Goal: Communication & Community: Answer question/provide support

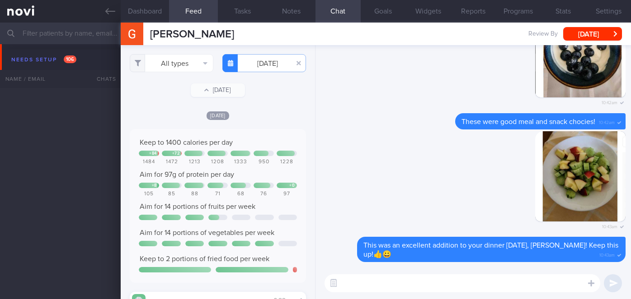
select select "9"
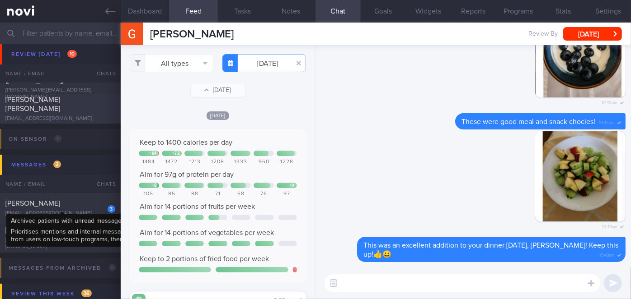
scroll to position [3531, 0]
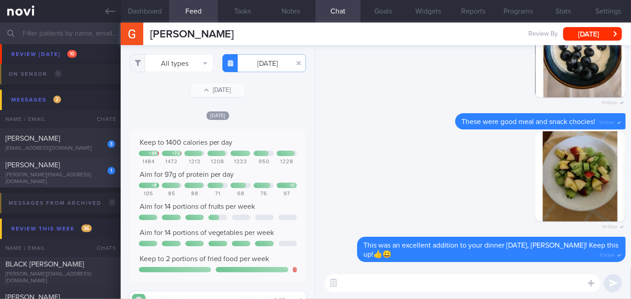
click at [82, 169] on div "[PERSON_NAME]" at bounding box center [59, 165] width 108 height 9
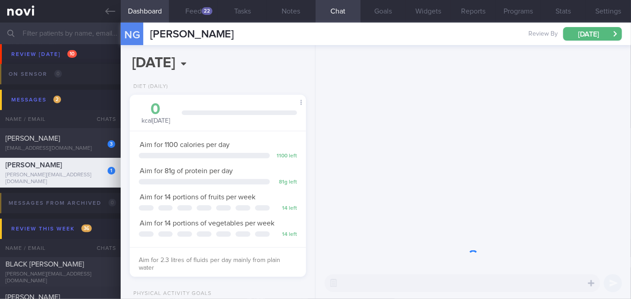
scroll to position [89, 154]
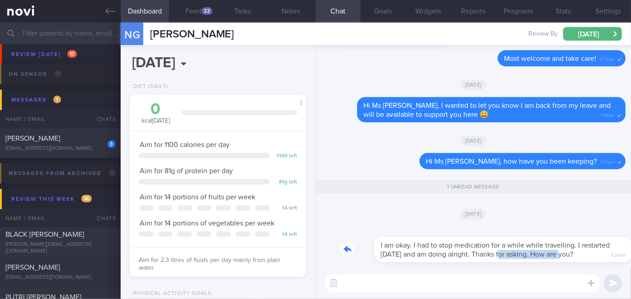
drag, startPoint x: 468, startPoint y: 262, endPoint x: 528, endPoint y: 260, distance: 59.6
click at [528, 260] on div "I am okay. I had to stop medication for a while while travelling. I restarted […" at bounding box center [483, 244] width 285 height 36
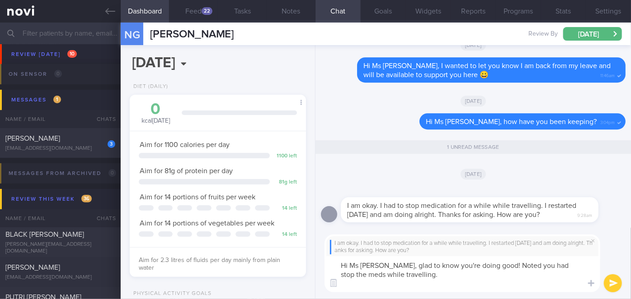
scroll to position [0, 0]
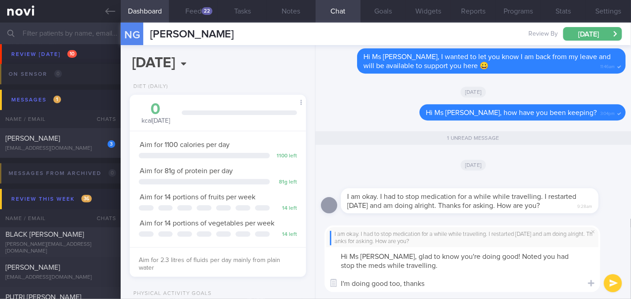
type textarea "Hi Ms [PERSON_NAME], glad to know you're doing good! Noted you had stop the med…"
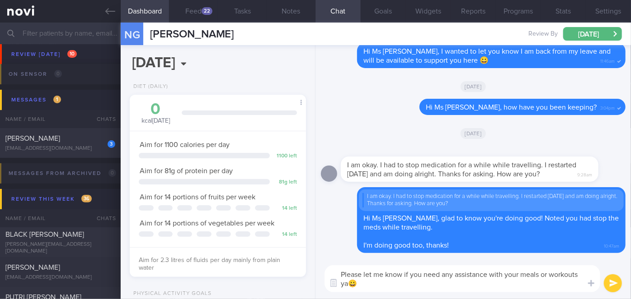
type textarea "Please let me know if you need any assistance with your meals or workouts ya😀"
click at [618, 284] on button "submit" at bounding box center [612, 284] width 18 height 18
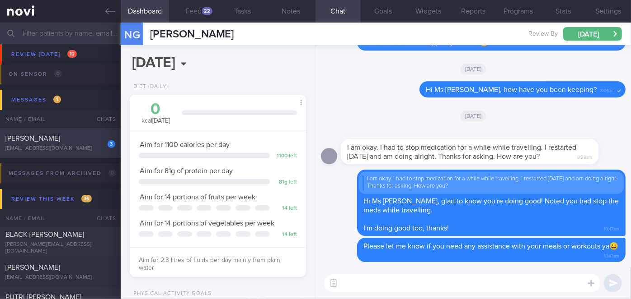
click at [80, 143] on div "[PERSON_NAME]" at bounding box center [59, 138] width 108 height 9
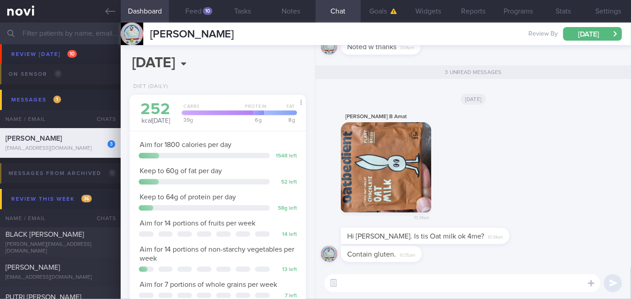
click at [389, 170] on button "button" at bounding box center [386, 167] width 90 height 90
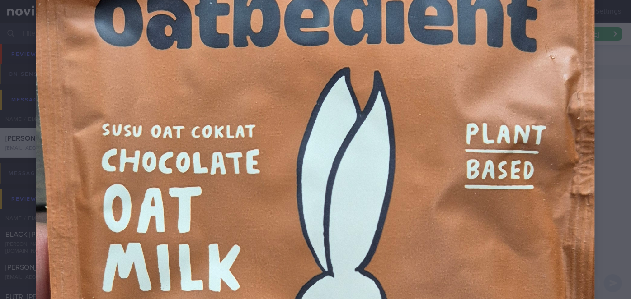
scroll to position [287, 0]
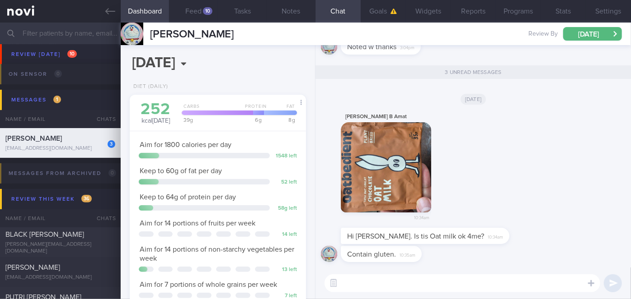
click at [379, 283] on textarea at bounding box center [462, 284] width 276 height 18
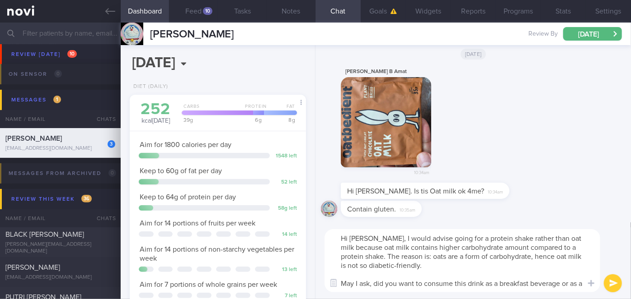
scroll to position [0, 0]
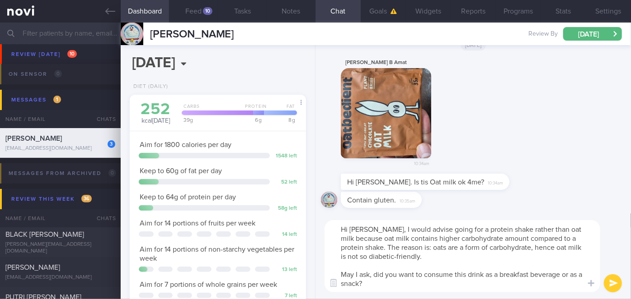
click at [398, 255] on textarea "Hi [PERSON_NAME], I would advise going for a protein shake rather than oat milk…" at bounding box center [462, 256] width 276 height 72
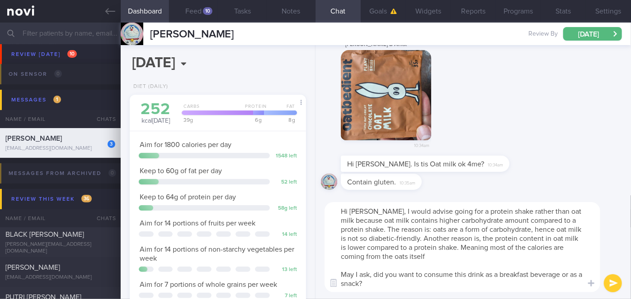
type textarea "Hi [PERSON_NAME], I would advise going for a protein shake rather than oat milk…"
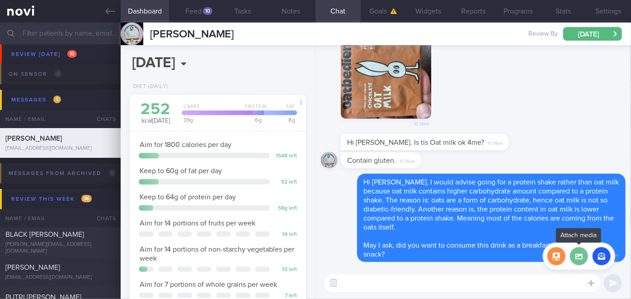
click at [578, 259] on label at bounding box center [579, 257] width 18 height 18
click at [0, 0] on input "file" at bounding box center [0, 0] width 0 height 0
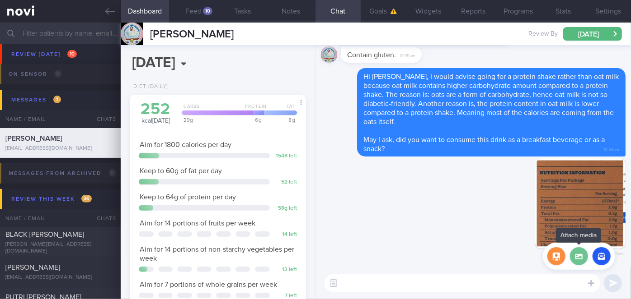
click at [580, 258] on label at bounding box center [579, 257] width 18 height 18
click at [0, 0] on input "file" at bounding box center [0, 0] width 0 height 0
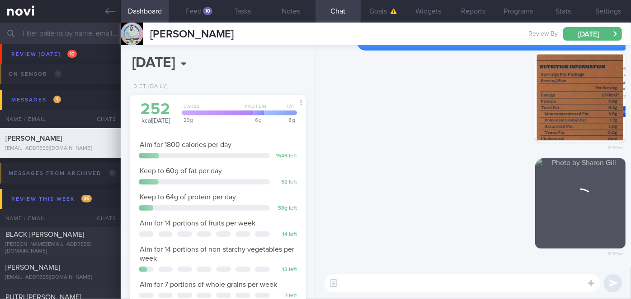
click at [404, 287] on textarea at bounding box center [462, 284] width 276 height 18
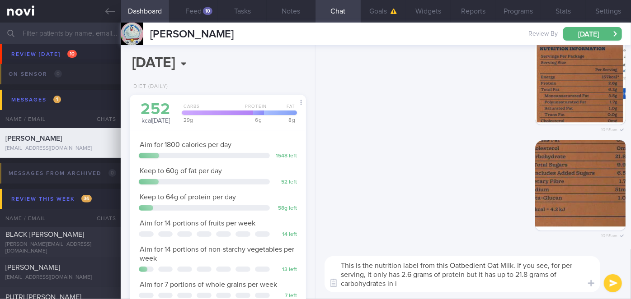
type textarea "This is the nutrition label from this Oatbedient Oat Milk. If you see, for per …"
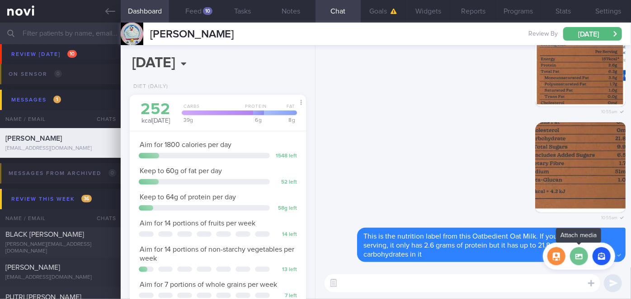
click at [579, 263] on label at bounding box center [579, 257] width 18 height 18
click at [0, 0] on input "file" at bounding box center [0, 0] width 0 height 0
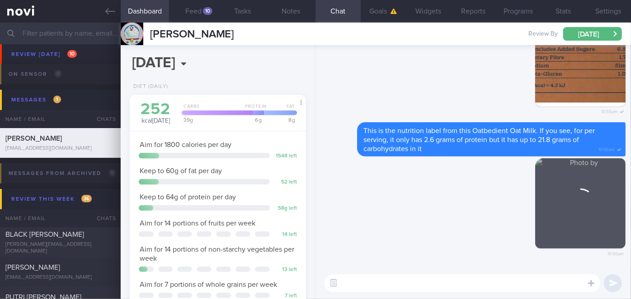
click at [406, 288] on textarea at bounding box center [462, 284] width 276 height 18
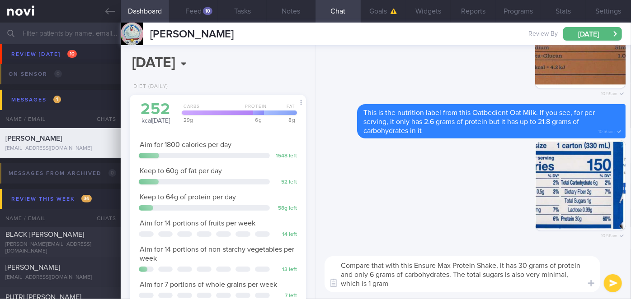
type textarea "Compare that with this Ensure Max Protein Shake, it has 30 grams of protein and…"
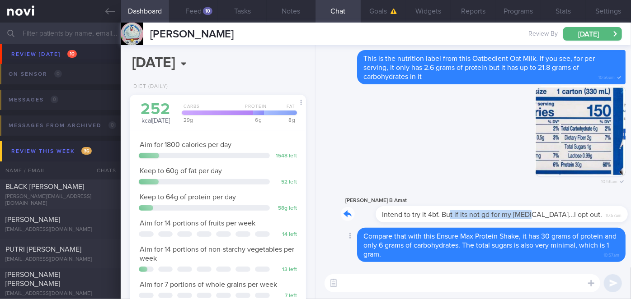
drag, startPoint x: 413, startPoint y: 220, endPoint x: 496, endPoint y: 220, distance: 82.7
click at [496, 220] on div "[PERSON_NAME] B Amat Intend to try it 4bf. But if its not gd for my [MEDICAL_DA…" at bounding box center [480, 209] width 279 height 27
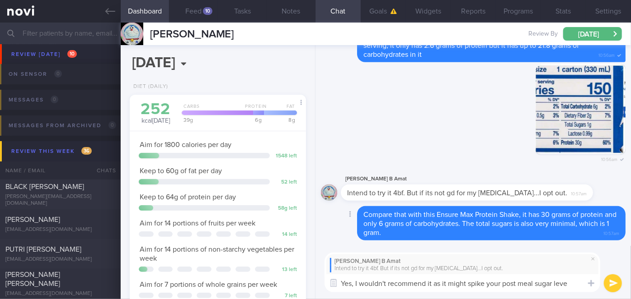
type textarea "Yes, I wouldn't recommend it as it might spike your post meal sugar level"
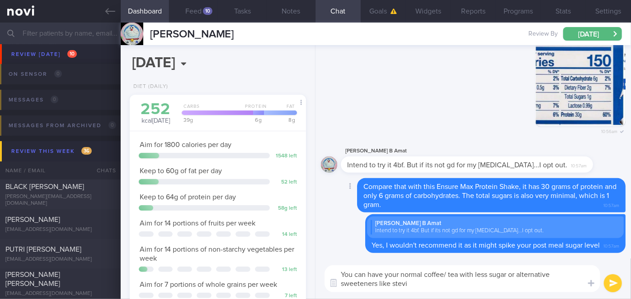
type textarea "You can have your normal coffee/ tea with less sugar or alternative sweeteners …"
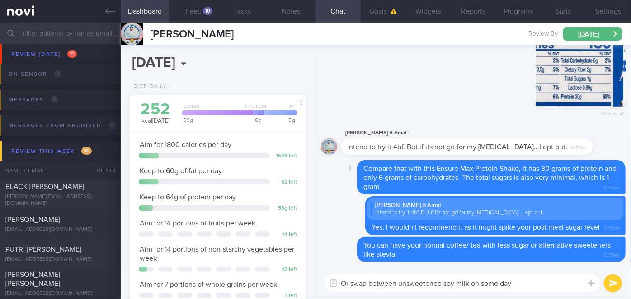
type textarea "Or swap between unsweetened soy milk on some days"
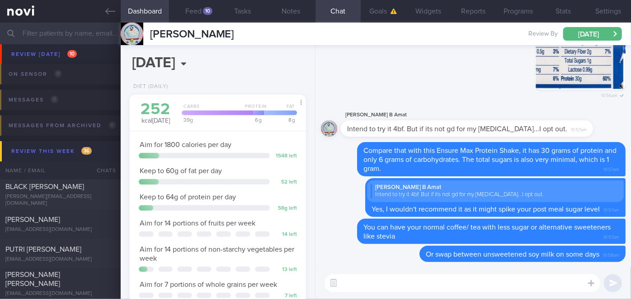
scroll to position [3326, 0]
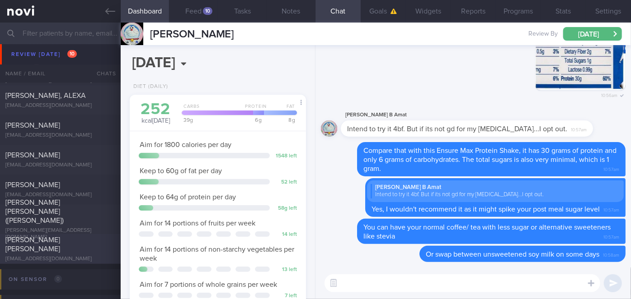
click at [86, 245] on div "[PERSON_NAME] [PERSON_NAME]" at bounding box center [59, 245] width 108 height 18
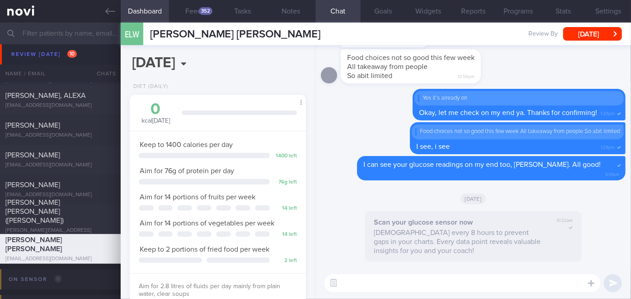
scroll to position [79, 158]
click at [195, 14] on button "Feed 352" at bounding box center [193, 11] width 49 height 23
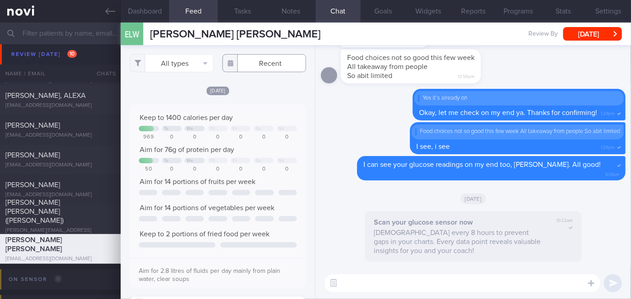
click at [251, 70] on input "text" at bounding box center [264, 63] width 84 height 18
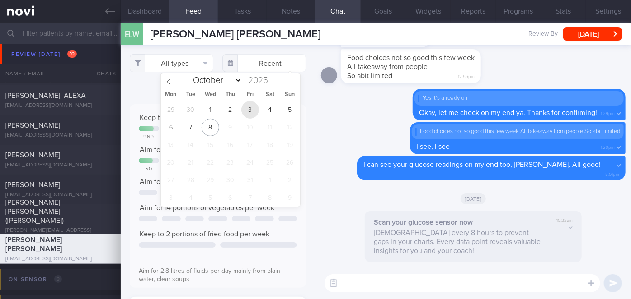
click at [249, 113] on span "3" at bounding box center [250, 110] width 18 height 18
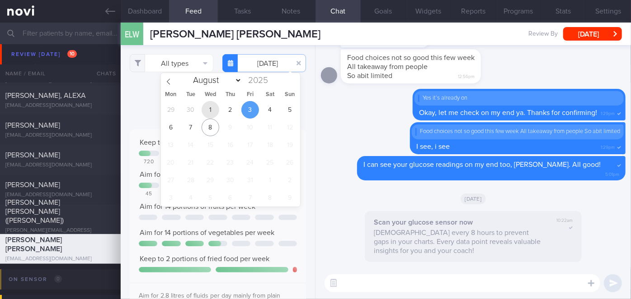
click at [212, 112] on span "1" at bounding box center [210, 110] width 18 height 18
type input "[DATE]"
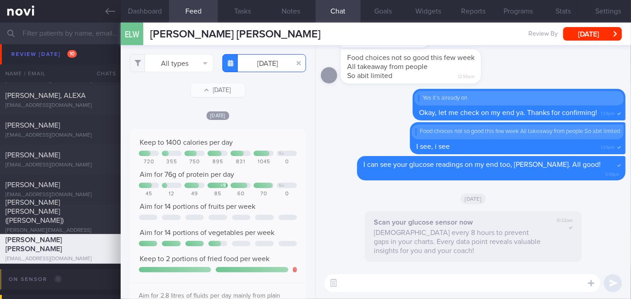
scroll to position [39, 158]
click at [169, 63] on button "All types" at bounding box center [172, 63] width 84 height 18
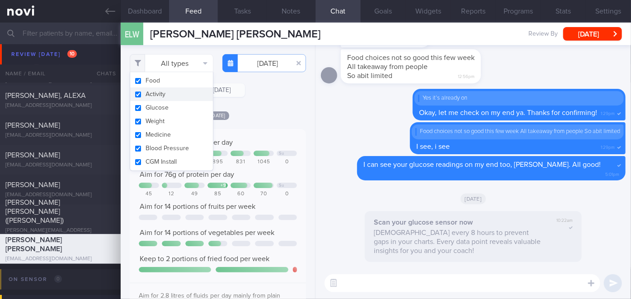
click at [168, 97] on button "Activity" at bounding box center [171, 95] width 83 height 14
checkbox input "false"
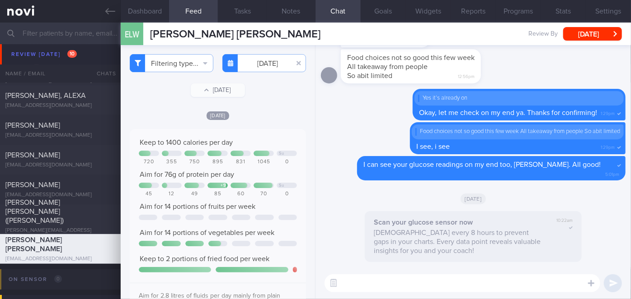
click at [286, 109] on div "Filtering type... Food Activity Glucose Weight Medicine Blood Pressure [MEDICAL…" at bounding box center [218, 172] width 194 height 254
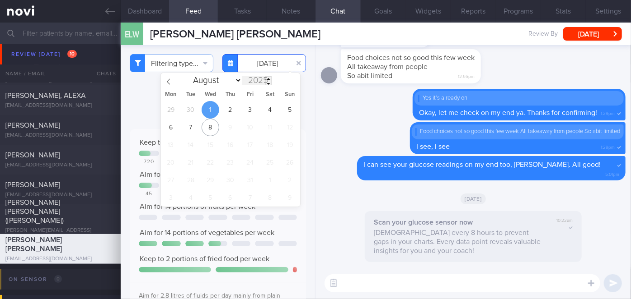
click at [257, 69] on input "[DATE]" at bounding box center [264, 63] width 84 height 18
click at [232, 112] on span "2" at bounding box center [230, 110] width 18 height 18
type input "[DATE]"
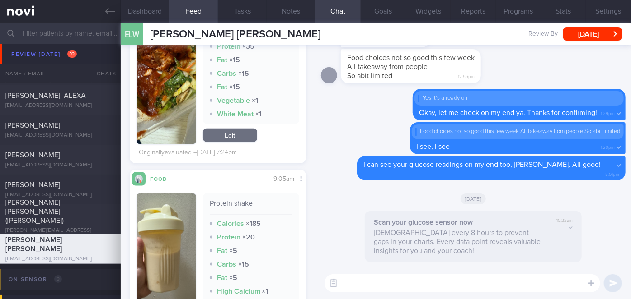
scroll to position [425, 0]
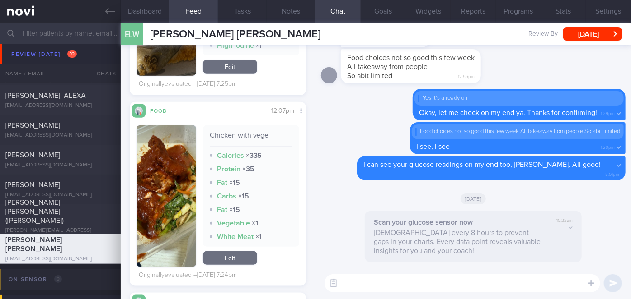
click at [164, 179] on button "button" at bounding box center [166, 197] width 60 height 142
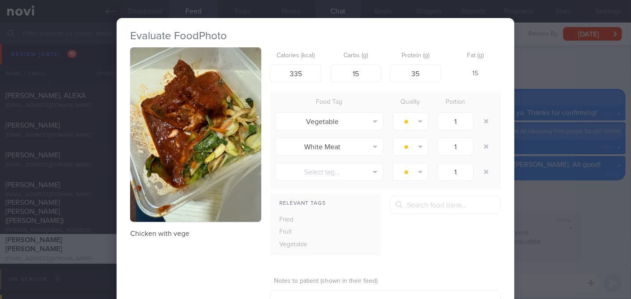
click at [543, 193] on div "Evaluate Food Photo Chicken with vege Calories (kcal) 335 Carbs (g) 15 Protein …" at bounding box center [315, 149] width 631 height 299
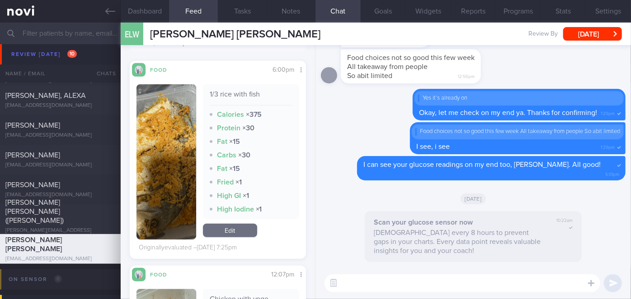
scroll to position [425, 0]
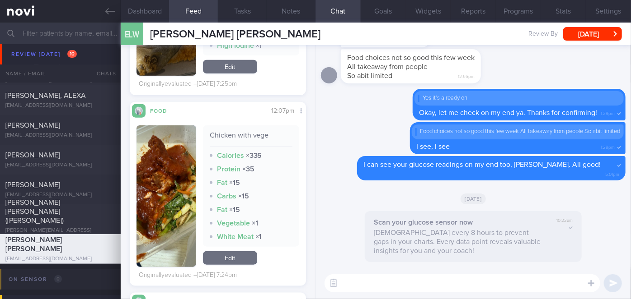
click at [160, 173] on button "button" at bounding box center [166, 197] width 60 height 142
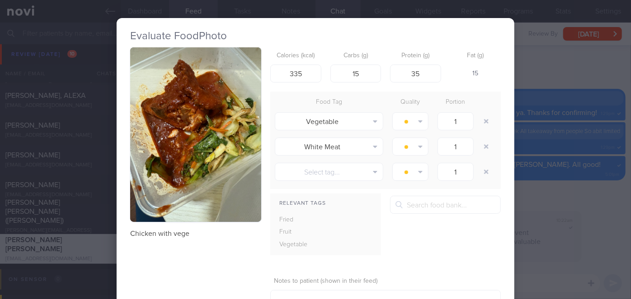
click at [527, 192] on div "Evaluate Food Photo Chicken with vege Calories (kcal) 335 Carbs (g) 15 Protein …" at bounding box center [315, 149] width 631 height 299
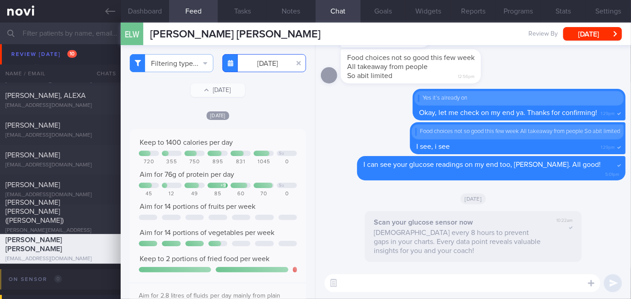
click at [267, 64] on input "[DATE]" at bounding box center [264, 63] width 84 height 18
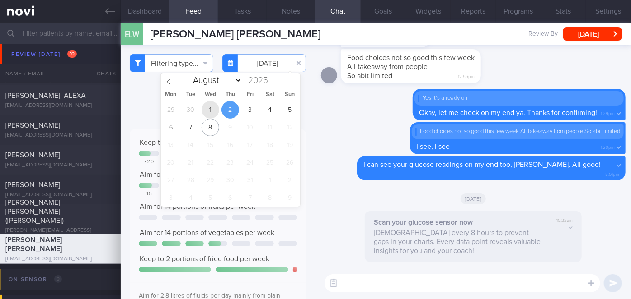
click at [210, 111] on span "1" at bounding box center [210, 110] width 18 height 18
type input "[DATE]"
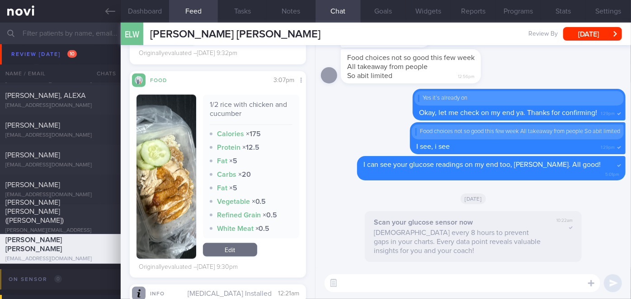
scroll to position [545, 0]
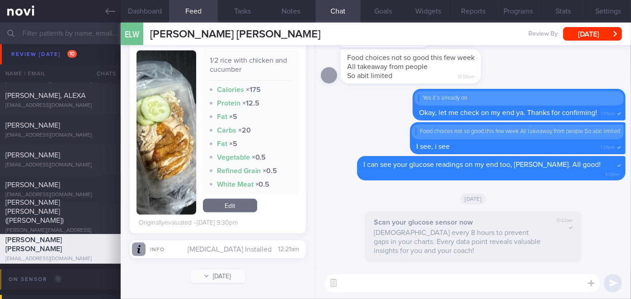
click at [174, 132] on button "button" at bounding box center [166, 133] width 60 height 164
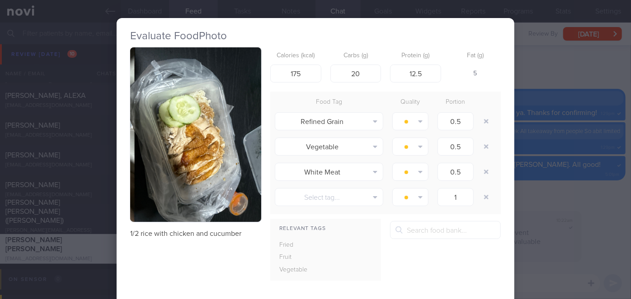
click at [532, 89] on div "Evaluate Food Photo 1/2 rice with chicken and cucumber Calories (kcal) 175 Carb…" at bounding box center [315, 149] width 631 height 299
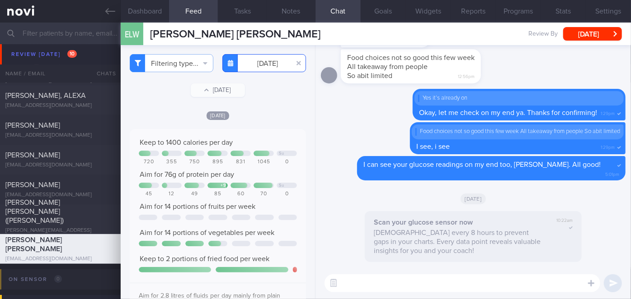
click at [257, 66] on input "[DATE]" at bounding box center [264, 63] width 84 height 18
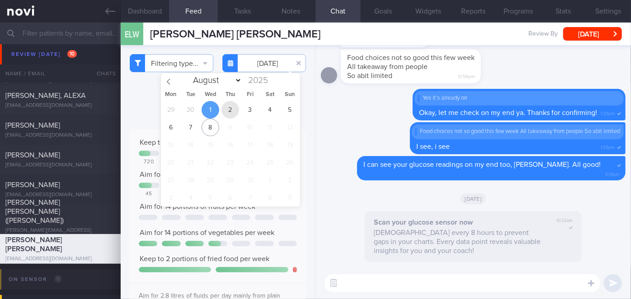
click at [226, 108] on span "2" at bounding box center [230, 110] width 18 height 18
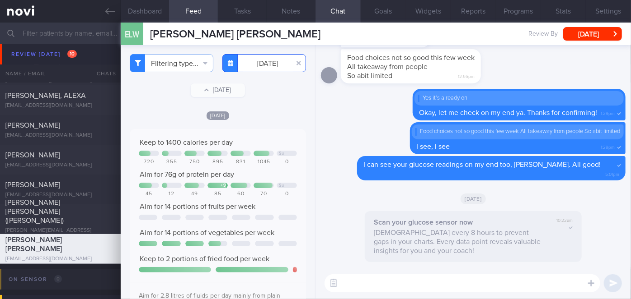
click at [260, 64] on input "[DATE]" at bounding box center [264, 63] width 84 height 18
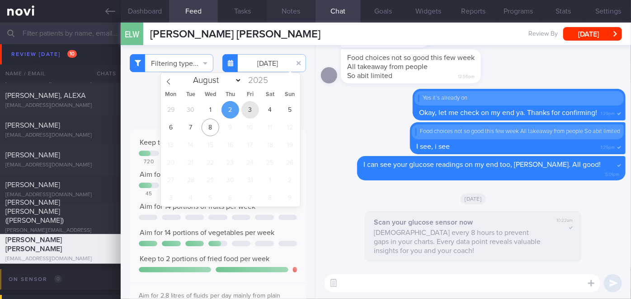
drag, startPoint x: 247, startPoint y: 108, endPoint x: 298, endPoint y: 10, distance: 110.1
click at [246, 108] on span "3" at bounding box center [250, 110] width 18 height 18
click at [317, 165] on div "Scan your glucose sensor now Scan every 8 hours to prevent gaps in your charts.…" at bounding box center [472, 156] width 315 height 223
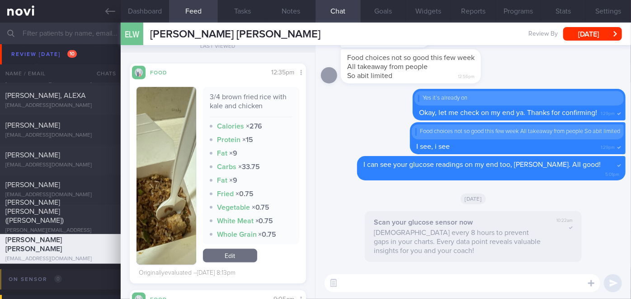
scroll to position [499, 0]
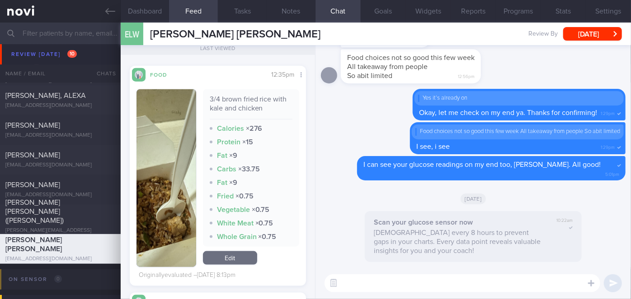
click at [162, 190] on button "button" at bounding box center [166, 178] width 60 height 178
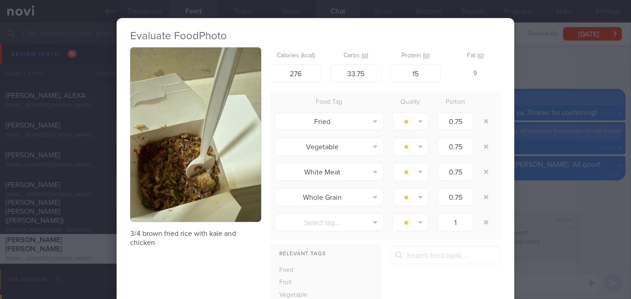
click at [549, 183] on div "Evaluate Food Photo 3/4 brown fried rice with kale and chicken Calories (kcal) …" at bounding box center [315, 149] width 631 height 299
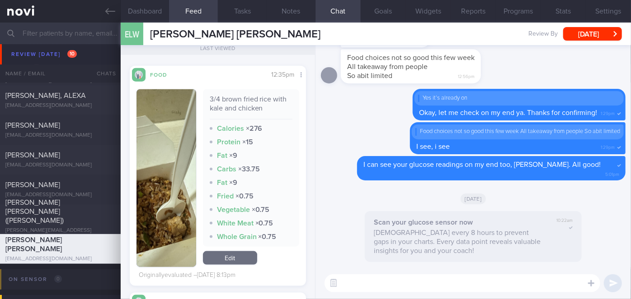
click at [153, 196] on button "button" at bounding box center [166, 178] width 60 height 178
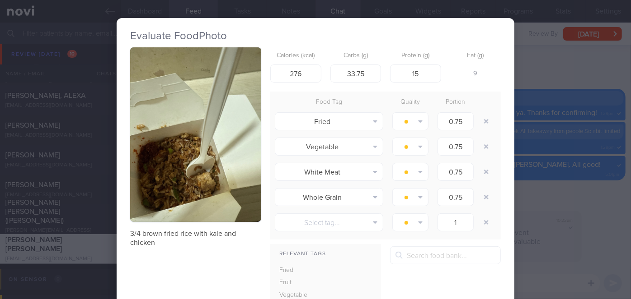
click at [153, 196] on button "button" at bounding box center [195, 134] width 131 height 175
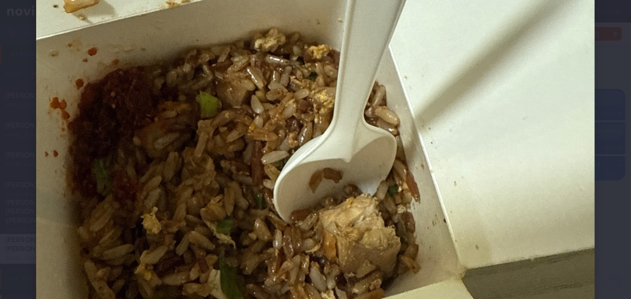
scroll to position [369, 0]
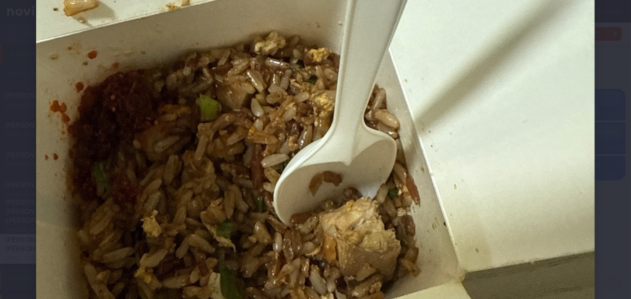
click at [615, 112] on div at bounding box center [315, 39] width 631 height 817
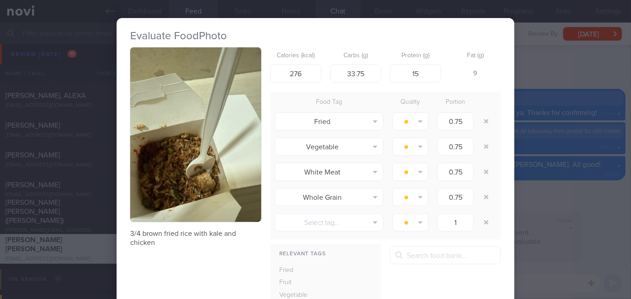
click at [563, 192] on div "Evaluate Food Photo 3/4 brown fried rice with kale and chicken Calories (kcal) …" at bounding box center [315, 149] width 631 height 299
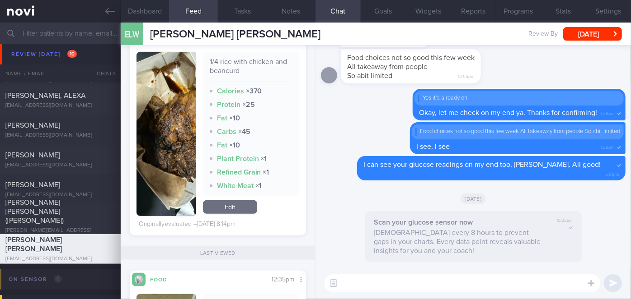
scroll to position [294, 0]
click at [167, 119] on button "button" at bounding box center [166, 134] width 60 height 164
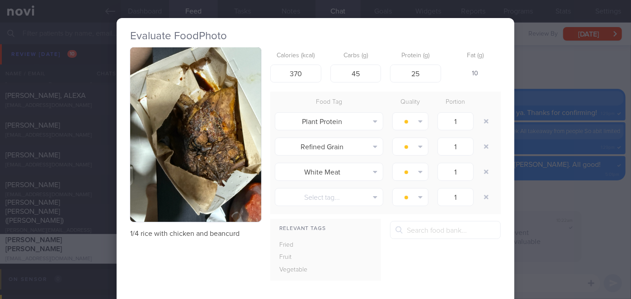
click at [538, 186] on div "Evaluate Food Photo 1/4 rice with chicken and beancurd Calories (kcal) 370 Carb…" at bounding box center [315, 149] width 631 height 299
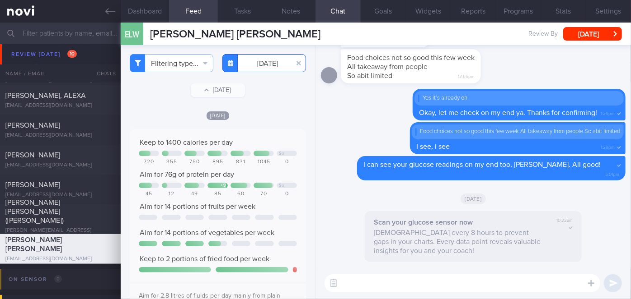
click at [261, 65] on input "[DATE]" at bounding box center [264, 63] width 84 height 18
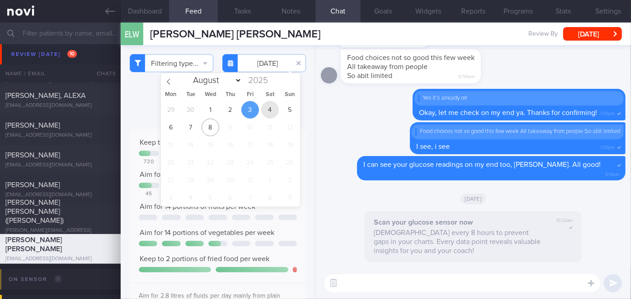
click at [273, 112] on span "4" at bounding box center [270, 110] width 18 height 18
type input "[DATE]"
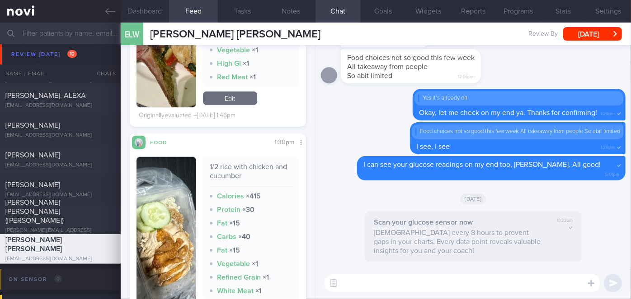
scroll to position [263, 0]
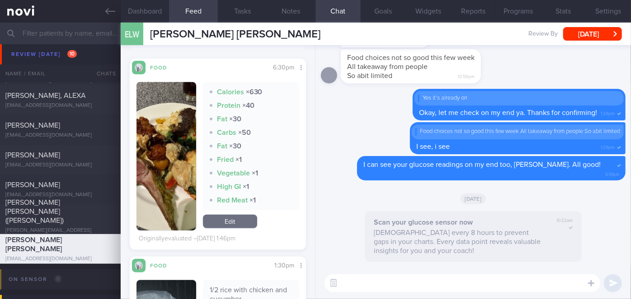
click at [154, 131] on button "button" at bounding box center [166, 156] width 60 height 149
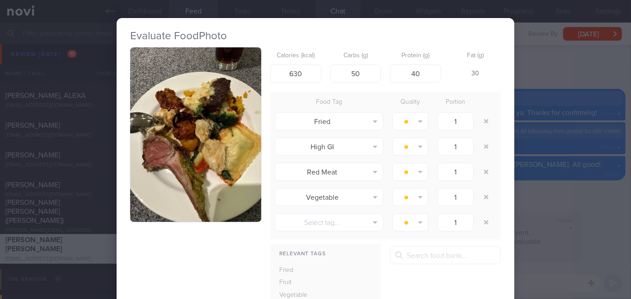
click at [624, 245] on div "Evaluate Food Photo Calories (kcal) 630 Carbs (g) 50 Protein (g) 40 Fat (g) 30 …" at bounding box center [315, 149] width 631 height 299
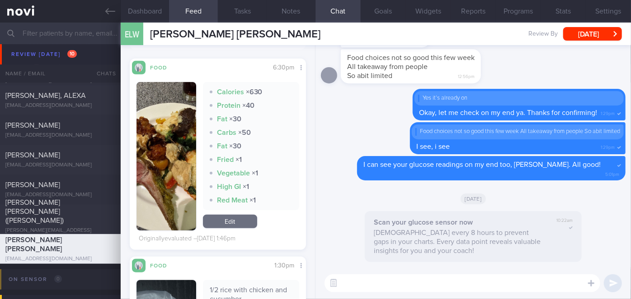
click at [370, 280] on textarea at bounding box center [462, 284] width 276 height 18
type textarea "Hi [PERSON_NAME], how are you?"
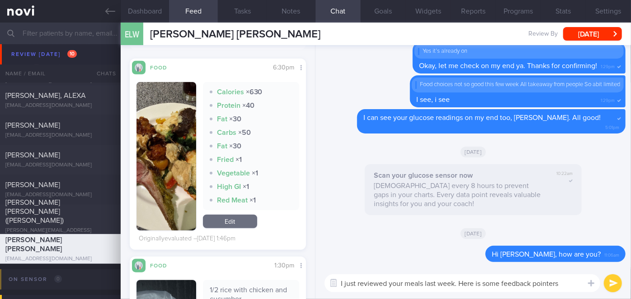
type textarea "I just reviewed your meals last week. Here is some feedback pointers;"
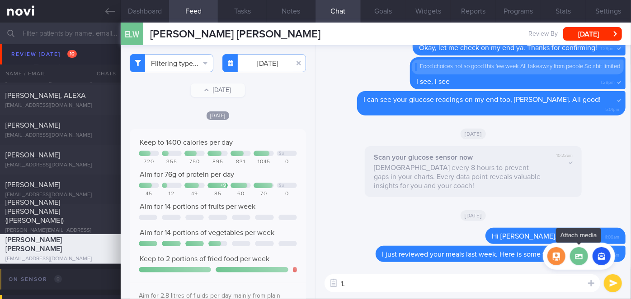
click at [578, 255] on label at bounding box center [579, 257] width 18 height 18
click at [0, 0] on input "file" at bounding box center [0, 0] width 0 height 0
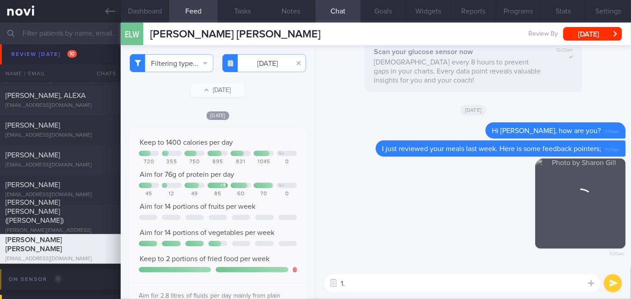
click at [377, 284] on textarea "1." at bounding box center [462, 284] width 276 height 18
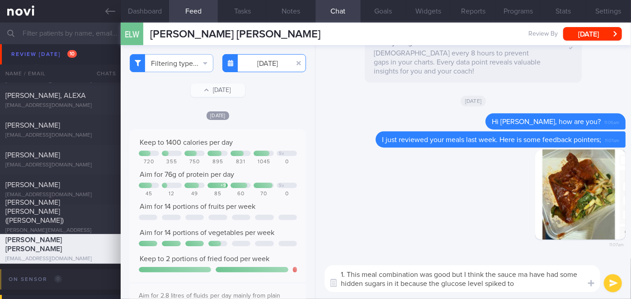
type textarea "1. This meal combination was good but I think the sauce ma have had some hidden…"
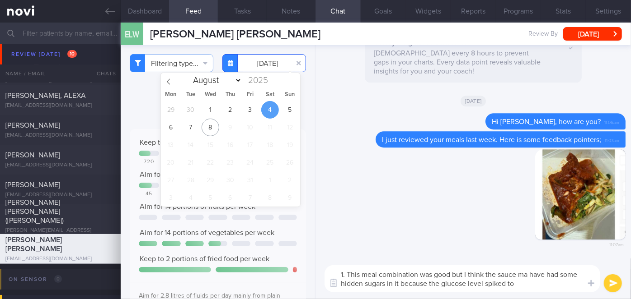
click at [260, 59] on input "[DATE]" at bounding box center [264, 63] width 84 height 18
click at [344, 120] on div "Delete Hi [PERSON_NAME], how are you? 11:06am" at bounding box center [473, 122] width 304 height 18
click at [262, 64] on input "[DATE]" at bounding box center [264, 63] width 84 height 18
click at [224, 113] on span "2" at bounding box center [230, 110] width 18 height 18
type input "[DATE]"
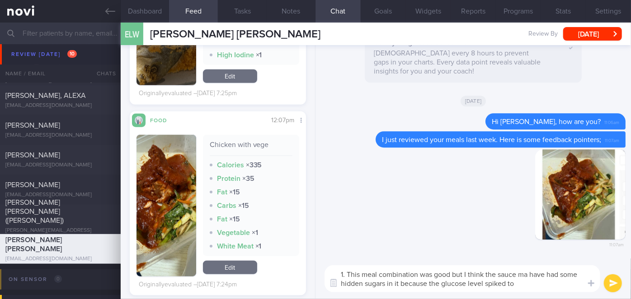
scroll to position [411, 0]
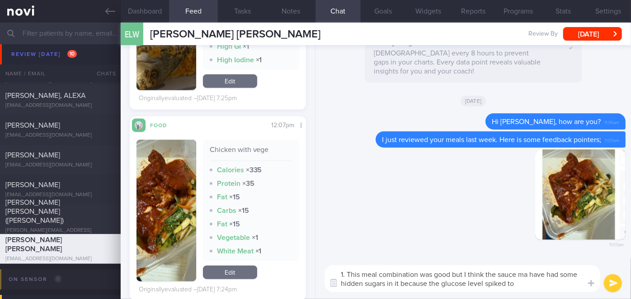
click at [536, 285] on textarea "1. This meal combination was good but I think the sauce ma have had some hidden…" at bounding box center [462, 279] width 276 height 27
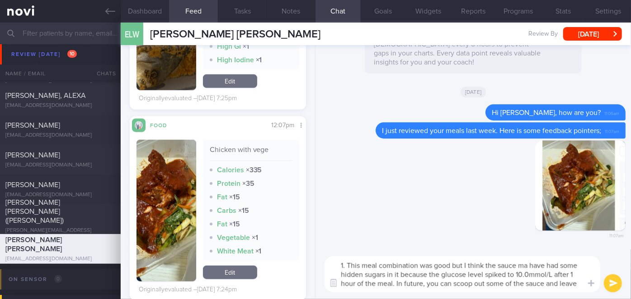
scroll to position [0, 0]
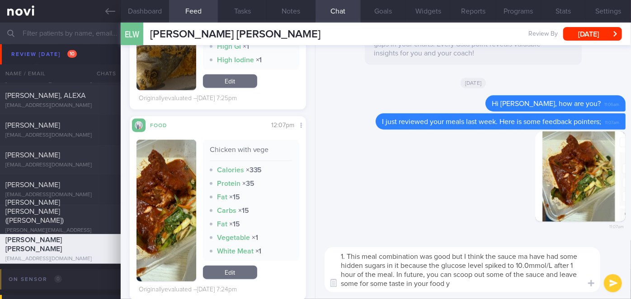
type textarea "1. This meal combination was good but I think the sauce ma have had some hidden…"
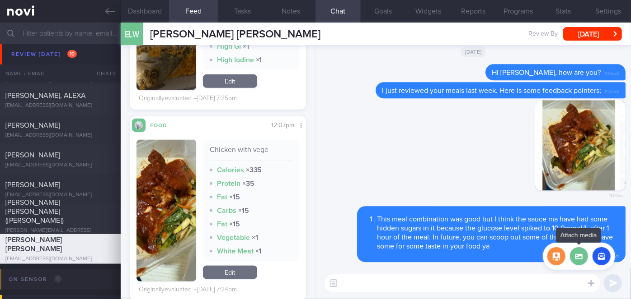
click at [578, 254] on label at bounding box center [579, 257] width 18 height 18
click at [0, 0] on input "file" at bounding box center [0, 0] width 0 height 0
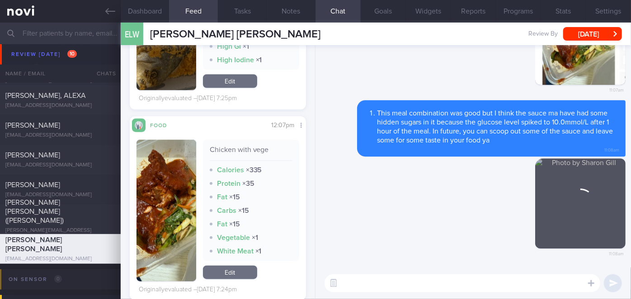
click at [388, 285] on textarea at bounding box center [462, 284] width 276 height 18
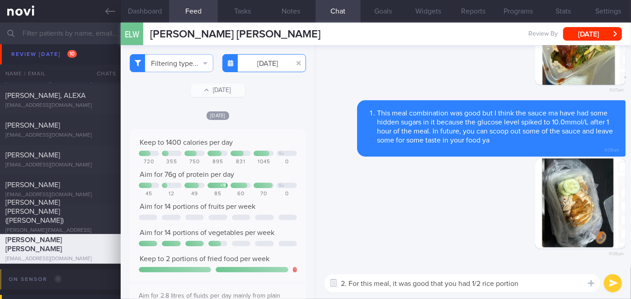
type textarea "2. For this meal, it was good that you had 1/2 rice portion"
click at [260, 70] on body "You are offline! Some functionality will be unavailable Patients New Users Coac…" at bounding box center [315, 149] width 631 height 299
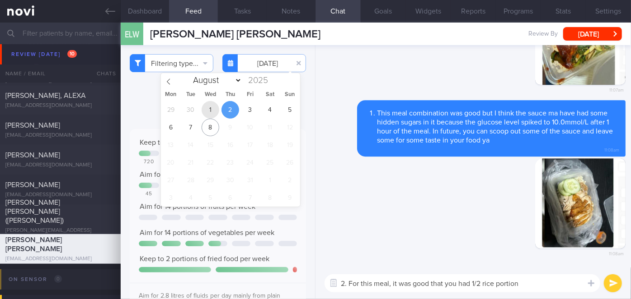
click at [208, 110] on span "1" at bounding box center [210, 110] width 18 height 18
type input "[DATE]"
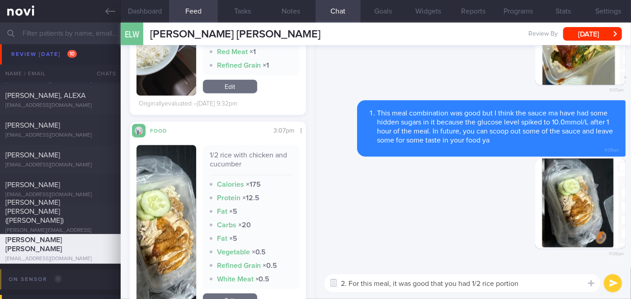
scroll to position [452, 0]
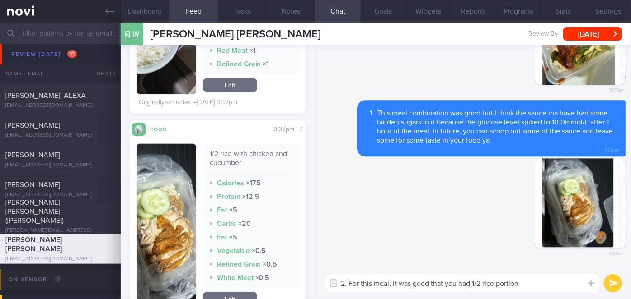
click at [520, 283] on textarea "2. For this meal, it was good that you had 1/2 rice portion" at bounding box center [462, 284] width 276 height 18
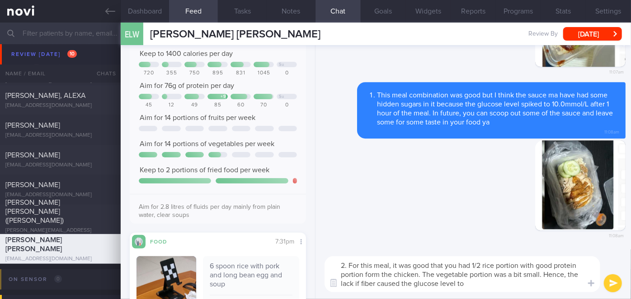
scroll to position [0, 0]
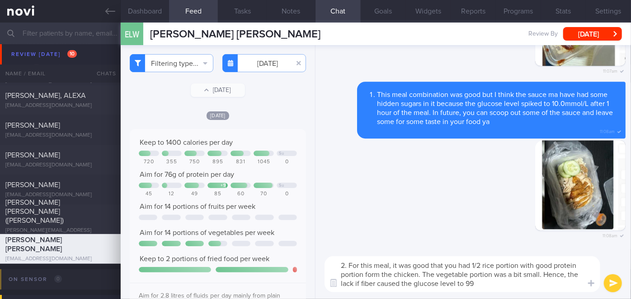
click at [499, 285] on textarea "2. For this meal, it was good that you had 1/2 rice portion with good protein p…" at bounding box center [462, 275] width 276 height 36
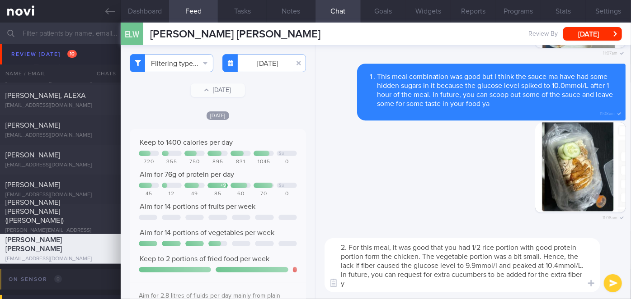
type textarea "2. For this meal, it was good that you had 1/2 rice portion with good protein p…"
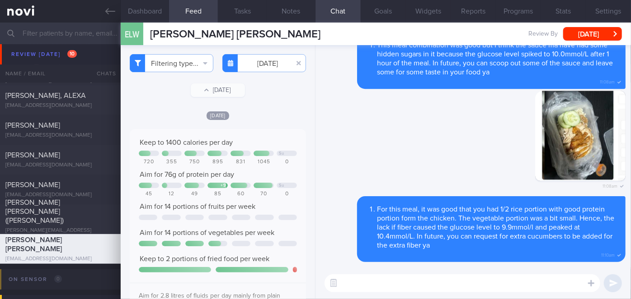
click at [519, 277] on textarea at bounding box center [462, 284] width 276 height 18
type textarea "The extra fiber intake helps with lowering glucose spikes post meal🙂"
click at [607, 286] on button "submit" at bounding box center [612, 284] width 18 height 18
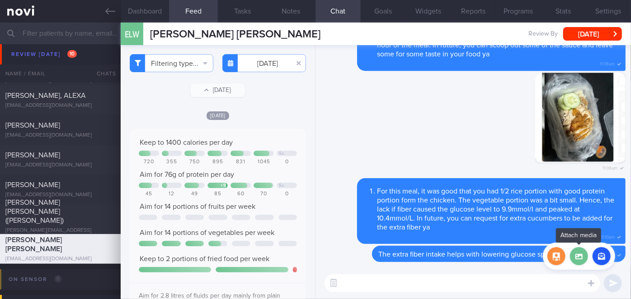
click at [574, 258] on label at bounding box center [579, 257] width 18 height 18
click at [0, 0] on input "file" at bounding box center [0, 0] width 0 height 0
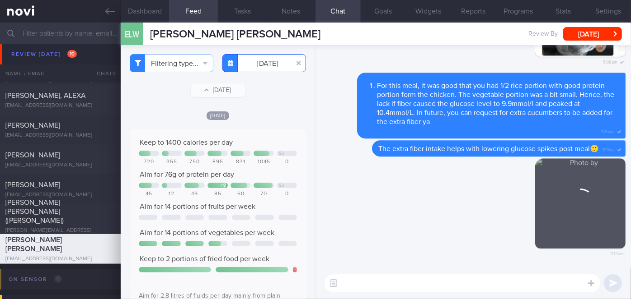
click at [257, 67] on body "You are offline! Some functionality will be unavailable Patients New Users Coac…" at bounding box center [315, 149] width 631 height 299
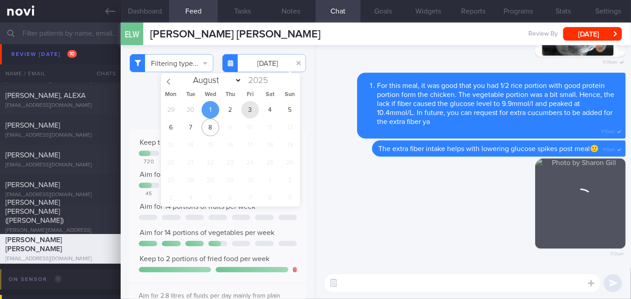
click at [252, 110] on span "3" at bounding box center [250, 110] width 18 height 18
type input "[DATE]"
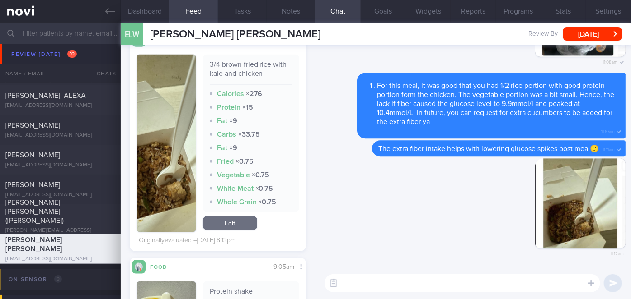
scroll to position [452, 0]
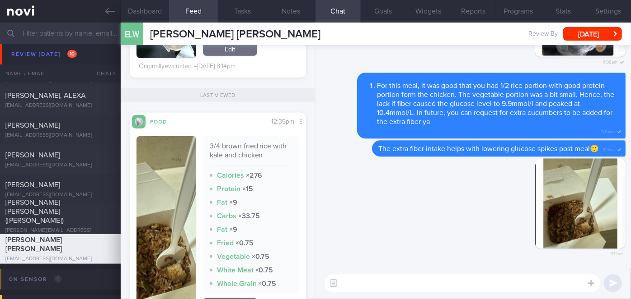
click at [421, 275] on textarea at bounding box center [462, 284] width 276 height 18
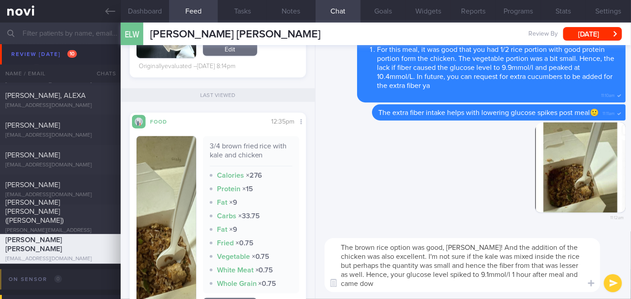
scroll to position [0, 0]
click at [388, 257] on textarea "The brown rice option was good, [PERSON_NAME]! And the addition of the chicken …" at bounding box center [462, 265] width 276 height 54
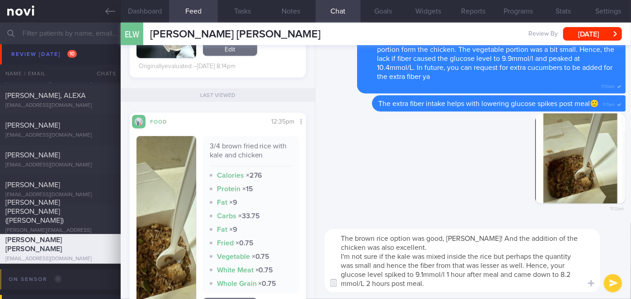
type textarea "The brown rice option was good, [PERSON_NAME]! And the addition of the chicken …"
click at [609, 279] on button "submit" at bounding box center [612, 284] width 18 height 18
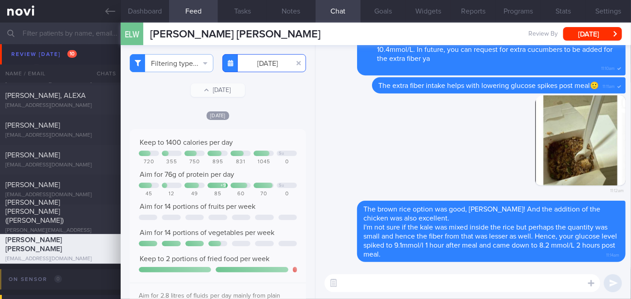
click at [270, 64] on input "[DATE]" at bounding box center [264, 63] width 84 height 18
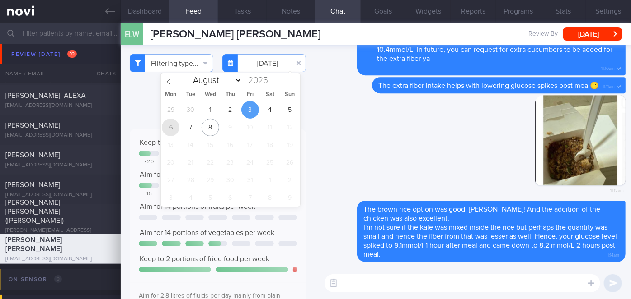
click at [173, 125] on span "6" at bounding box center [171, 128] width 18 height 18
type input "[DATE]"
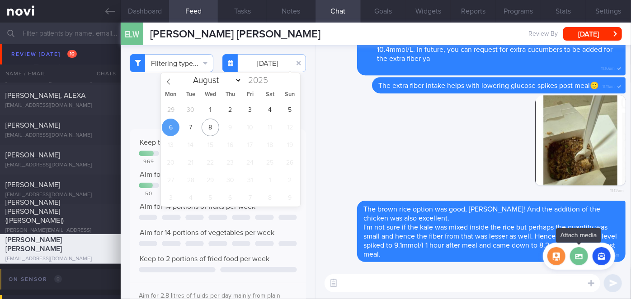
click at [577, 258] on label at bounding box center [579, 257] width 18 height 18
click at [0, 0] on input "file" at bounding box center [0, 0] width 0 height 0
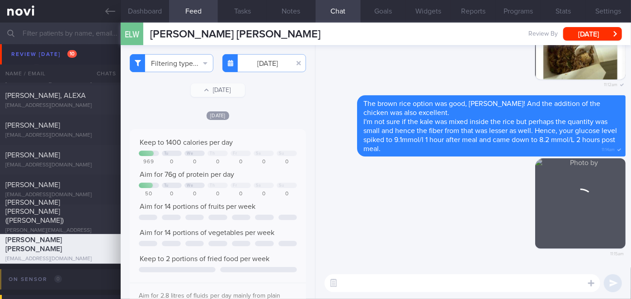
click at [384, 285] on textarea at bounding box center [462, 284] width 276 height 18
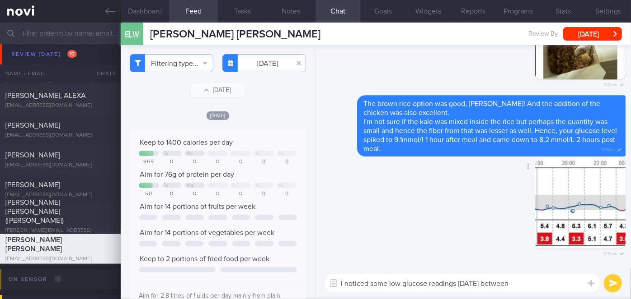
click at [578, 219] on button "button" at bounding box center [580, 204] width 90 height 90
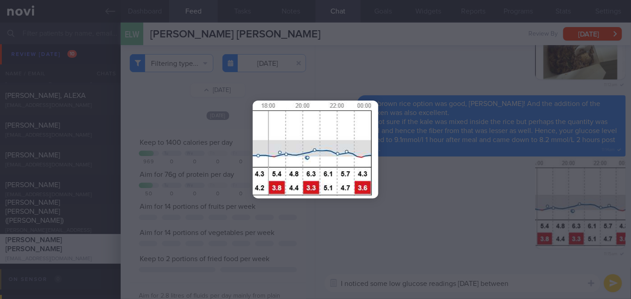
click at [407, 203] on div at bounding box center [315, 149] width 198 height 299
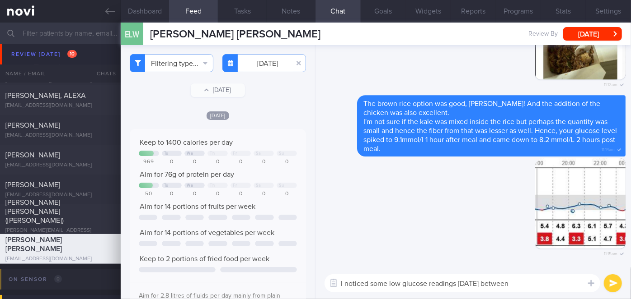
click at [530, 285] on textarea "I noticed some low glucose readings [DATE] between" at bounding box center [462, 284] width 276 height 18
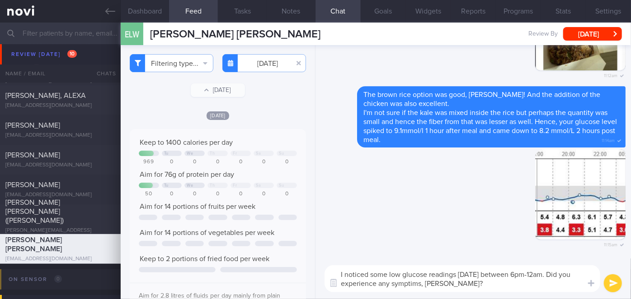
click at [426, 285] on textarea "I noticed some low glucose readings [DATE] between 6pm-12am. Did you experience…" at bounding box center [462, 279] width 276 height 27
type textarea "I noticed some low glucose readings [DATE] between 6pm-12am. Did you experience…"
click at [603, 281] on div "I noticed some low glucose readings [DATE] between 6pm-12am. Did you experience…" at bounding box center [472, 279] width 315 height 41
click at [607, 281] on button "submit" at bounding box center [612, 284] width 18 height 18
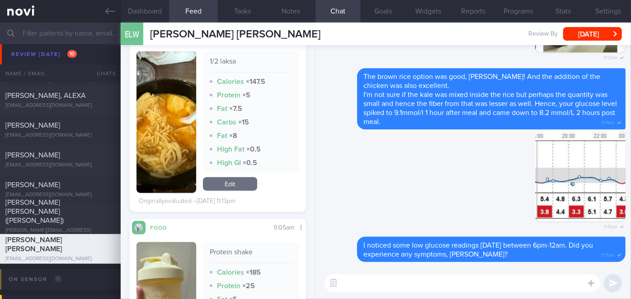
scroll to position [398, 0]
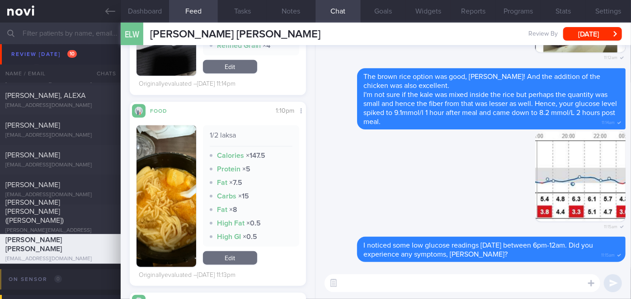
click at [185, 154] on img "button" at bounding box center [166, 197] width 60 height 142
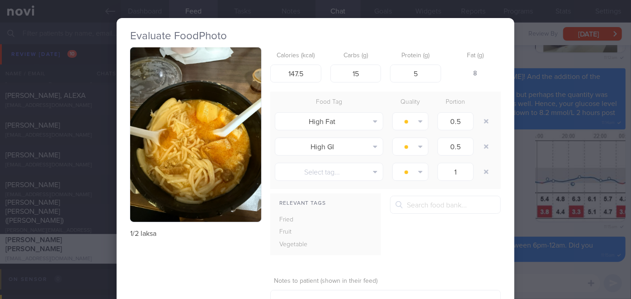
click at [522, 154] on div "Evaluate Food Photo 1/2 laksa Calories (kcal) 147.5 Carbs (g) 15 Protein (g) 5 …" at bounding box center [315, 149] width 631 height 299
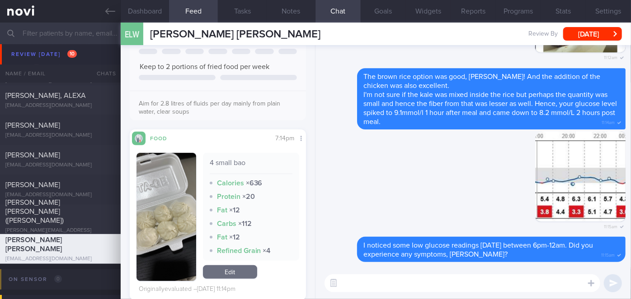
click at [178, 188] on button "button" at bounding box center [166, 217] width 60 height 128
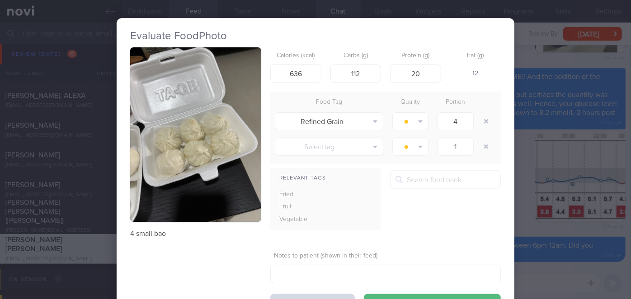
click at [516, 191] on div "Evaluate Food Photo 4 small bao Calories (kcal) 636 Carbs (g) 112 Protein (g) 2…" at bounding box center [315, 149] width 631 height 299
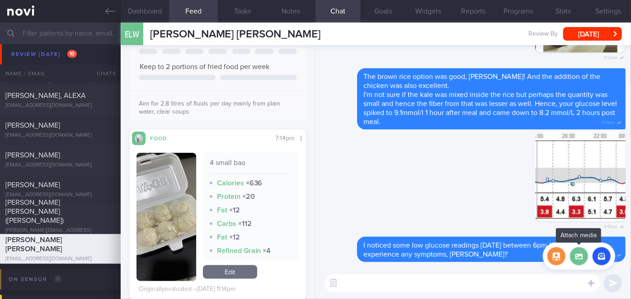
click at [576, 255] on label at bounding box center [579, 257] width 18 height 18
click at [0, 0] on input "file" at bounding box center [0, 0] width 0 height 0
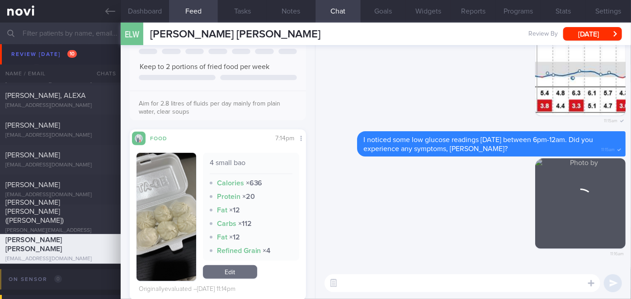
click at [381, 282] on textarea at bounding box center [462, 284] width 276 height 18
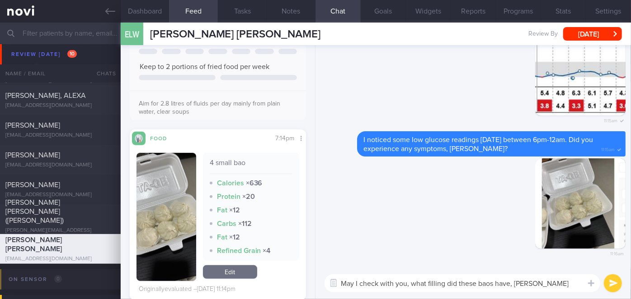
type textarea "May I check with you, what filling did these baos have, [PERSON_NAME]?"
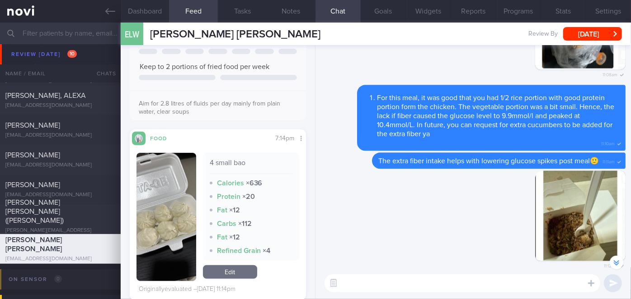
scroll to position [-451, 0]
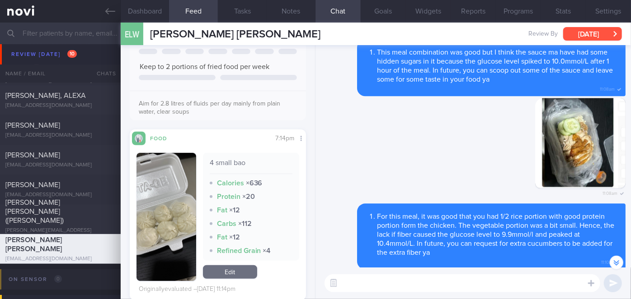
click at [594, 33] on button "[DATE]" at bounding box center [592, 34] width 59 height 14
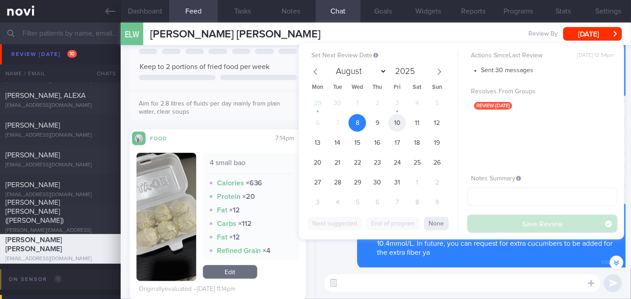
click at [403, 122] on span "10" at bounding box center [397, 123] width 18 height 18
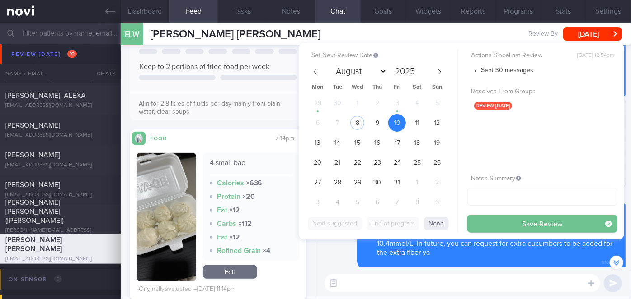
click at [501, 218] on button "Save Review" at bounding box center [542, 224] width 150 height 18
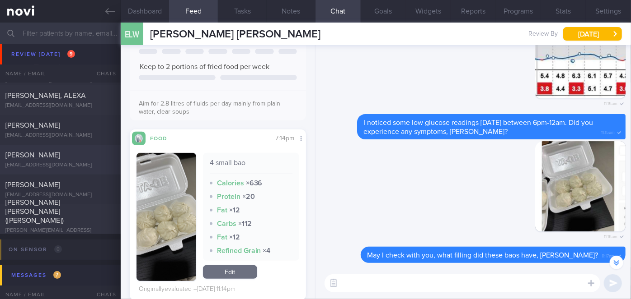
scroll to position [0, 0]
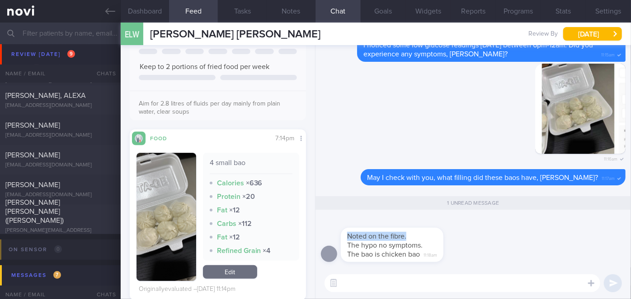
drag, startPoint x: 419, startPoint y: 238, endPoint x: 505, endPoint y: 231, distance: 85.7
click at [505, 231] on div "Noted on the fibre. The hypo no symptoms. The bao is chicken bao 11:18am" at bounding box center [473, 242] width 304 height 51
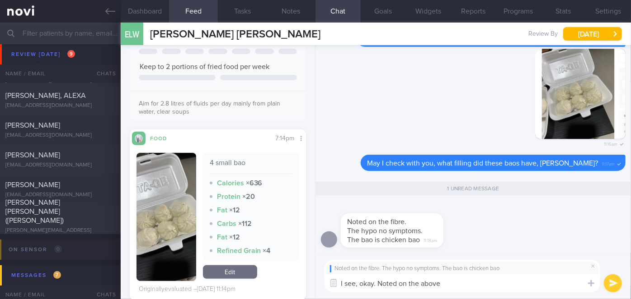
type textarea "I see, okay. Noted on the above."
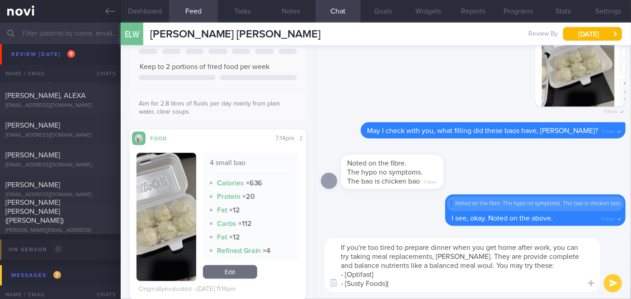
click at [393, 271] on textarea "If you're too tired to prepare dinner when you get home after work, you can try…" at bounding box center [462, 265] width 276 height 54
paste textarea "[URL][DOMAIN_NAME]"
click at [393, 282] on textarea "If you're too tired to prepare dinner when you get home after work, you can try…" at bounding box center [462, 265] width 276 height 54
paste textarea "[URL][DOMAIN_NAME]"
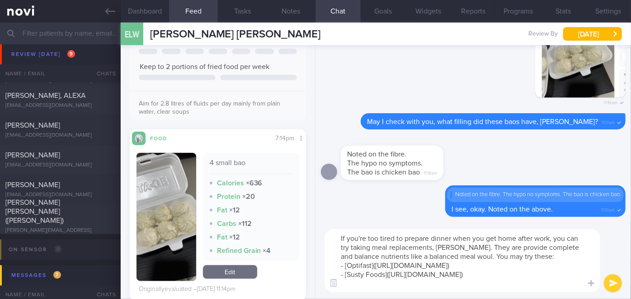
click at [479, 257] on textarea "If you're too tired to prepare dinner when you get home after work, you can try…" at bounding box center [462, 260] width 276 height 63
type textarea "If you're too tired to prepare dinner when you get home after work, you can try…"
click at [610, 281] on button "submit" at bounding box center [612, 284] width 18 height 18
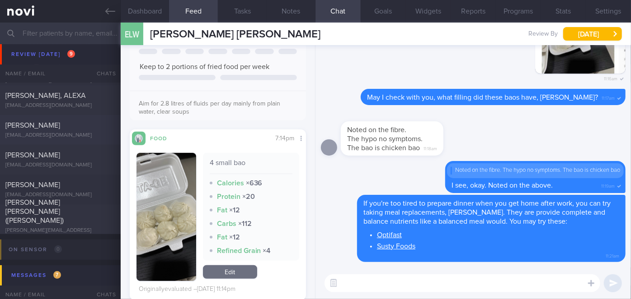
click at [74, 135] on div "[EMAIL_ADDRESS][DOMAIN_NAME]" at bounding box center [60, 135] width 110 height 7
checkbox input "true"
type input "[DATE]"
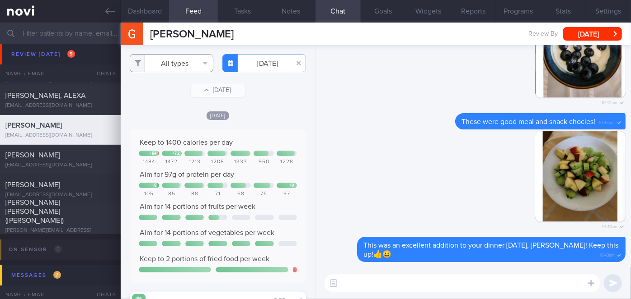
click at [170, 62] on button "All types" at bounding box center [172, 63] width 84 height 18
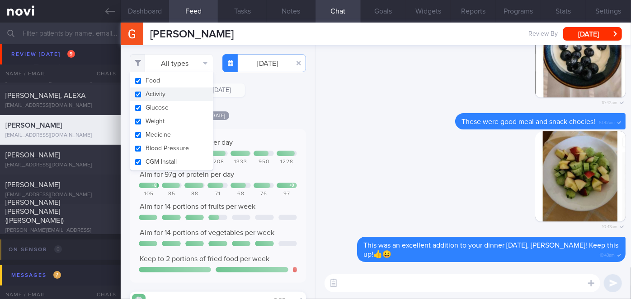
click at [157, 95] on button "Activity" at bounding box center [171, 95] width 83 height 14
checkbox input "false"
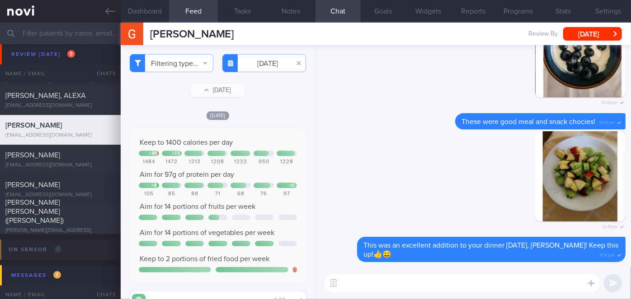
click at [262, 104] on div "Filtering type... Food Activity Glucose Weight Medicine Blood Pressure [MEDICAL…" at bounding box center [218, 172] width 194 height 254
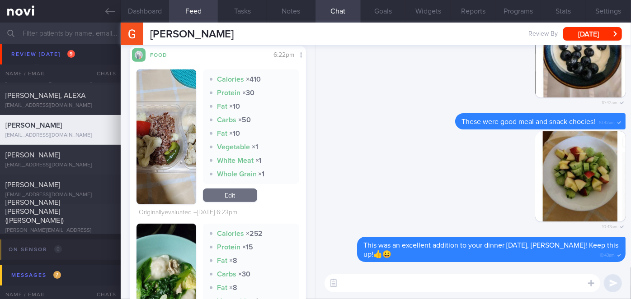
click at [185, 153] on button "button" at bounding box center [166, 137] width 60 height 135
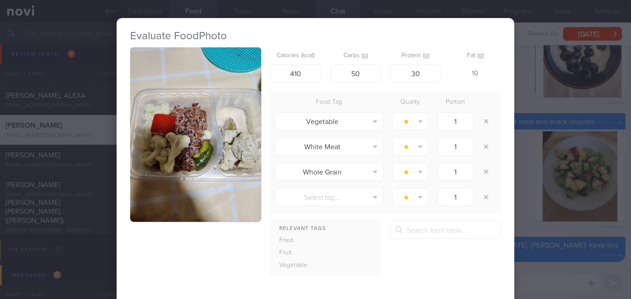
click at [516, 171] on div "Evaluate Food Photo Calories (kcal) 410 Carbs (g) 50 Protein (g) 30 Fat (g) 10 …" at bounding box center [315, 149] width 631 height 299
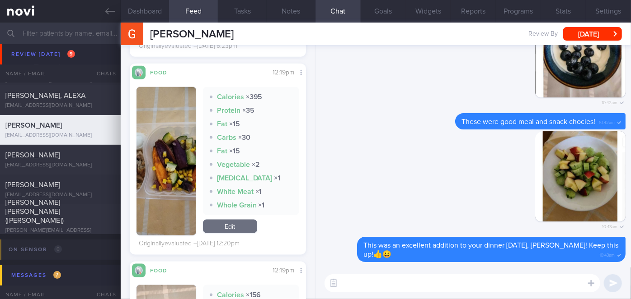
scroll to position [575, 0]
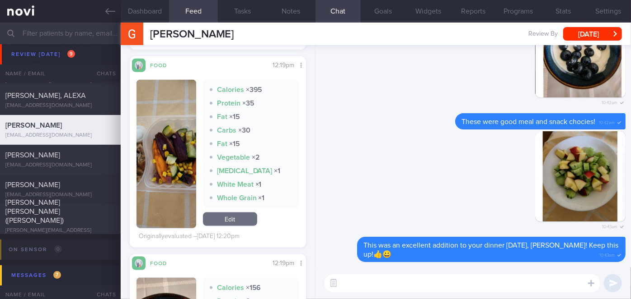
click at [174, 173] on button "button" at bounding box center [166, 154] width 60 height 149
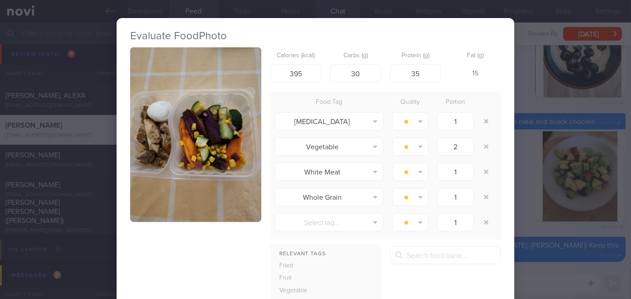
click at [518, 160] on div "Evaluate Food Photo Calories (kcal) 395 Carbs (g) 30 Protein (g) 35 Fat (g) 15 …" at bounding box center [315, 149] width 631 height 299
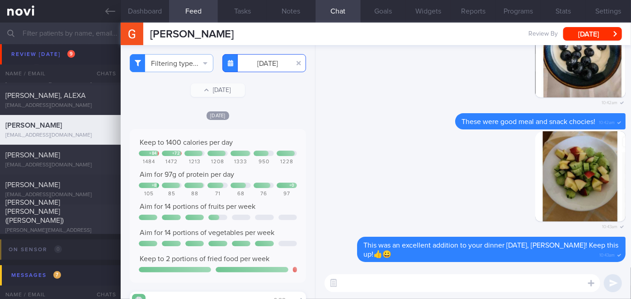
click at [270, 68] on input "[DATE]" at bounding box center [264, 63] width 84 height 18
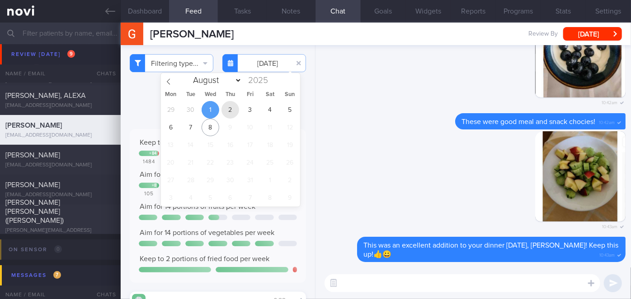
click at [229, 108] on span "2" at bounding box center [230, 110] width 18 height 18
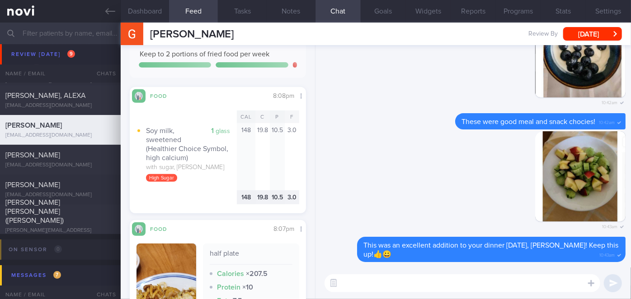
scroll to position [369, 0]
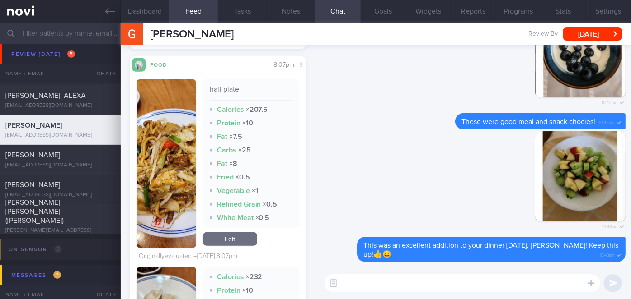
click at [176, 156] on button "button" at bounding box center [166, 163] width 60 height 169
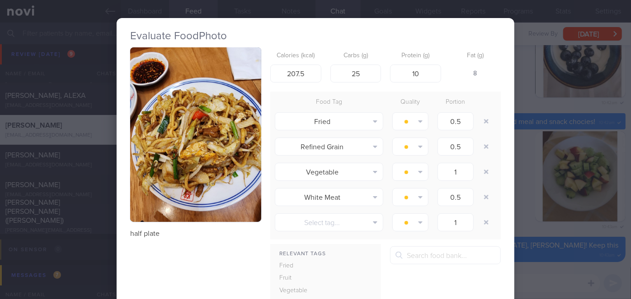
click at [520, 190] on div "Evaluate Food Photo half plate Calories (kcal) 207.5 Carbs (g) 25 Protein (g) 1…" at bounding box center [315, 149] width 631 height 299
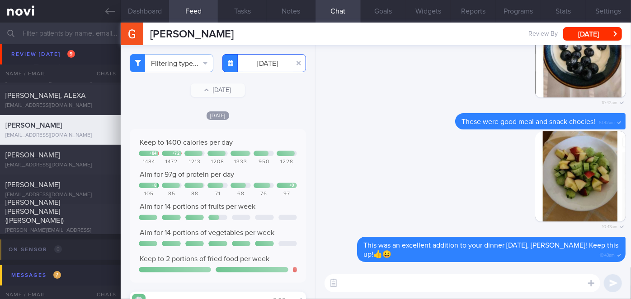
click at [263, 64] on input "[DATE]" at bounding box center [264, 63] width 84 height 18
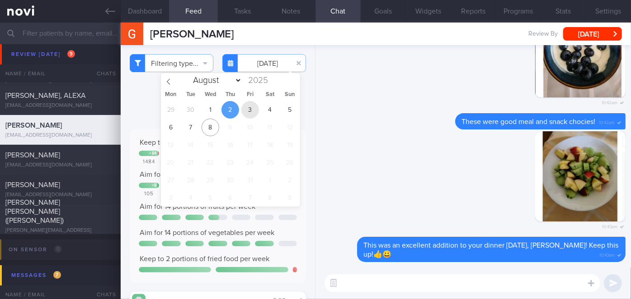
click at [254, 105] on span "3" at bounding box center [250, 110] width 18 height 18
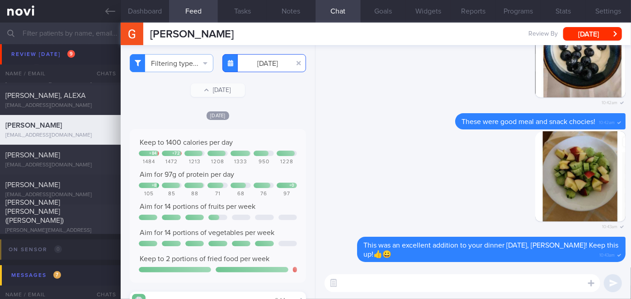
click at [266, 64] on input "[DATE]" at bounding box center [264, 63] width 84 height 18
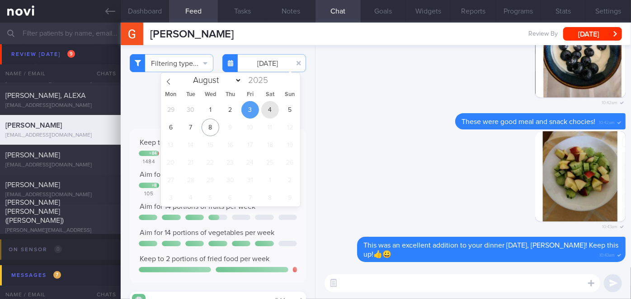
click at [265, 114] on span "4" at bounding box center [270, 110] width 18 height 18
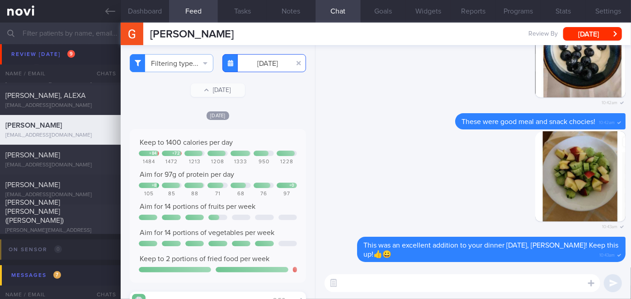
click at [247, 62] on input "[DATE]" at bounding box center [264, 63] width 84 height 18
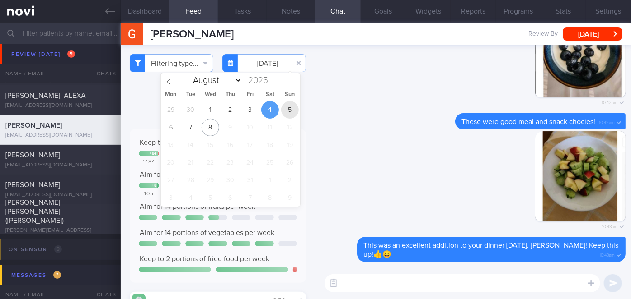
click at [285, 110] on span "5" at bounding box center [290, 110] width 18 height 18
type input "[DATE]"
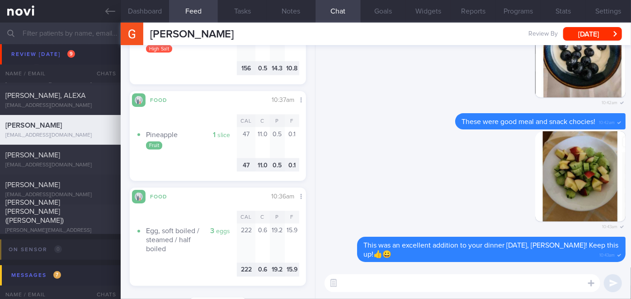
scroll to position [718, 0]
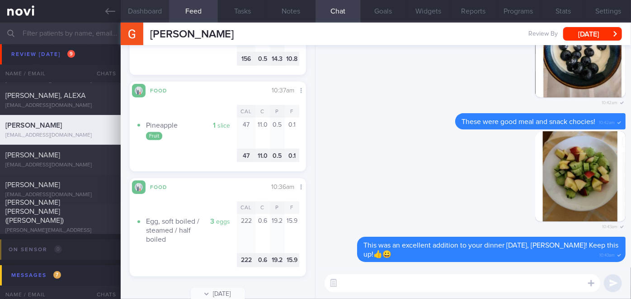
click at [148, 6] on button "Dashboard" at bounding box center [145, 11] width 49 height 23
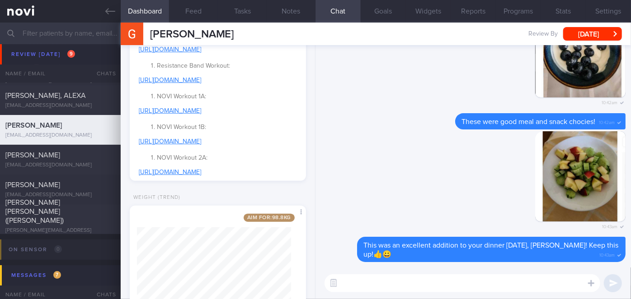
scroll to position [416, 0]
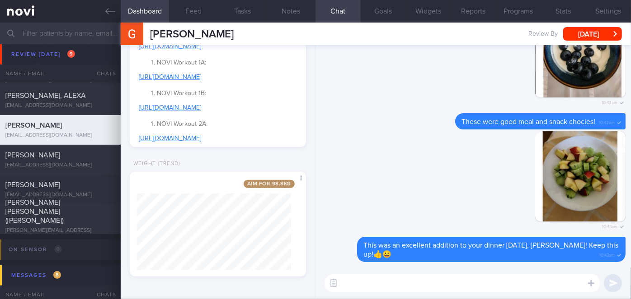
click at [404, 280] on textarea at bounding box center [462, 284] width 276 height 18
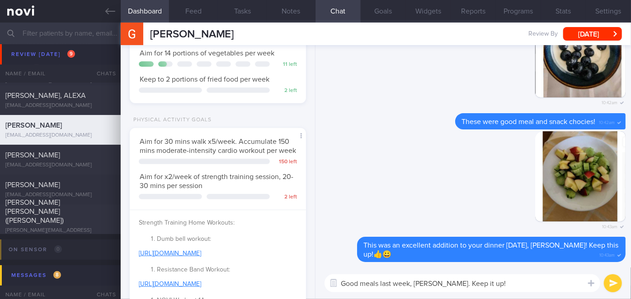
scroll to position [0, 0]
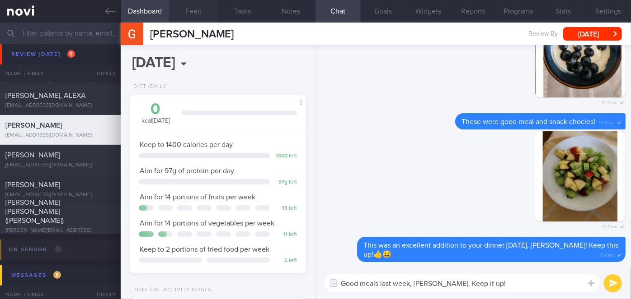
type textarea "Good meals last week, [PERSON_NAME]. Keep it up!"
click at [201, 15] on button "Feed" at bounding box center [193, 11] width 49 height 23
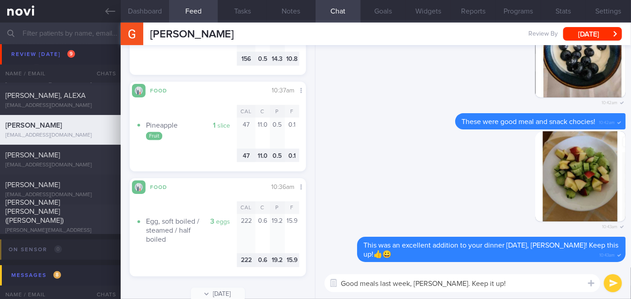
click at [155, 11] on button "Dashboard" at bounding box center [145, 11] width 49 height 23
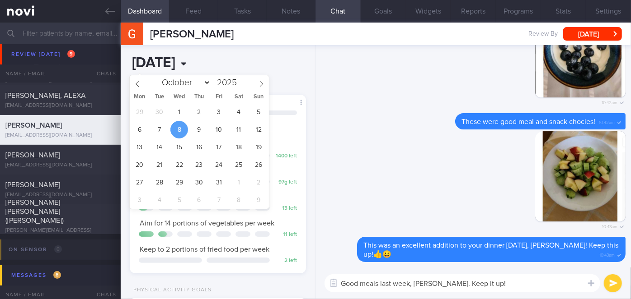
click at [199, 56] on input "[DATE]" at bounding box center [184, 63] width 109 height 23
click at [141, 112] on span "29" at bounding box center [140, 112] width 18 height 18
type input "[DATE]"
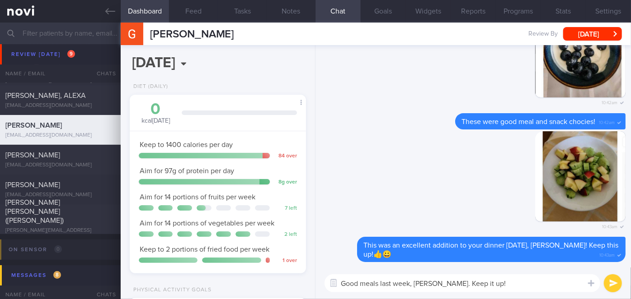
scroll to position [89, 154]
click at [481, 286] on textarea "Good meals last week, [PERSON_NAME]. Keep it up!" at bounding box center [462, 284] width 276 height 18
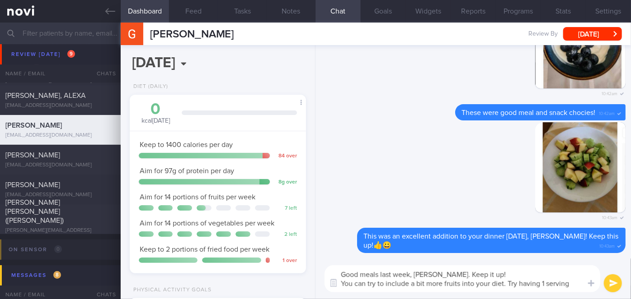
scroll to position [0, 0]
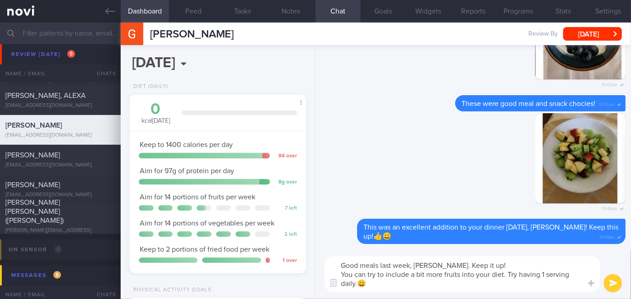
type textarea "Good meals last week, [PERSON_NAME]. Keep it up! You can try to include a bit m…"
click at [611, 284] on button "submit" at bounding box center [612, 284] width 18 height 18
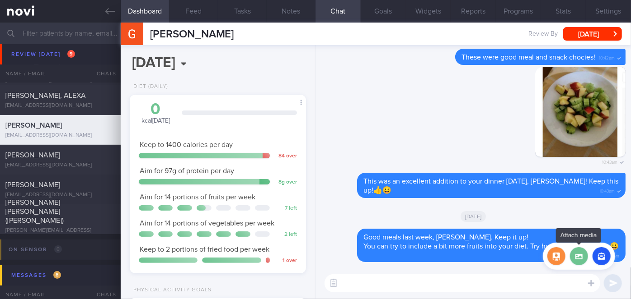
click at [584, 259] on label at bounding box center [579, 257] width 18 height 18
click at [0, 0] on input "file" at bounding box center [0, 0] width 0 height 0
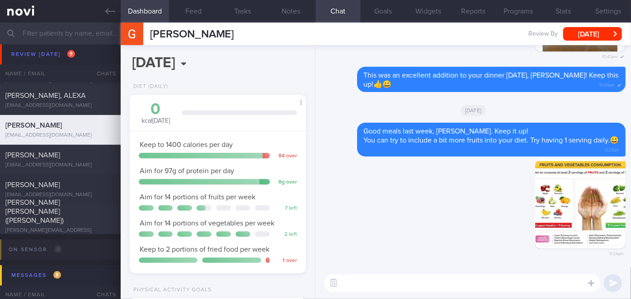
click at [505, 284] on textarea at bounding box center [462, 284] width 276 height 18
click at [375, 9] on button "Goals" at bounding box center [382, 11] width 45 height 23
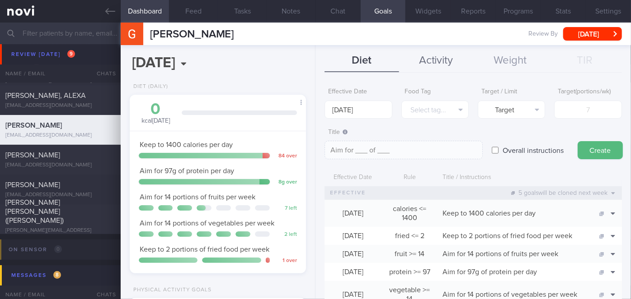
click at [421, 66] on button "Activity" at bounding box center [436, 61] width 74 height 23
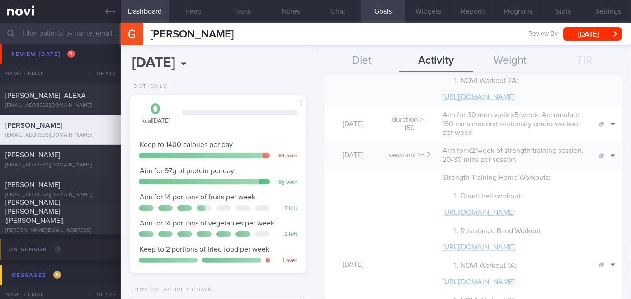
scroll to position [821, 0]
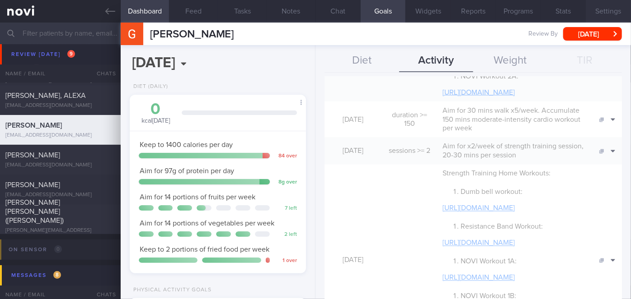
click at [614, 7] on button "Settings" at bounding box center [607, 11] width 45 height 23
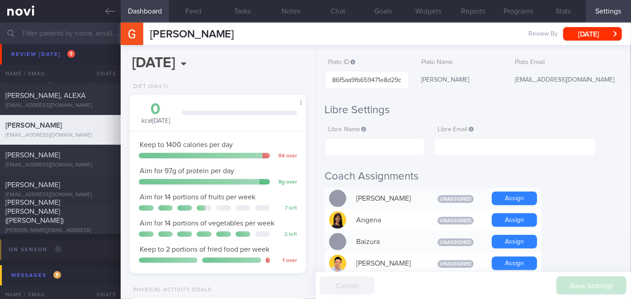
scroll to position [41, 0]
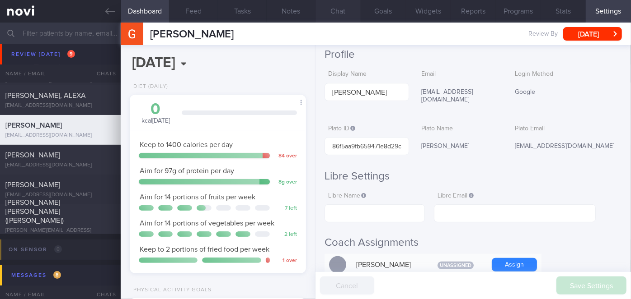
drag, startPoint x: 343, startPoint y: 14, endPoint x: 346, endPoint y: 21, distance: 7.6
click at [343, 14] on button "Chat" at bounding box center [337, 11] width 45 height 23
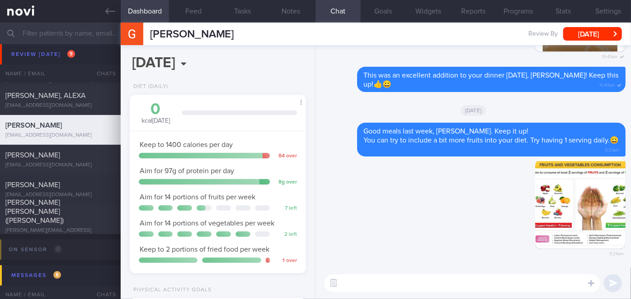
click at [428, 282] on textarea at bounding box center [462, 284] width 276 height 18
type textarea "How has your workouts been coming along, [PERSON_NAME]?"
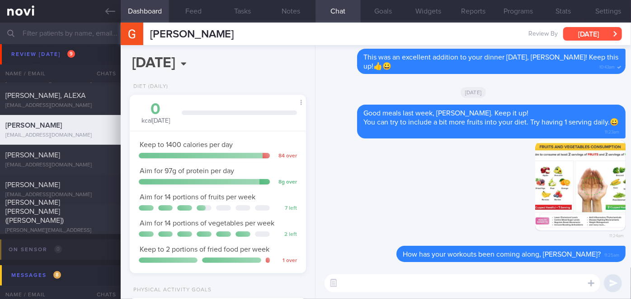
click at [609, 35] on button "[DATE]" at bounding box center [592, 34] width 59 height 14
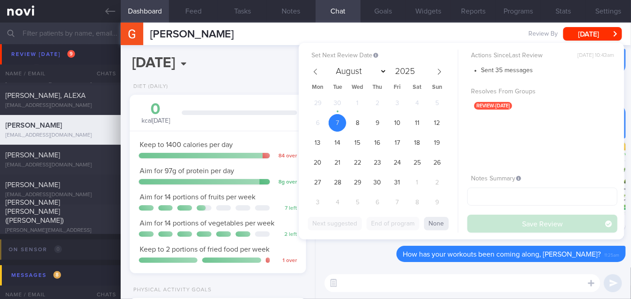
click at [348, 146] on div "29 30 1 2 3 4 5 6 7 8 9 10 11 12 13 14 15 16 17 18 19 20 21 22 23 24 25 26 27 2…" at bounding box center [377, 153] width 139 height 119
click at [353, 144] on span "15" at bounding box center [357, 143] width 18 height 18
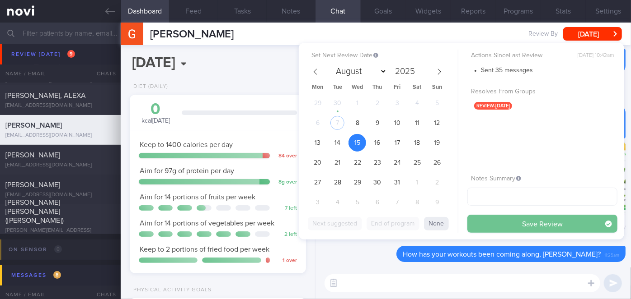
click at [485, 223] on button "Save Review" at bounding box center [542, 224] width 150 height 18
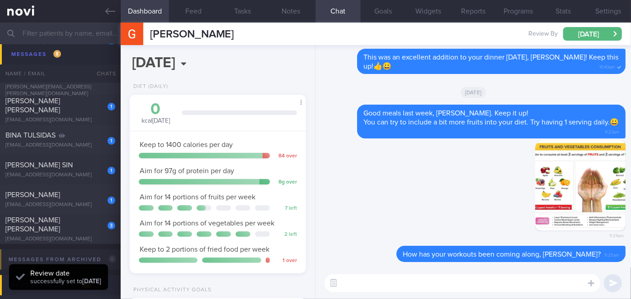
scroll to position [3613, 0]
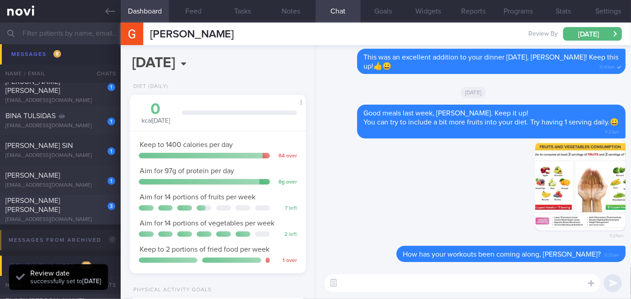
click at [89, 217] on div "[EMAIL_ADDRESS][DOMAIN_NAME]" at bounding box center [60, 220] width 110 height 7
type input "[DATE]"
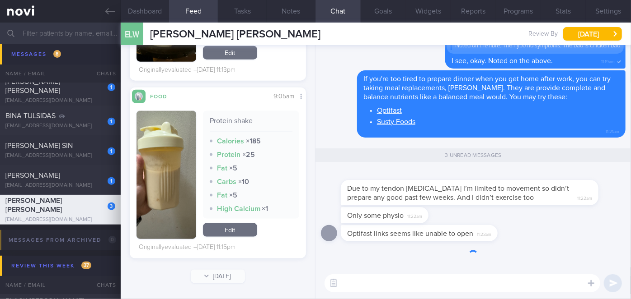
scroll to position [603, 0]
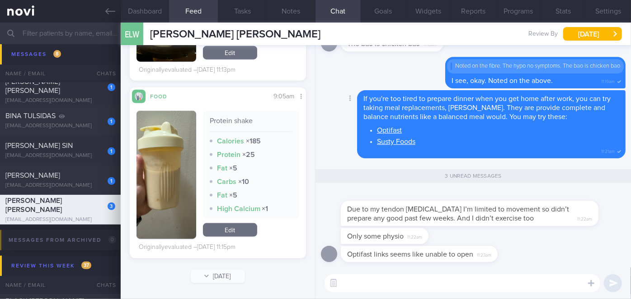
click at [391, 129] on link "Optifast" at bounding box center [389, 130] width 25 height 7
drag, startPoint x: 450, startPoint y: 222, endPoint x: 516, endPoint y: 220, distance: 65.6
click at [516, 220] on div "Due to my tendon [MEDICAL_DATA] I’m limited to movement so didn’t prepare any g…" at bounding box center [483, 208] width 285 height 36
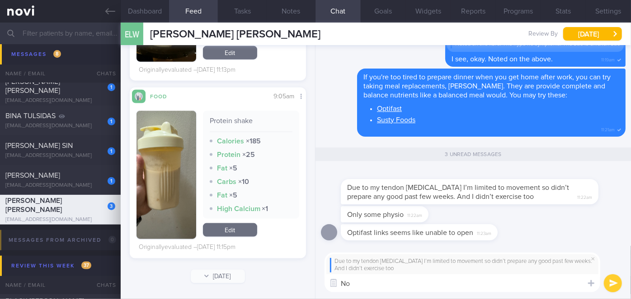
type textarea "N"
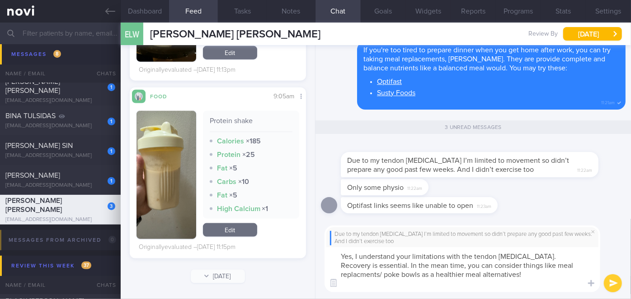
scroll to position [0, 0]
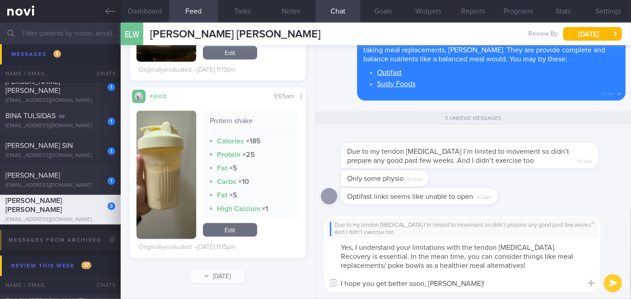
type textarea "Yes, I understand your limitations with the tendon [MEDICAL_DATA]. Recovery is …"
click at [618, 287] on button "submit" at bounding box center [612, 284] width 18 height 18
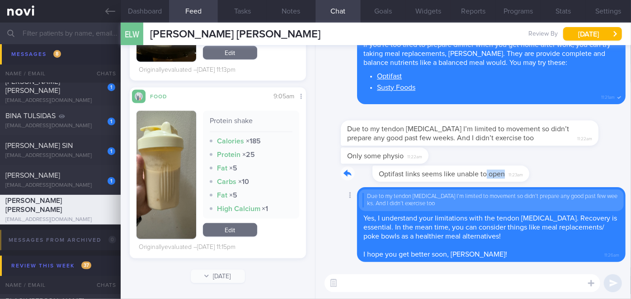
drag, startPoint x: 454, startPoint y: 180, endPoint x: 530, endPoint y: 180, distance: 76.3
click at [530, 181] on div "Optifast links seems like unable to open 11:23am" at bounding box center [473, 177] width 304 height 22
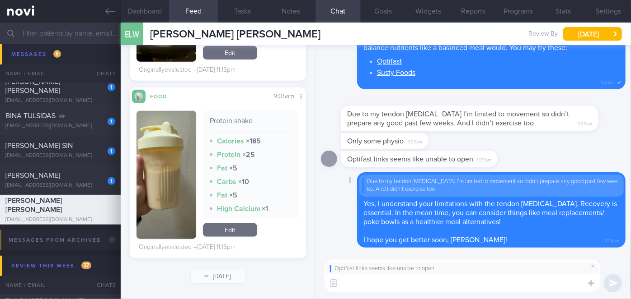
type textarea "O"
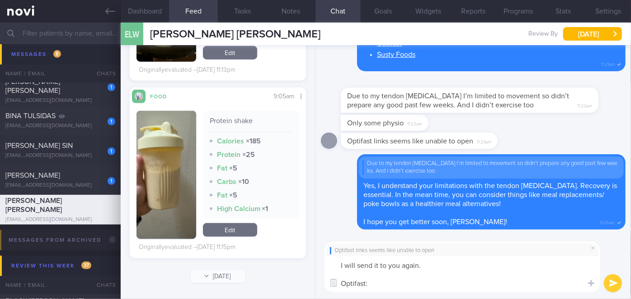
paste textarea "[URL][DOMAIN_NAME]"
type textarea "I will send it to you again. Optifast: [URL][DOMAIN_NAME]"
click at [613, 284] on button "submit" at bounding box center [612, 284] width 18 height 18
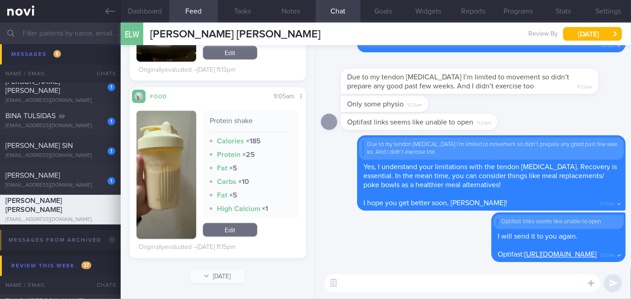
click at [477, 285] on textarea at bounding box center [462, 284] width 276 height 18
type textarea "L"
click at [363, 285] on textarea "Does it work now, [PERSON_NAME]?" at bounding box center [462, 284] width 276 height 18
type textarea "Does the link work now, [PERSON_NAME]?"
click at [609, 283] on button "submit" at bounding box center [612, 284] width 18 height 18
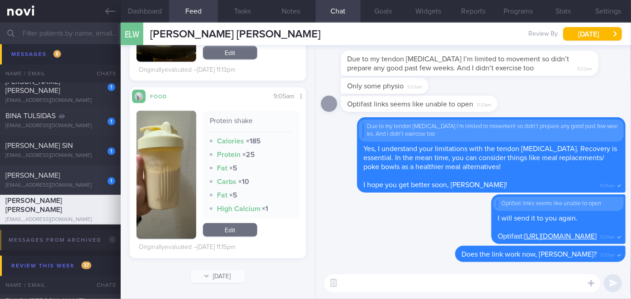
click at [86, 178] on div "[PERSON_NAME]" at bounding box center [59, 175] width 108 height 9
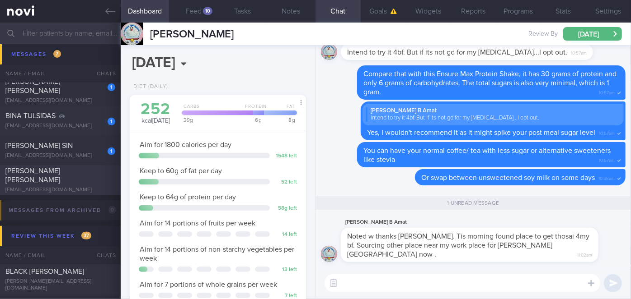
scroll to position [79, 158]
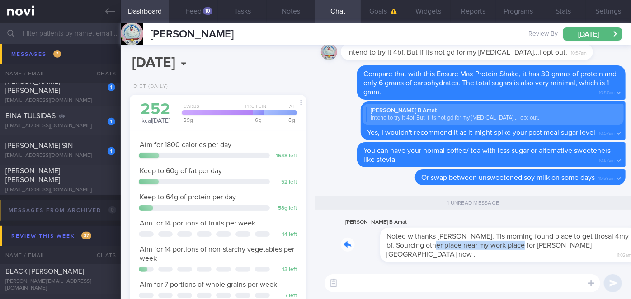
drag, startPoint x: 407, startPoint y: 261, endPoint x: 496, endPoint y: 259, distance: 89.0
click at [496, 259] on div "[PERSON_NAME] B Amat Noted w thanks [PERSON_NAME]. Tis morning found place to g…" at bounding box center [483, 239] width 285 height 45
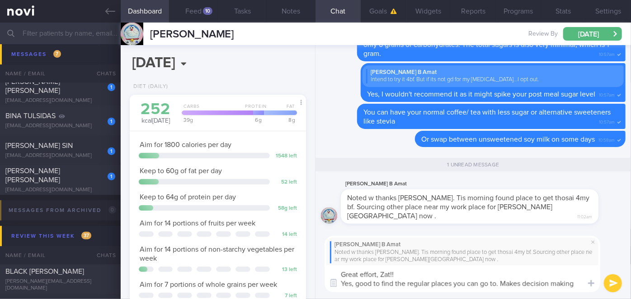
scroll to position [0, 0]
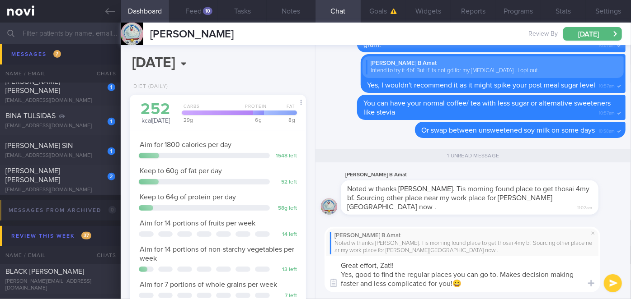
click at [580, 277] on textarea "Great effort, Zat!! Yes, good to find the regular places you can go to. Makes d…" at bounding box center [462, 275] width 276 height 36
click at [422, 266] on textarea "Great effort, Zat!! Yes, good to find the regular places you can go to. Makes d…" at bounding box center [462, 275] width 276 height 36
type textarea "Great effort, Zat!! 👏👏👍 Yes, good to find the regular places you can go to. Mak…"
click at [614, 282] on button "submit" at bounding box center [612, 284] width 18 height 18
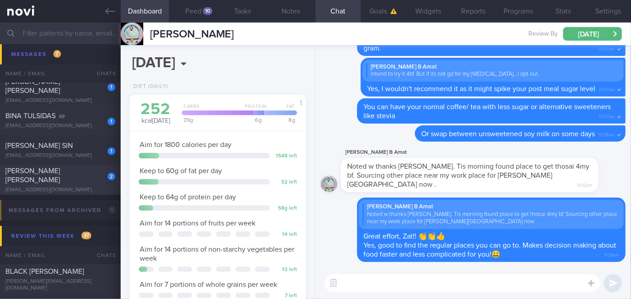
click at [99, 178] on div "2" at bounding box center [105, 174] width 20 height 14
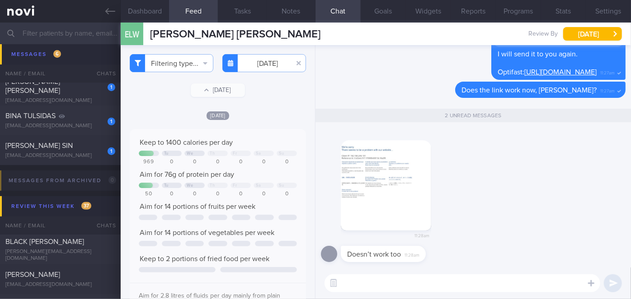
click at [404, 196] on button "button" at bounding box center [386, 185] width 90 height 90
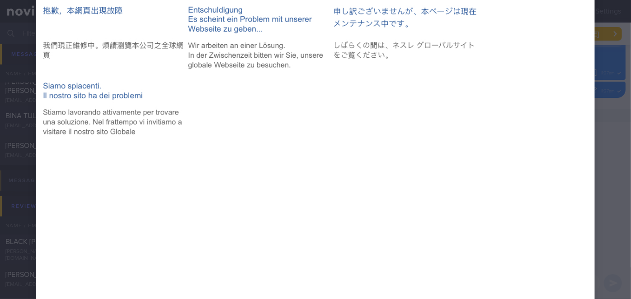
scroll to position [327, 0]
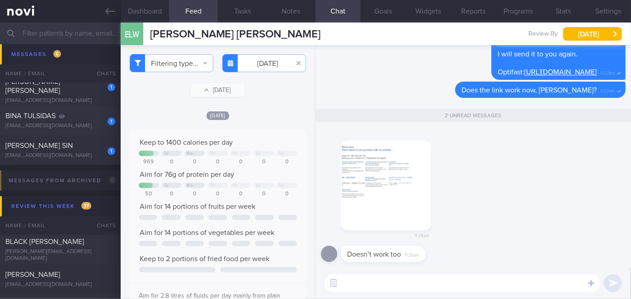
click at [444, 277] on textarea at bounding box center [462, 284] width 276 height 18
type textarea "Hmm, that's odd. Let me find another link ya"
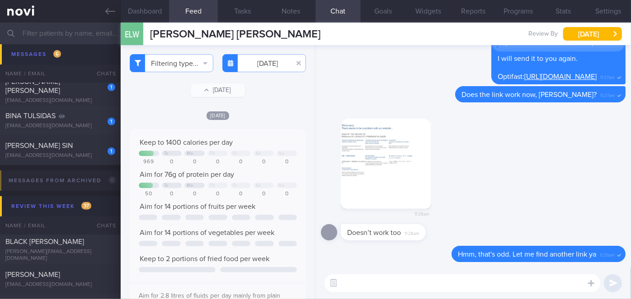
click at [368, 281] on textarea at bounding box center [462, 284] width 276 height 18
paste textarea "[URL][DOMAIN_NAME]"
type textarea "[URL][DOMAIN_NAME]"
click at [607, 283] on button "submit" at bounding box center [612, 284] width 18 height 18
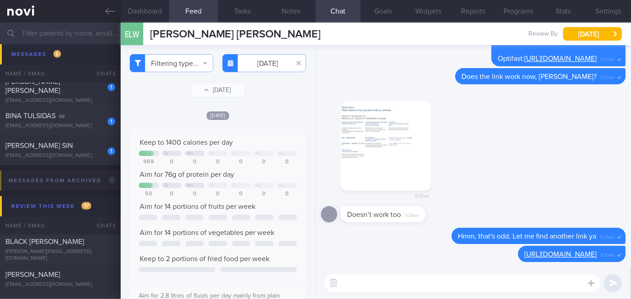
click at [510, 283] on textarea at bounding box center [462, 284] width 276 height 18
type textarea "Try this one and see please, [PERSON_NAME]"
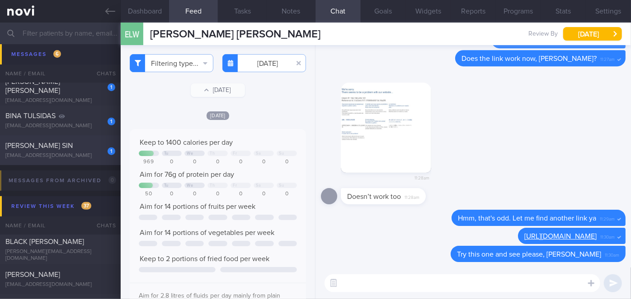
click at [88, 150] on div "1 [PERSON_NAME] SIN [EMAIL_ADDRESS][DOMAIN_NAME]" at bounding box center [60, 150] width 121 height 18
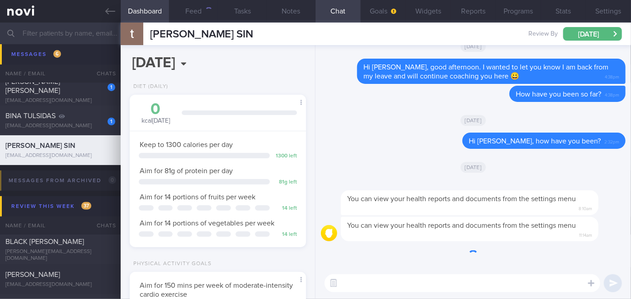
scroll to position [77, 154]
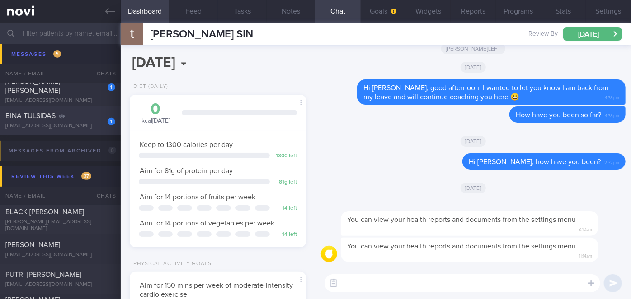
click at [91, 120] on div "1 BINA TULSIDAS [EMAIL_ADDRESS][DOMAIN_NAME]" at bounding box center [60, 121] width 121 height 18
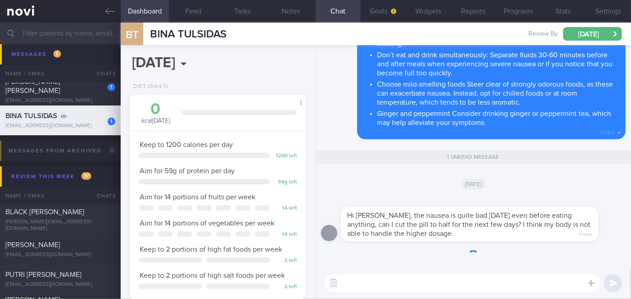
scroll to position [79, 158]
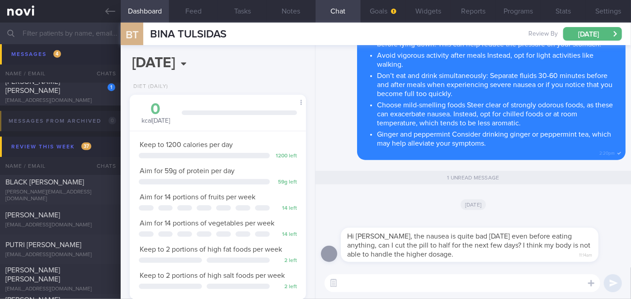
click at [416, 285] on textarea at bounding box center [462, 284] width 276 height 18
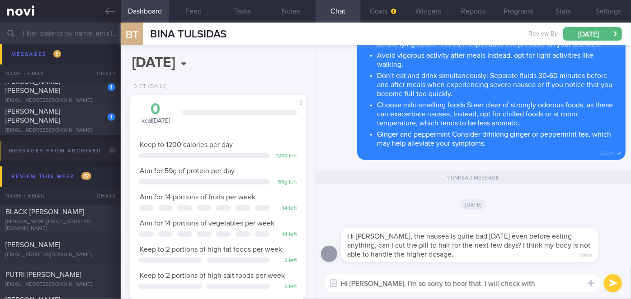
scroll to position [0, 0]
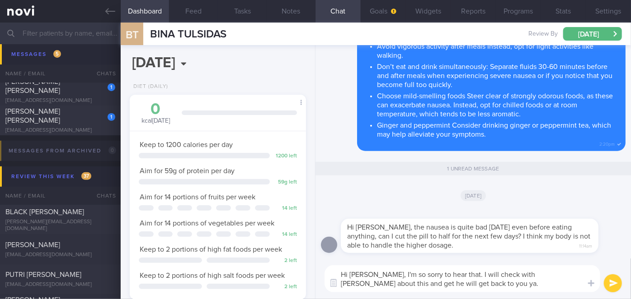
type textarea "Hi [PERSON_NAME], I'm so sorry to hear that. I will check with [PERSON_NAME] ab…"
click at [607, 285] on button "submit" at bounding box center [612, 284] width 18 height 18
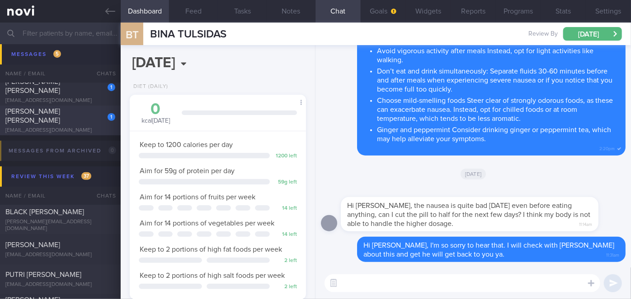
click at [98, 127] on div "[EMAIL_ADDRESS][DOMAIN_NAME]" at bounding box center [60, 130] width 110 height 7
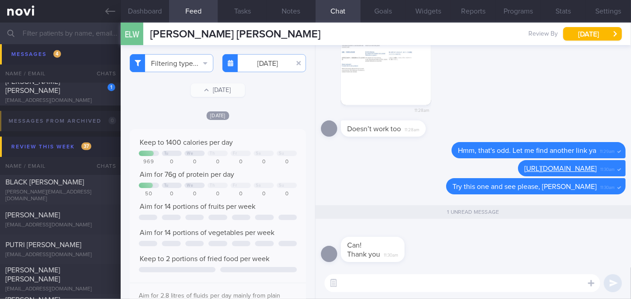
click at [447, 286] on textarea at bounding box center [462, 284] width 276 height 18
type textarea "Great!"
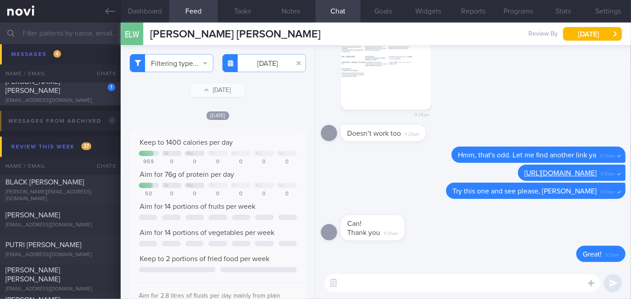
click at [96, 91] on div "1" at bounding box center [105, 84] width 20 height 14
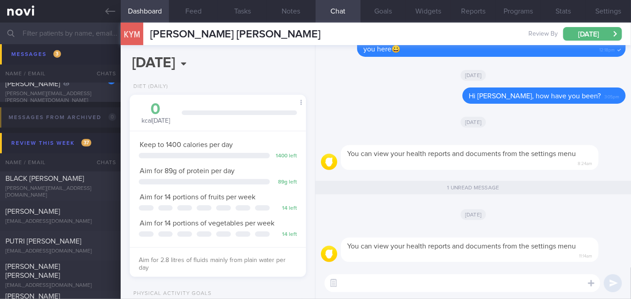
scroll to position [3531, 0]
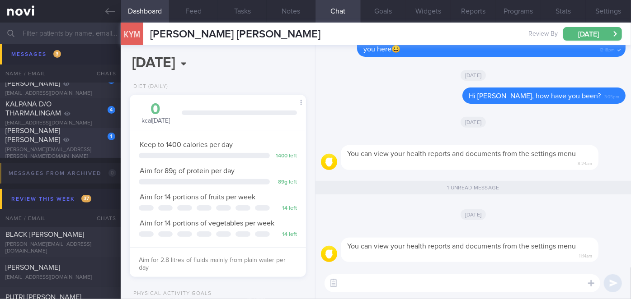
click at [95, 135] on div "1" at bounding box center [105, 133] width 20 height 14
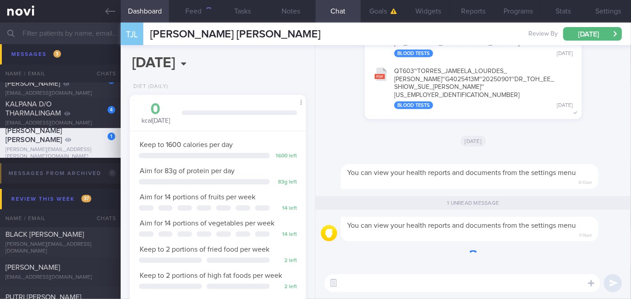
scroll to position [89, 154]
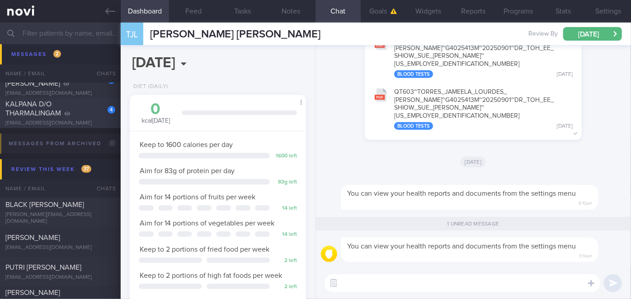
click at [90, 114] on div "KALPANA D/O THARMALINGAM" at bounding box center [59, 109] width 108 height 18
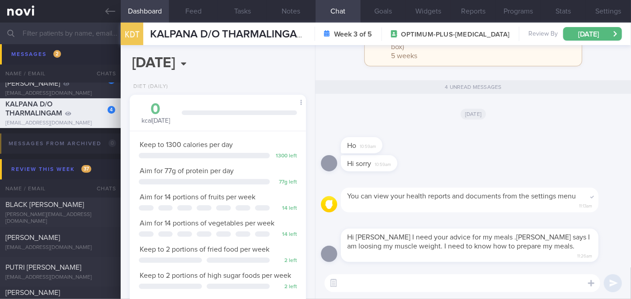
click at [88, 32] on input "text" at bounding box center [315, 34] width 631 height 22
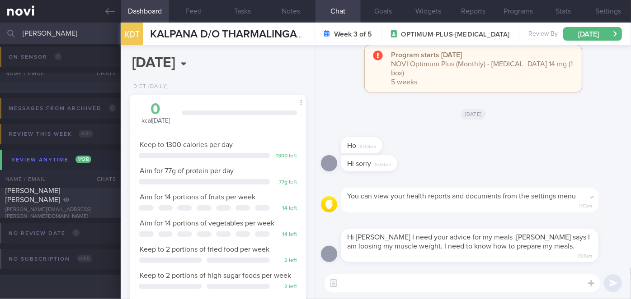
scroll to position [102, 0]
click at [94, 200] on div "[PERSON_NAME] [PERSON_NAME]" at bounding box center [59, 196] width 108 height 18
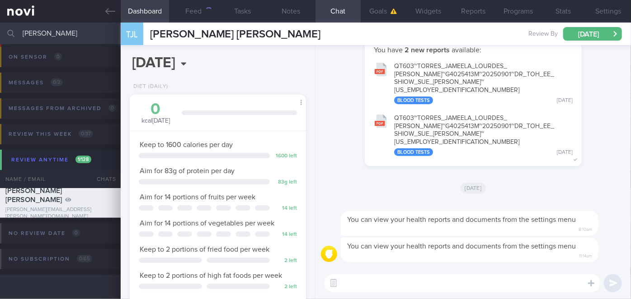
scroll to position [89, 154]
click at [56, 36] on input "[PERSON_NAME]" at bounding box center [315, 34] width 631 height 22
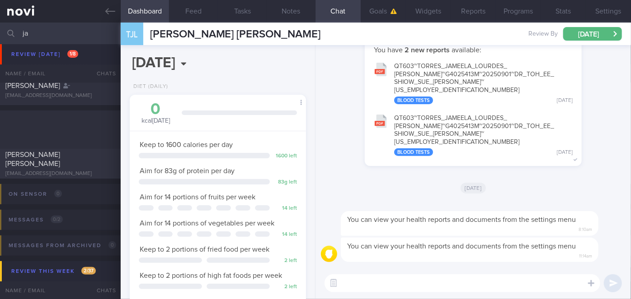
type input "j"
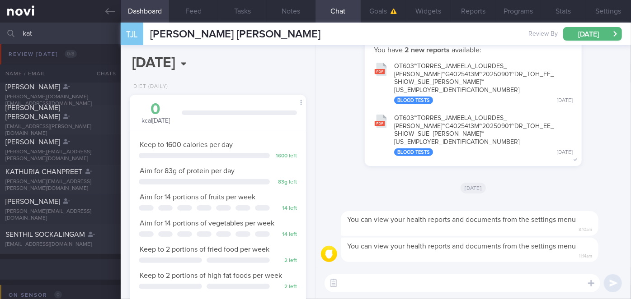
type input "[DEMOGRAPHIC_DATA]"
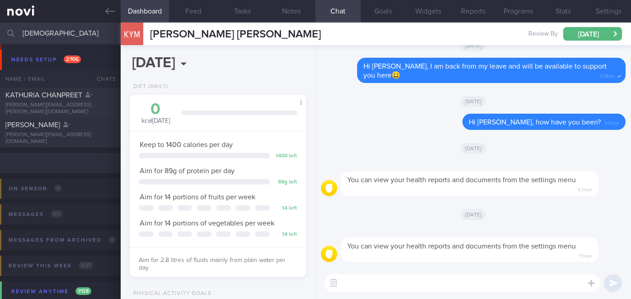
select select "9"
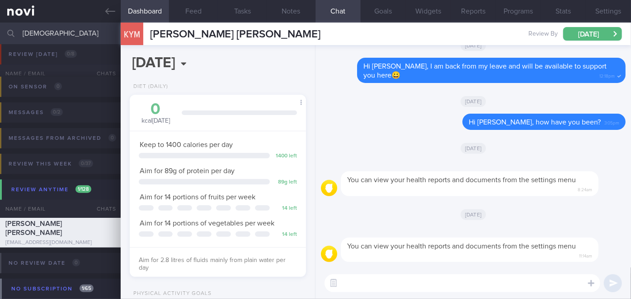
click at [49, 32] on input "[DEMOGRAPHIC_DATA]" at bounding box center [315, 34] width 631 height 22
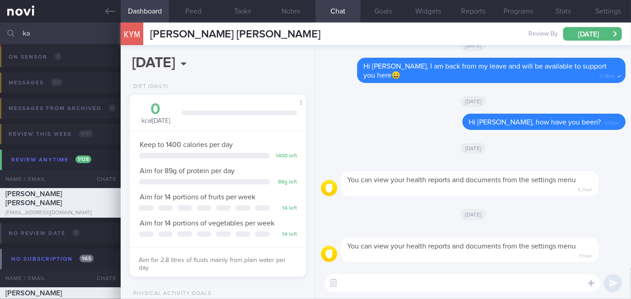
type input "k"
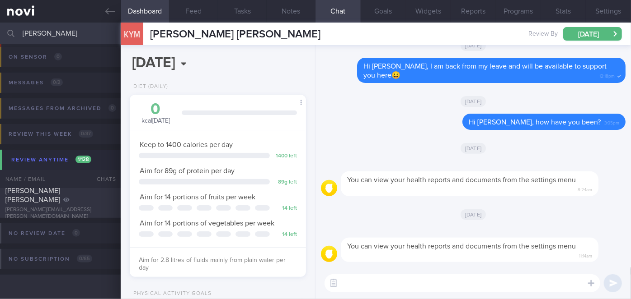
scroll to position [102, 0]
type input "j"
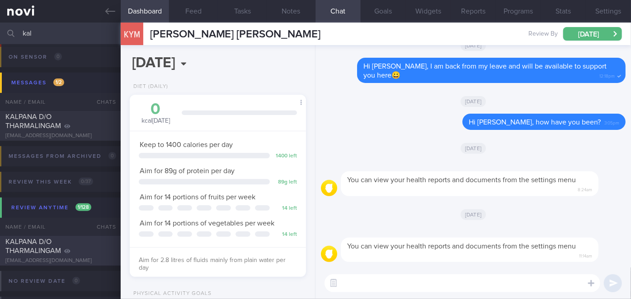
type input "kal"
click at [93, 252] on div "KALPANA D/O THARMALINGAM" at bounding box center [59, 247] width 108 height 18
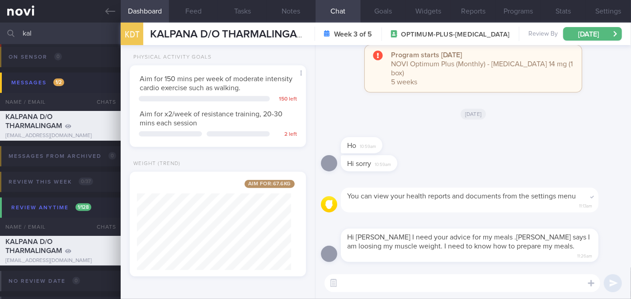
scroll to position [248, 0]
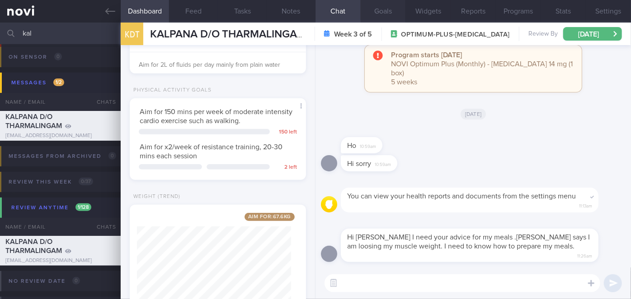
click at [378, 14] on button "Goals" at bounding box center [382, 11] width 45 height 23
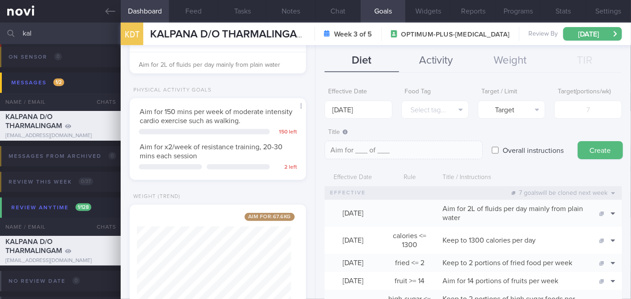
click at [445, 58] on button "Activity" at bounding box center [436, 61] width 74 height 23
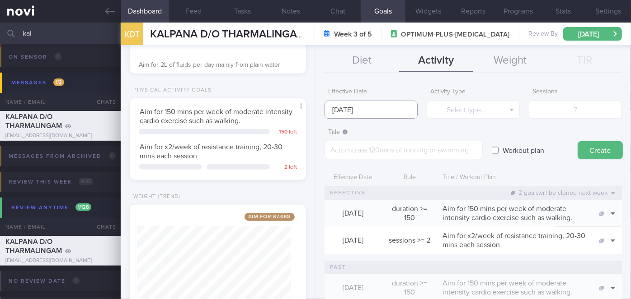
click at [369, 104] on input "[DATE]" at bounding box center [370, 110] width 93 height 18
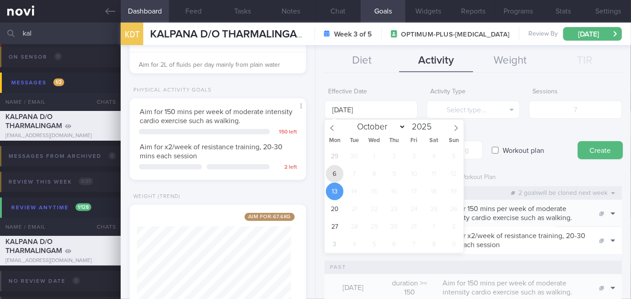
click at [332, 180] on span "6" at bounding box center [335, 174] width 18 height 18
type input "[DATE]"
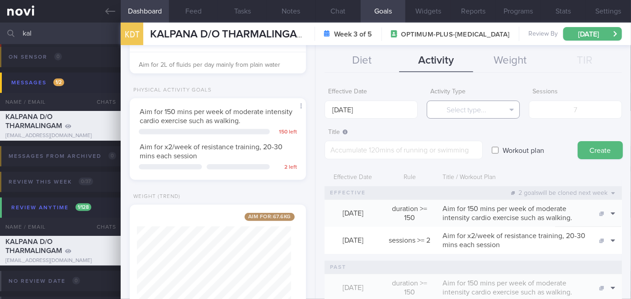
click at [466, 110] on button "Select type..." at bounding box center [472, 110] width 93 height 18
click at [365, 146] on textarea at bounding box center [403, 150] width 158 height 19
type textarea "S"
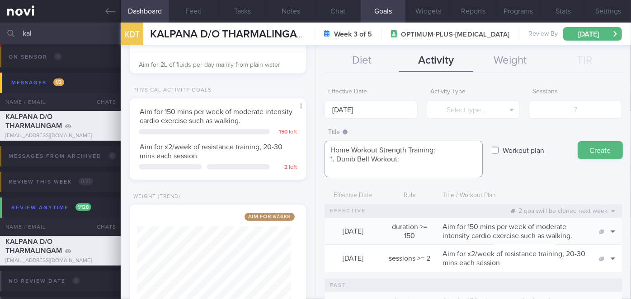
paste textarea "[URL][DOMAIN_NAME]"
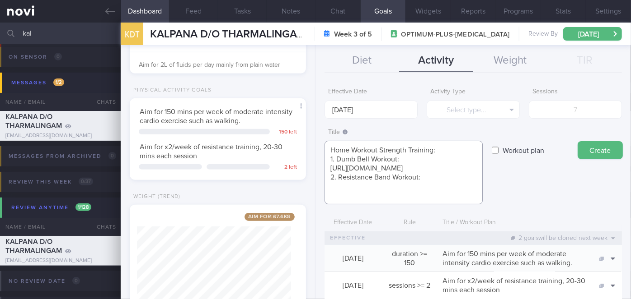
paste textarea "[URL][DOMAIN_NAME]"
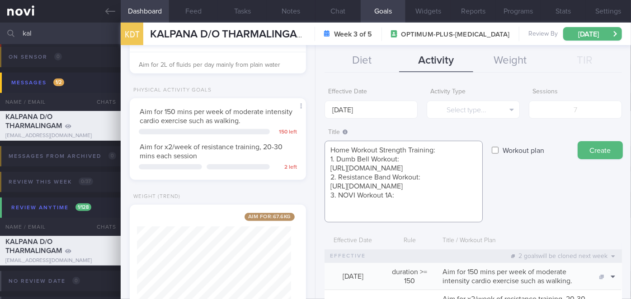
paste textarea "[URL][DOMAIN_NAME]"
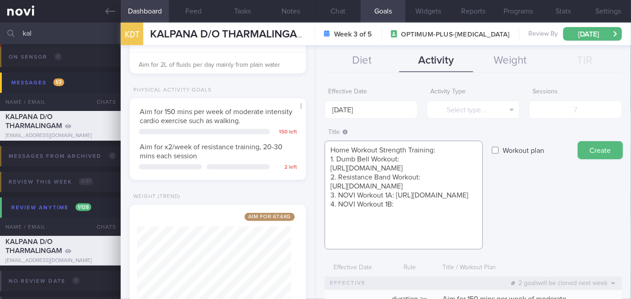
paste textarea "[URL][DOMAIN_NAME]"
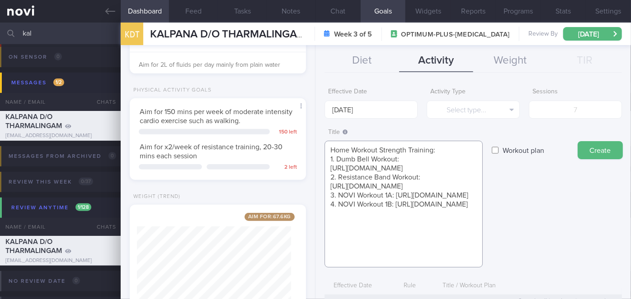
type textarea "Home Workout Strength Training: 1. Dumb Bell Workout: https://www.youtube.com/w…"
click at [504, 151] on label "Workout plan" at bounding box center [523, 150] width 51 height 18
click at [498, 151] on input "Workout plan" at bounding box center [494, 150] width 7 height 18
checkbox input "true"
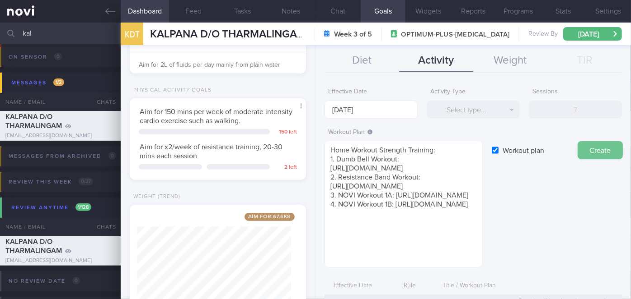
click at [590, 148] on button "Create" at bounding box center [599, 150] width 45 height 18
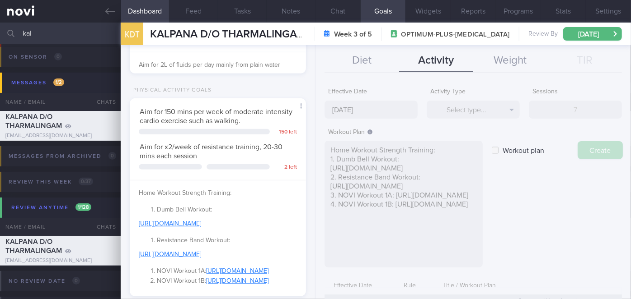
type input "[DATE]"
checkbox input "false"
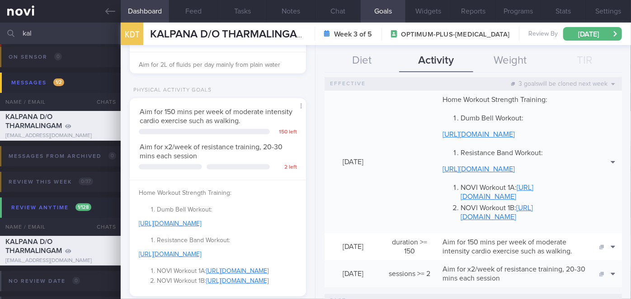
scroll to position [123, 0]
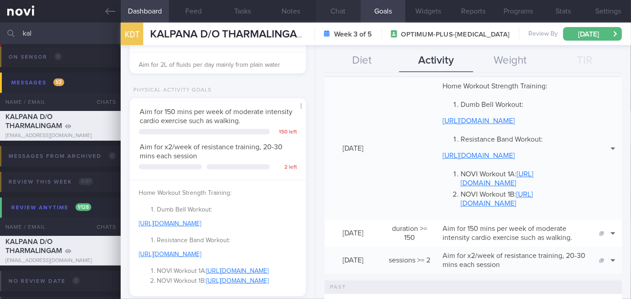
drag, startPoint x: 330, startPoint y: 7, endPoint x: 338, endPoint y: 14, distance: 10.6
click at [330, 7] on button "Chat" at bounding box center [337, 11] width 45 height 23
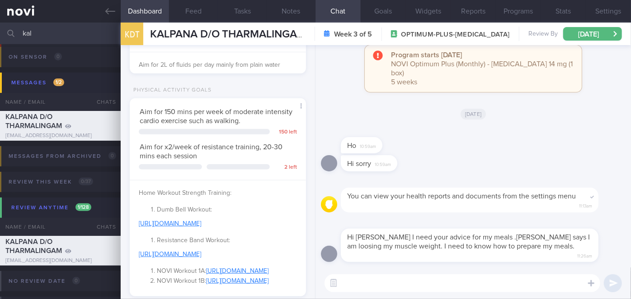
click at [398, 284] on textarea at bounding box center [462, 284] width 276 height 18
paste textarea "Hi Ms Kalpana, muscle loss can be attributed to 2 factors which are inadequate …"
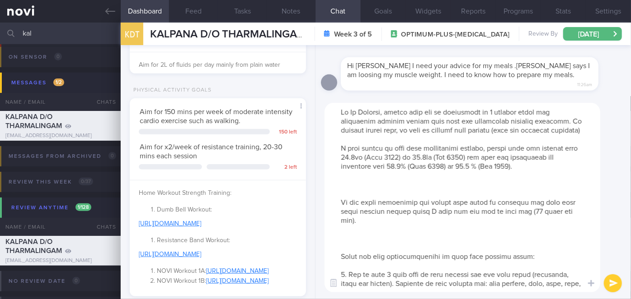
click at [390, 111] on textarea at bounding box center [462, 198] width 276 height 190
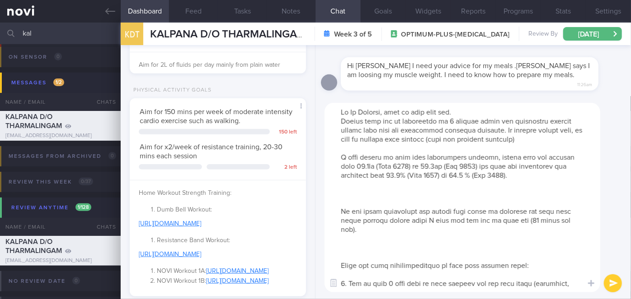
click at [477, 115] on textarea at bounding box center [462, 198] width 276 height 190
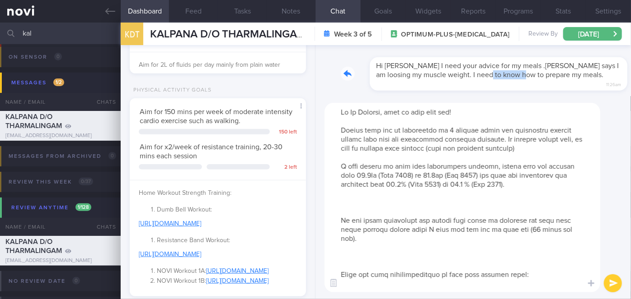
drag, startPoint x: 472, startPoint y: 88, endPoint x: 508, endPoint y: 90, distance: 35.3
click at [508, 90] on div "Hi Sharon I need your advice for my meals .doc says I am loosing my muscle weig…" at bounding box center [473, 72] width 304 height 50
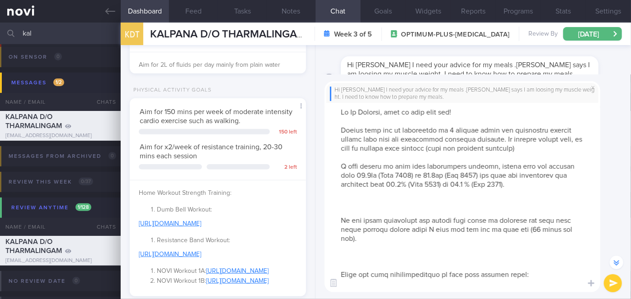
click at [500, 138] on textarea at bounding box center [462, 198] width 276 height 190
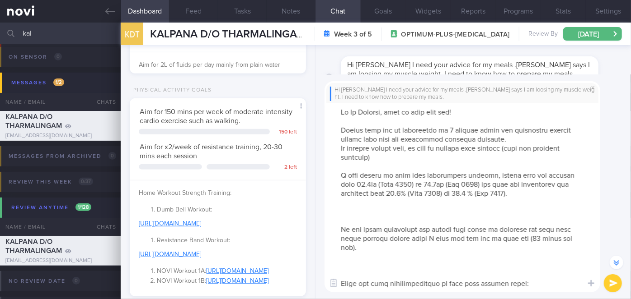
click at [578, 186] on textarea at bounding box center [462, 198] width 276 height 190
click at [346, 217] on textarea at bounding box center [462, 198] width 276 height 190
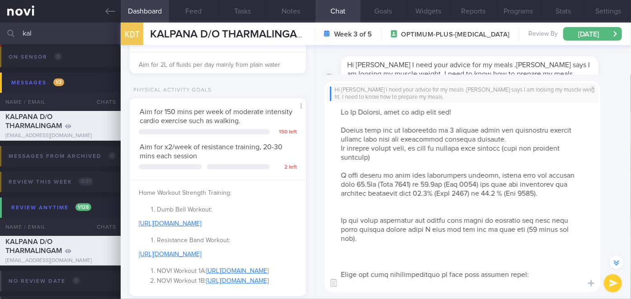
click at [343, 254] on textarea at bounding box center [462, 198] width 276 height 190
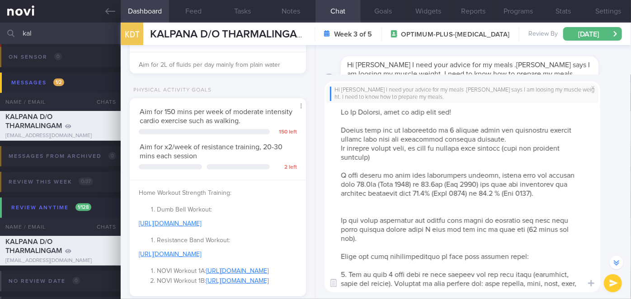
scroll to position [162, 0]
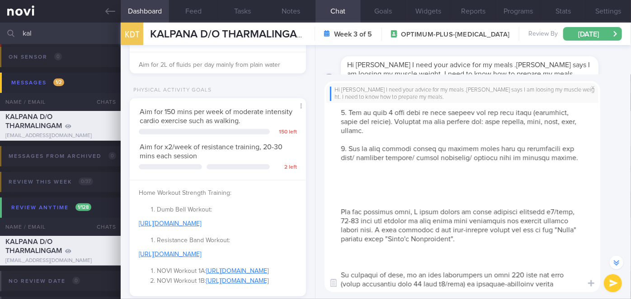
drag, startPoint x: 340, startPoint y: 220, endPoint x: 514, endPoint y: 307, distance: 195.1
click at [514, 299] on html "You are offline! Some functionality will be unavailable Patients New Users Coac…" at bounding box center [315, 149] width 631 height 299
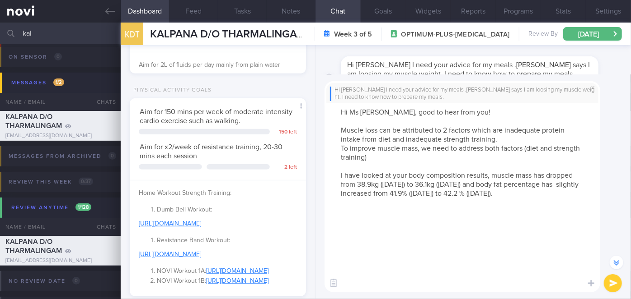
scroll to position [0, 0]
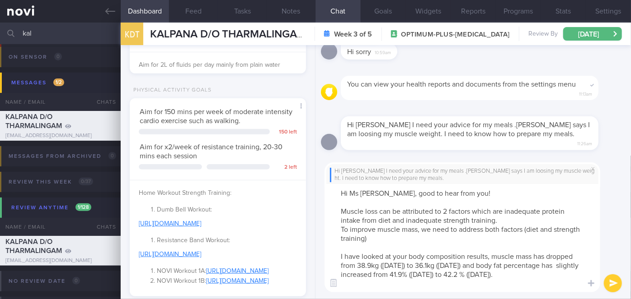
type textarea "Hi Ms Kalpana, good to hear from you! Muscle loss can be attributed to 2 factor…"
click at [617, 285] on button "submit" at bounding box center [612, 284] width 18 height 18
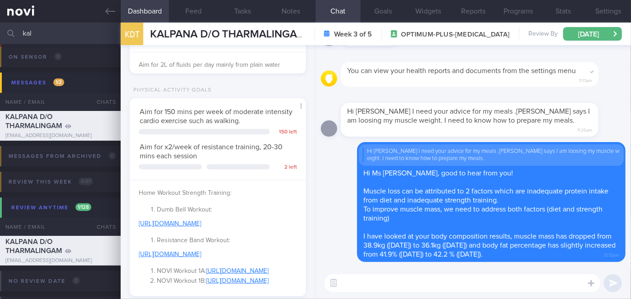
click at [406, 283] on textarea at bounding box center [462, 284] width 276 height 18
paste textarea "We can start addressing the muscle loss issue by ensuring you meet your daily p…"
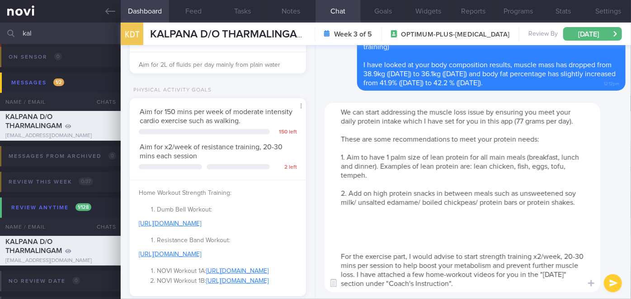
click at [342, 247] on textarea "We can start addressing the muscle loss issue by ensuring you meet your daily p…" at bounding box center [462, 198] width 276 height 190
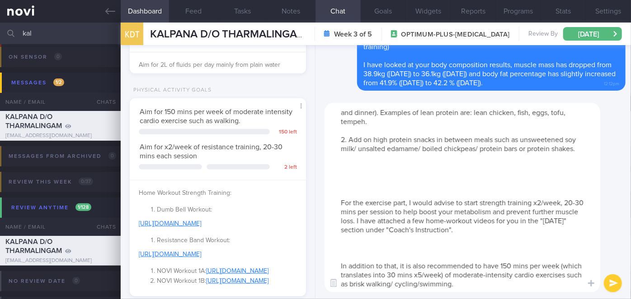
drag, startPoint x: 340, startPoint y: 256, endPoint x: 520, endPoint y: 297, distance: 185.4
click at [520, 297] on div "We can start addressing the muscle loss issue by ensuring you meet your daily p…" at bounding box center [472, 197] width 315 height 203
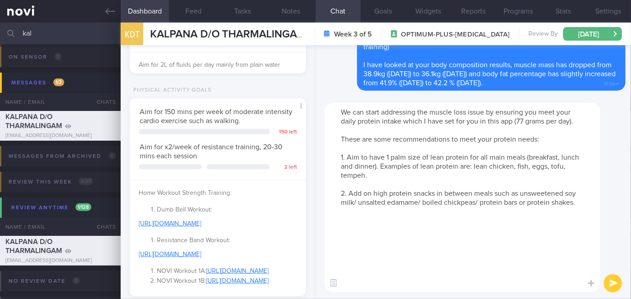
scroll to position [0, 0]
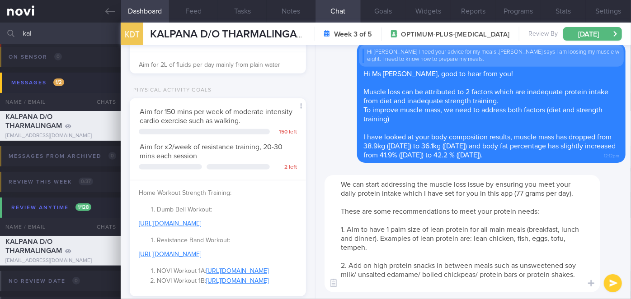
type textarea "We can start addressing the muscle loss issue by ensuring you meet your daily p…"
click at [611, 282] on button "submit" at bounding box center [612, 284] width 18 height 18
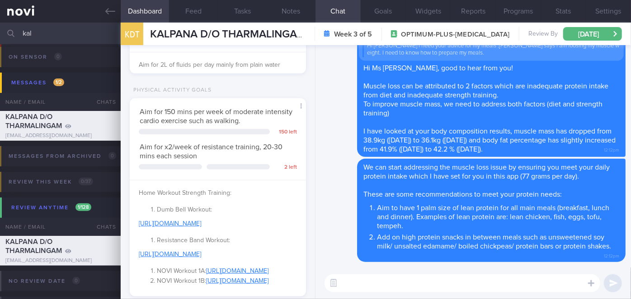
click at [456, 286] on textarea at bounding box center [462, 284] width 276 height 18
paste textarea "For the exercise part, I would advise to start strength training x2/week, 20-30…"
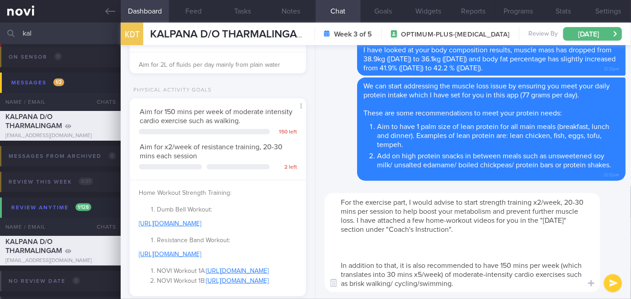
type textarea "For the exercise part, I would advise to start strength training x2/week, 20-30…"
click at [613, 282] on button "submit" at bounding box center [612, 284] width 18 height 18
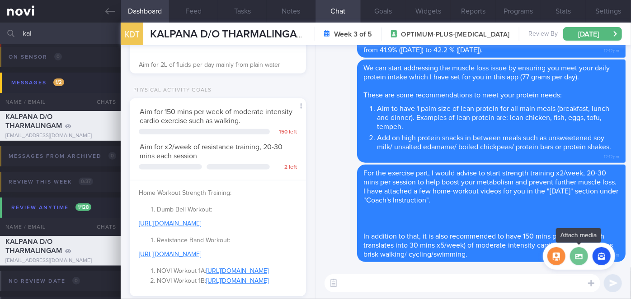
click at [577, 257] on label at bounding box center [579, 257] width 18 height 18
click at [0, 0] on input "file" at bounding box center [0, 0] width 0 height 0
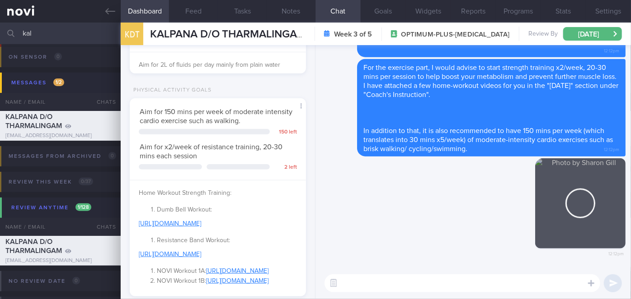
click at [402, 283] on textarea at bounding box center [462, 284] width 276 height 18
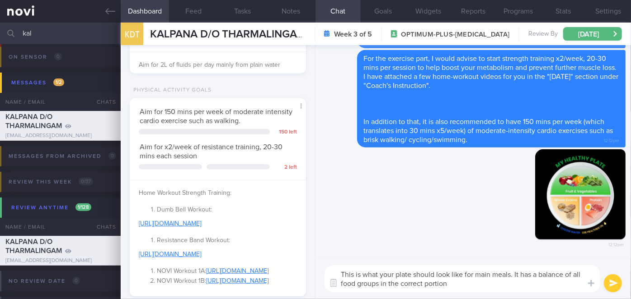
type textarea "This is what your plate should look like for main meals. It has a balance of al…"
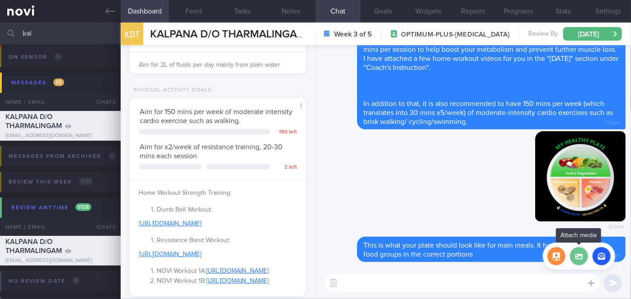
click at [580, 259] on label at bounding box center [579, 257] width 18 height 18
click at [0, 0] on input "file" at bounding box center [0, 0] width 0 height 0
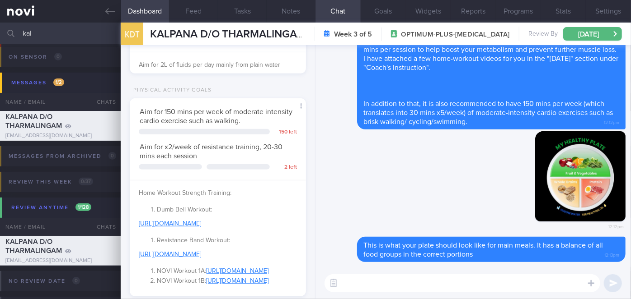
click at [391, 282] on textarea at bounding box center [462, 284] width 276 height 18
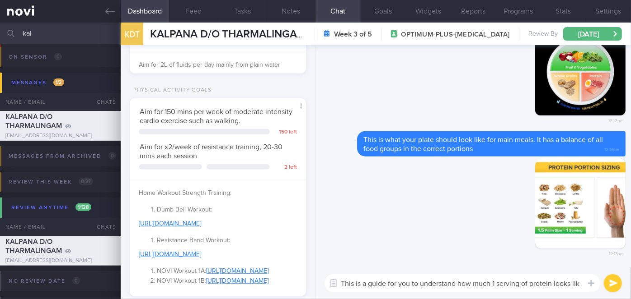
type textarea "This is a guide for you to understand how much 1 serving of protein looks like"
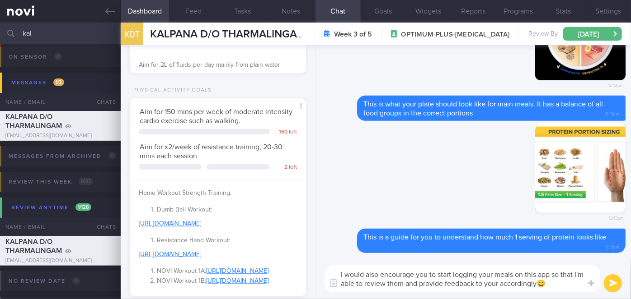
type textarea "I would also encourage you to start logging your meals on this app so that I'm …"
click at [619, 282] on button "submit" at bounding box center [612, 284] width 18 height 18
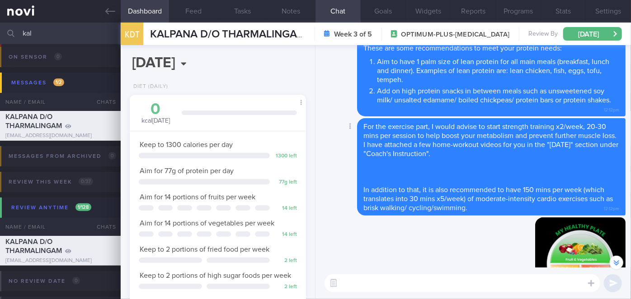
scroll to position [-493, 0]
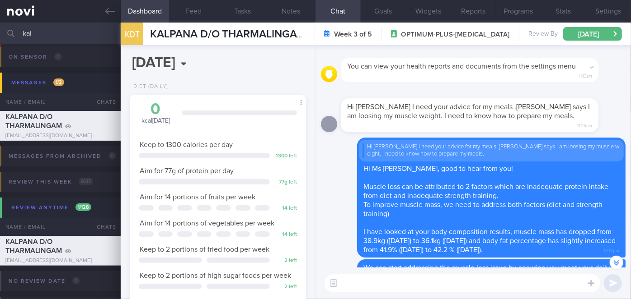
click at [71, 28] on input "kal" at bounding box center [315, 34] width 631 height 22
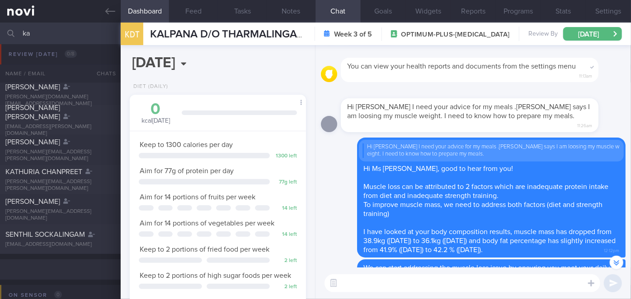
type input "k"
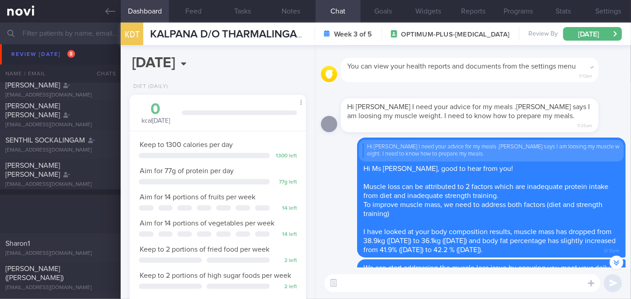
scroll to position [3305, 0]
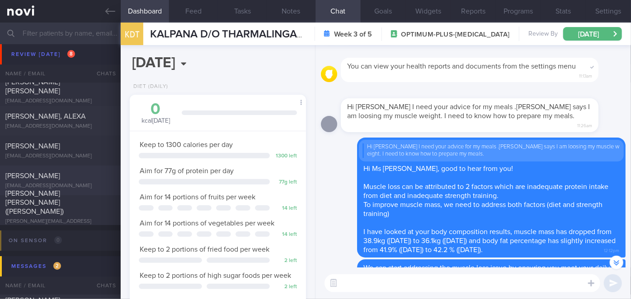
click at [97, 175] on div at bounding box center [105, 174] width 20 height 5
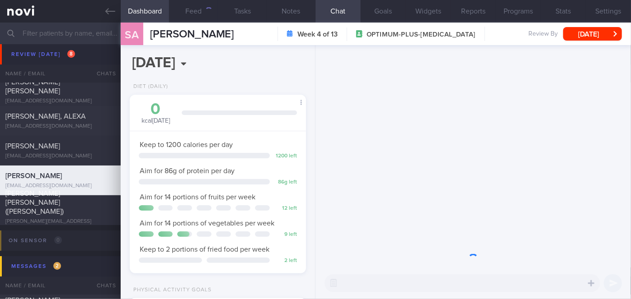
scroll to position [89, 154]
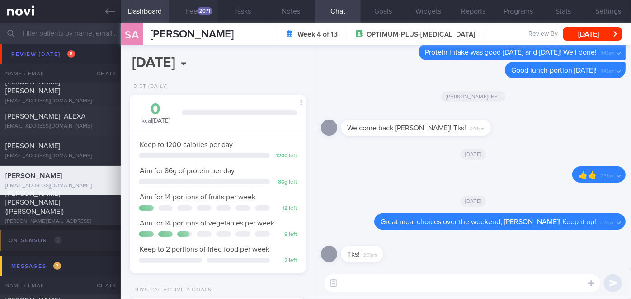
click at [189, 11] on button "Feed 2071" at bounding box center [193, 11] width 49 height 23
select select "9"
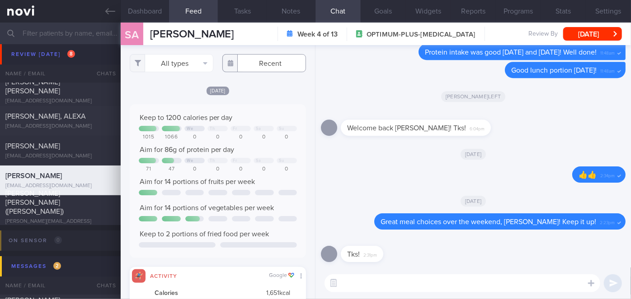
click at [264, 63] on input "text" at bounding box center [264, 63] width 84 height 18
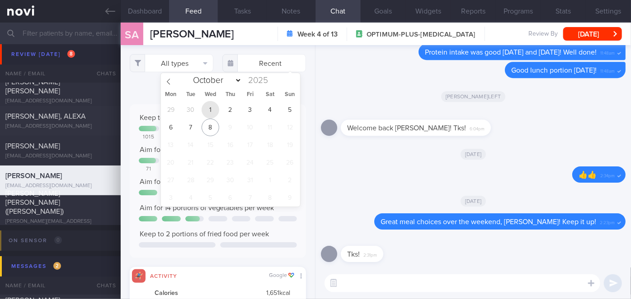
click at [212, 108] on span "1" at bounding box center [210, 110] width 18 height 18
type input "[DATE]"
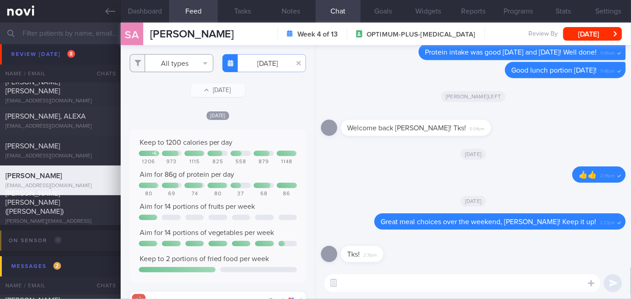
click at [173, 66] on button "All types" at bounding box center [172, 63] width 84 height 18
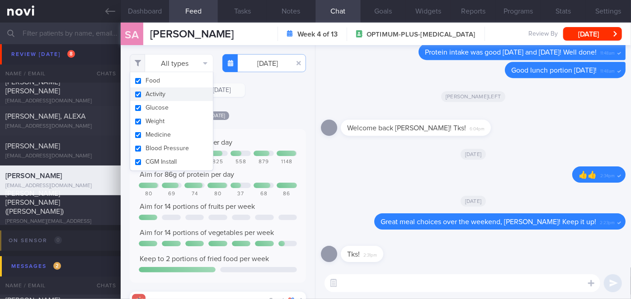
click at [168, 94] on button "Activity" at bounding box center [171, 95] width 83 height 14
checkbox input "false"
click at [271, 107] on div "Filtering type... Food Activity Glucose Weight Medicine Blood Pressure [MEDICAL…" at bounding box center [218, 172] width 194 height 254
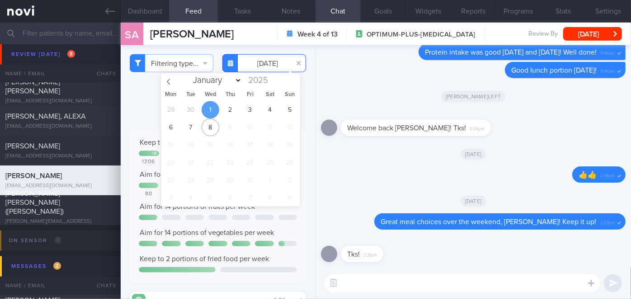
click at [264, 56] on input "[DATE]" at bounding box center [264, 63] width 84 height 18
click at [232, 108] on span "2" at bounding box center [230, 110] width 18 height 18
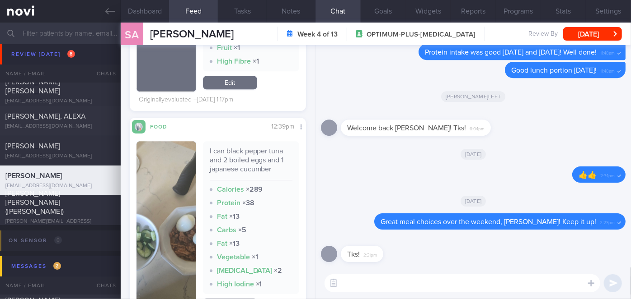
click at [178, 168] on img "button" at bounding box center [166, 227] width 60 height 173
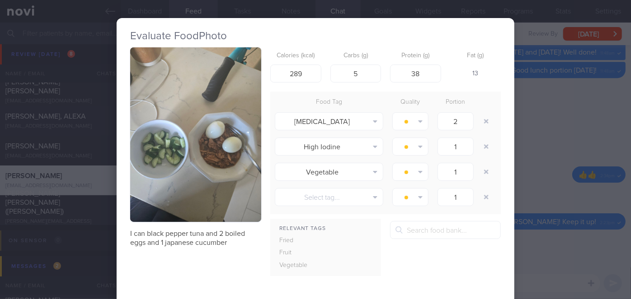
click at [523, 196] on div "Evaluate Food Photo I can black pepper tuna and 2 boiled eggs and 1 japanese cu…" at bounding box center [315, 149] width 631 height 299
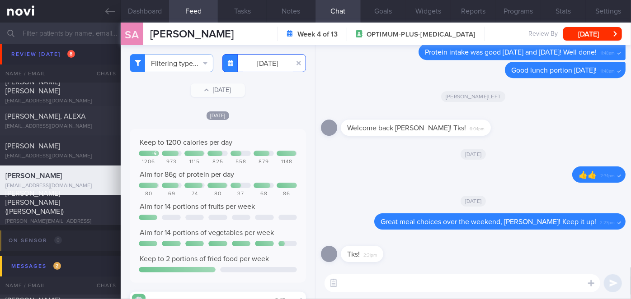
click at [276, 65] on input "[DATE]" at bounding box center [264, 63] width 84 height 18
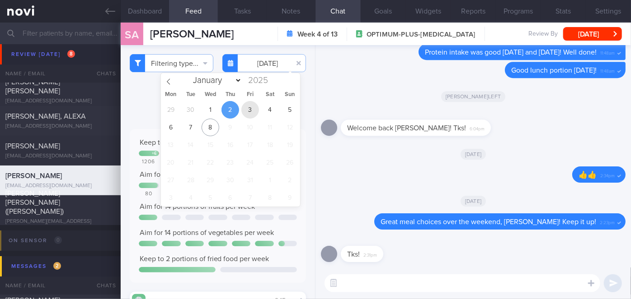
click at [252, 118] on span "3" at bounding box center [250, 110] width 18 height 18
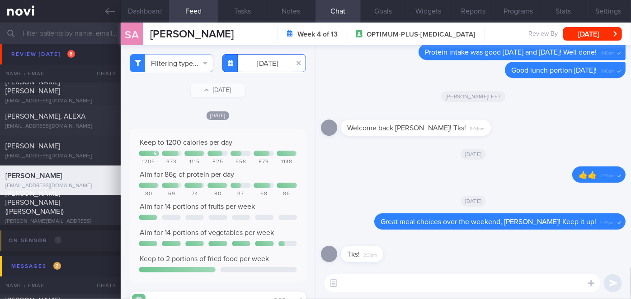
click at [262, 69] on input "[DATE]" at bounding box center [264, 63] width 84 height 18
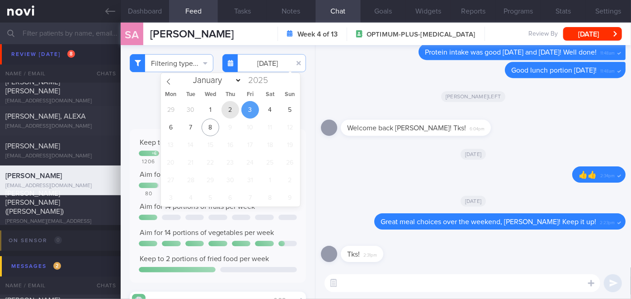
drag, startPoint x: 235, startPoint y: 108, endPoint x: 229, endPoint y: 120, distance: 13.8
click at [234, 108] on span "2" at bounding box center [230, 110] width 18 height 18
type input "[DATE]"
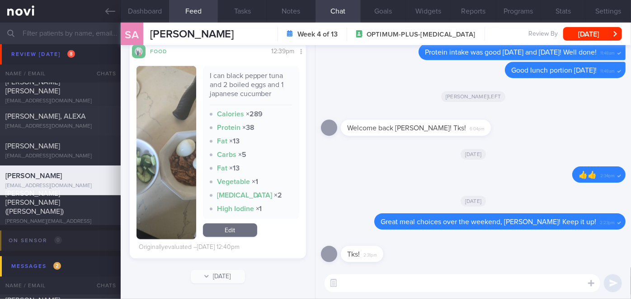
click at [178, 186] on img "button" at bounding box center [166, 152] width 60 height 173
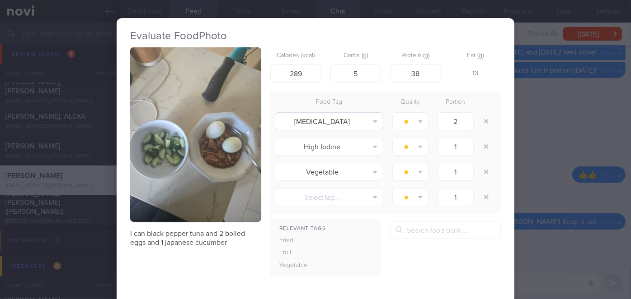
drag, startPoint x: 532, startPoint y: 124, endPoint x: 364, endPoint y: 116, distance: 168.2
click at [532, 124] on div "Evaluate Food Photo I can black pepper tuna and 2 boiled eggs and 1 japanese cu…" at bounding box center [315, 149] width 631 height 299
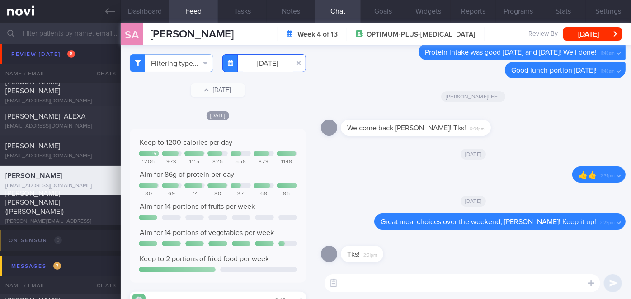
click at [250, 61] on input "[DATE]" at bounding box center [264, 63] width 84 height 18
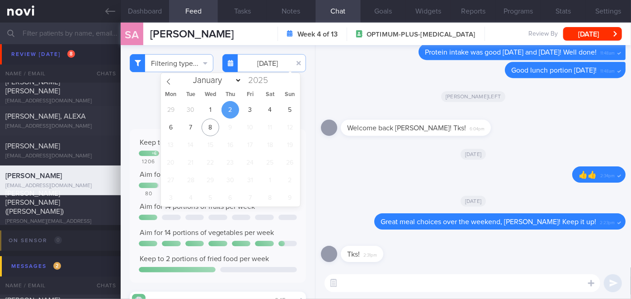
click at [247, 120] on span "10" at bounding box center [250, 128] width 18 height 18
click at [247, 113] on span "3" at bounding box center [250, 110] width 18 height 18
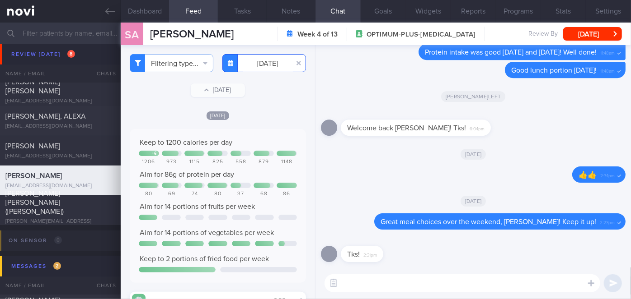
click at [265, 64] on input "[DATE]" at bounding box center [264, 63] width 84 height 18
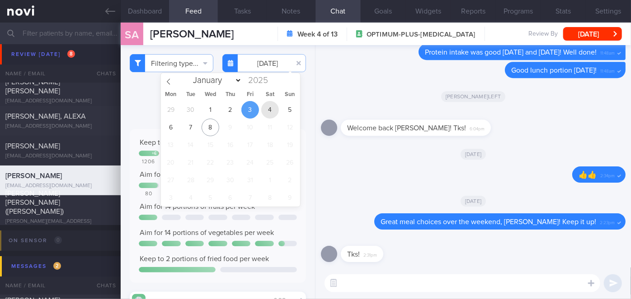
click at [271, 107] on span "4" at bounding box center [270, 110] width 18 height 18
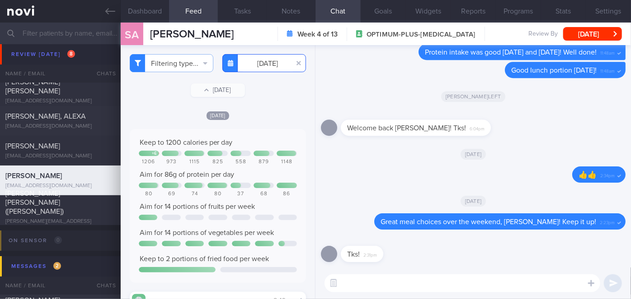
click at [252, 66] on input "[DATE]" at bounding box center [264, 63] width 84 height 18
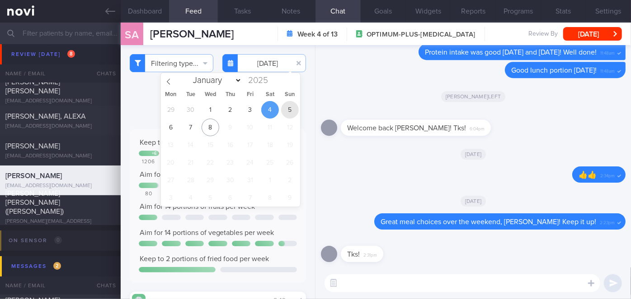
click at [289, 103] on span "5" at bounding box center [290, 110] width 18 height 18
type input "[DATE]"
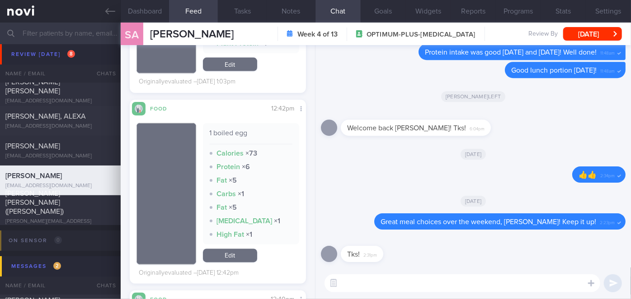
scroll to position [944, 0]
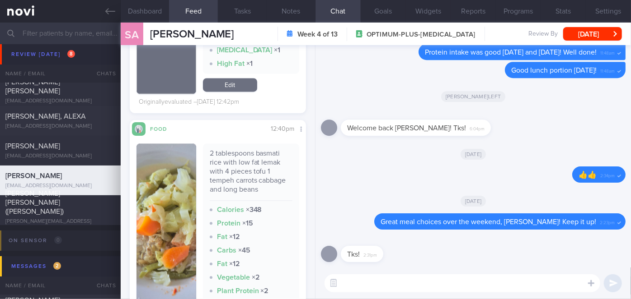
click at [159, 187] on img "button" at bounding box center [166, 240] width 60 height 192
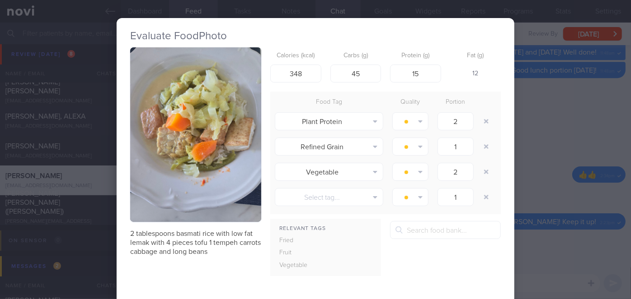
click at [534, 135] on div "Evaluate Food Photo 2 tablespoons basmati rice with low fat lemak with 4 pieces…" at bounding box center [315, 149] width 631 height 299
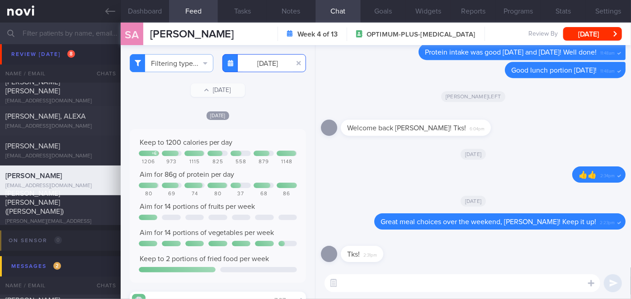
click at [263, 65] on input "[DATE]" at bounding box center [264, 63] width 84 height 18
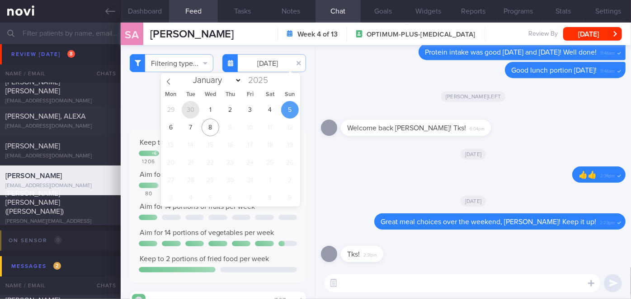
click at [195, 111] on span "30" at bounding box center [191, 110] width 18 height 18
type input "2025-09-30"
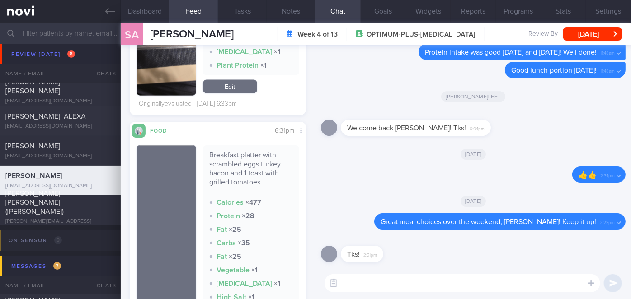
scroll to position [896, 0]
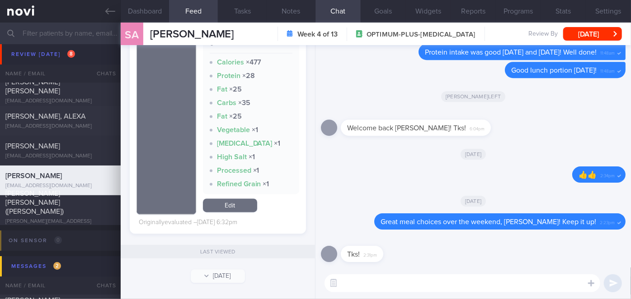
click at [373, 281] on textarea at bounding box center [462, 284] width 276 height 18
click at [133, 6] on button "Dashboard" at bounding box center [145, 11] width 49 height 23
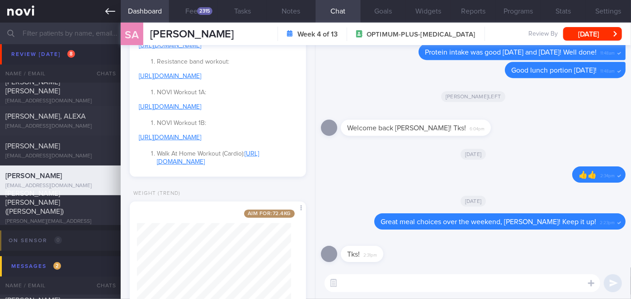
scroll to position [398, 0]
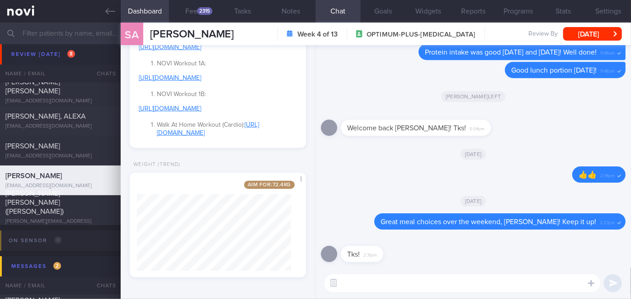
click at [421, 279] on textarea at bounding box center [462, 284] width 276 height 18
type textarea "Hi Shamini, overall meals looked good last week!!"
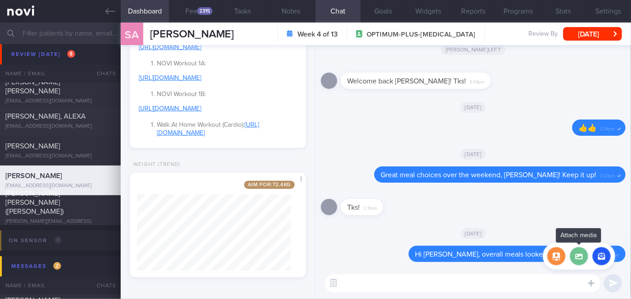
click at [578, 254] on label at bounding box center [579, 257] width 18 height 18
click at [0, 0] on input "file" at bounding box center [0, 0] width 0 height 0
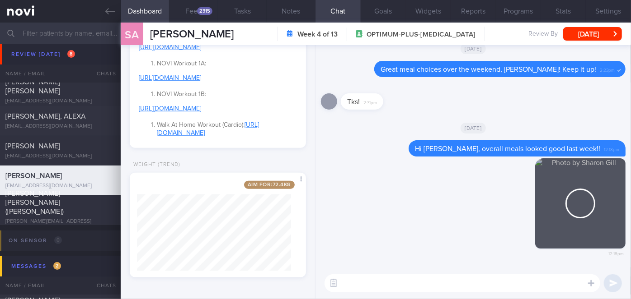
click at [425, 282] on textarea at bounding box center [462, 284] width 276 height 18
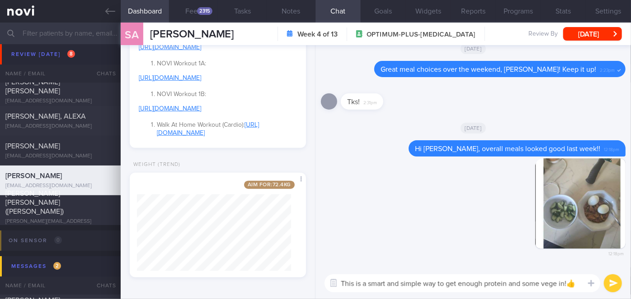
scroll to position [0, 0]
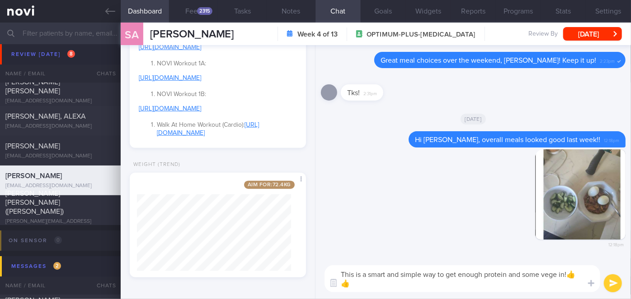
type textarea "This is a smart and simple way to get enough protein and some vege in!👍👍"
click at [608, 281] on button "submit" at bounding box center [612, 284] width 18 height 18
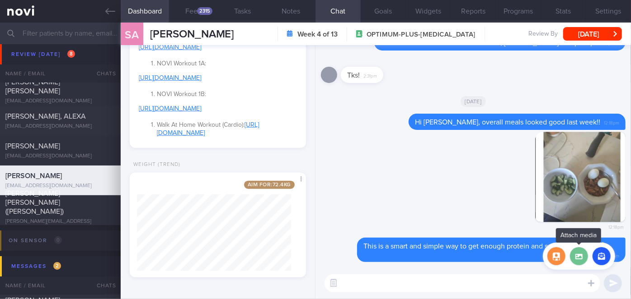
click at [578, 256] on label at bounding box center [579, 257] width 18 height 18
click at [0, 0] on input "file" at bounding box center [0, 0] width 0 height 0
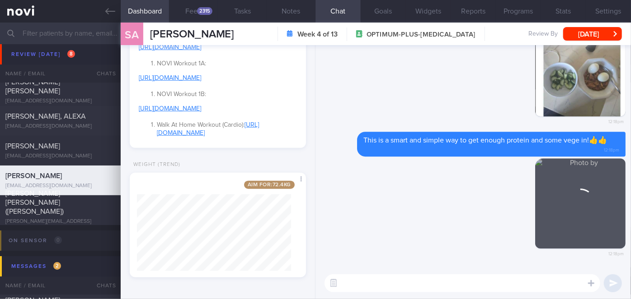
click at [418, 284] on textarea at bounding box center [462, 284] width 276 height 18
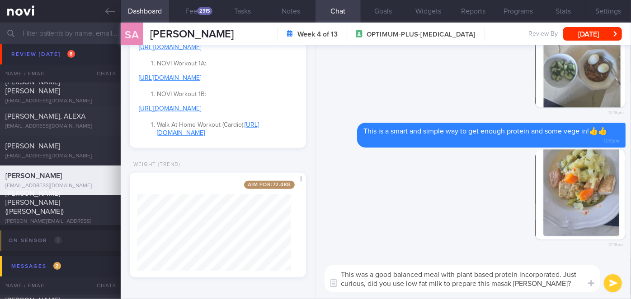
type textarea "This was a good balanced meal with plant based protein incorporated. Just curio…"
click at [607, 284] on button "submit" at bounding box center [612, 284] width 18 height 18
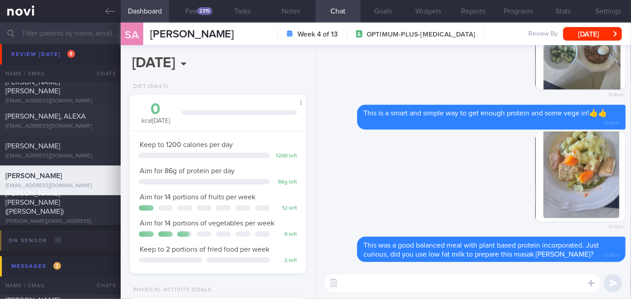
click at [376, 283] on textarea at bounding box center [462, 284] width 276 height 18
click at [444, 285] on textarea "Just be mindful of the consumptin of moon cake ya." at bounding box center [462, 284] width 276 height 18
click at [510, 274] on div "Just be mindful of the consumption of moon cake ya. Just be mindful of the cons…" at bounding box center [472, 284] width 315 height 32
click at [513, 282] on textarea "Just be mindful of the consumption of moon cake ya." at bounding box center [462, 284] width 276 height 18
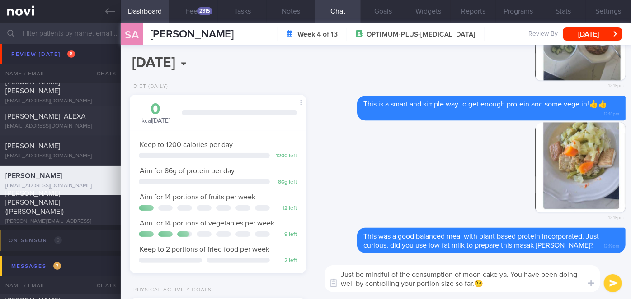
type textarea "Just be mindful of the consumption of moon cake ya. You have been doing well by…"
click at [611, 287] on button "submit" at bounding box center [612, 284] width 18 height 18
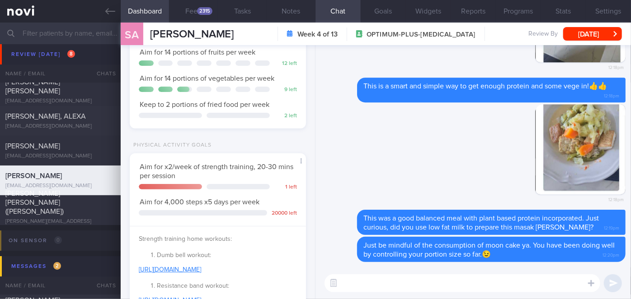
scroll to position [41, 0]
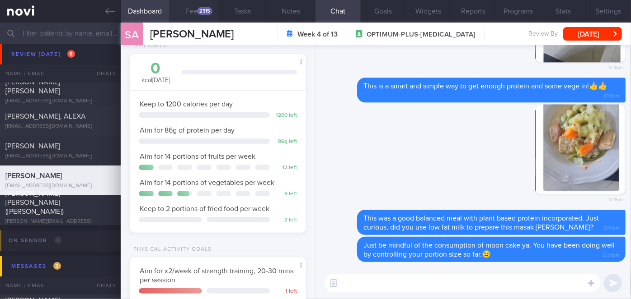
click at [184, 11] on button "Feed 2315" at bounding box center [193, 11] width 49 height 23
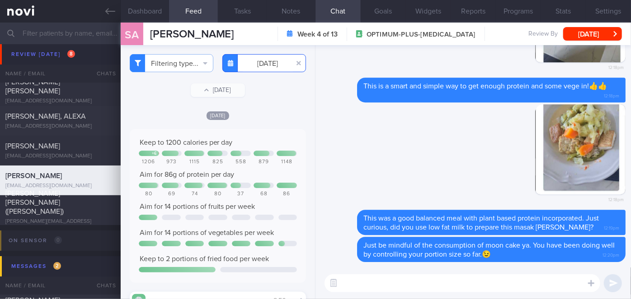
click at [250, 65] on input "2025-09-30" at bounding box center [264, 63] width 84 height 18
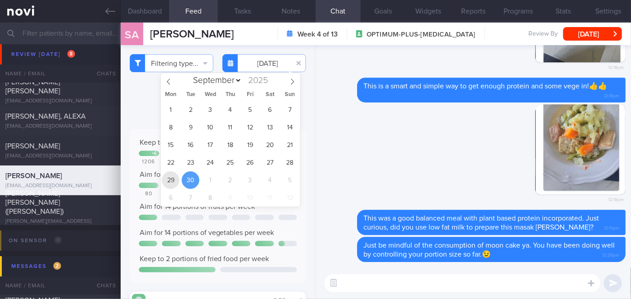
click at [173, 182] on span "29" at bounding box center [171, 181] width 18 height 18
type input "[DATE]"
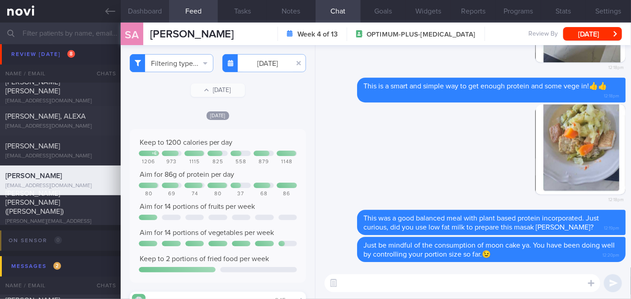
click at [154, 11] on button "Dashboard" at bounding box center [145, 11] width 49 height 23
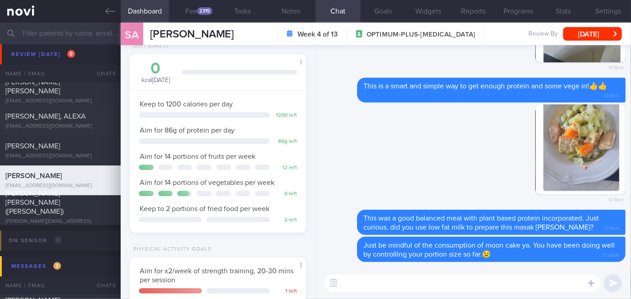
scroll to position [246, 0]
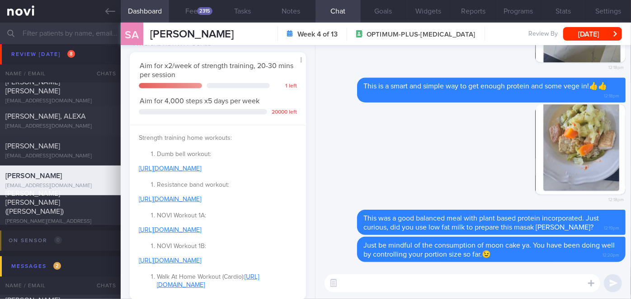
click at [419, 282] on textarea at bounding box center [462, 284] width 276 height 18
type textarea "How is the"
drag, startPoint x: 372, startPoint y: 280, endPoint x: 341, endPoint y: 282, distance: 31.7
click at [341, 282] on div "Food repository Attach media Chat templates Chat Templates Admin CGM Weight" at bounding box center [472, 284] width 315 height 32
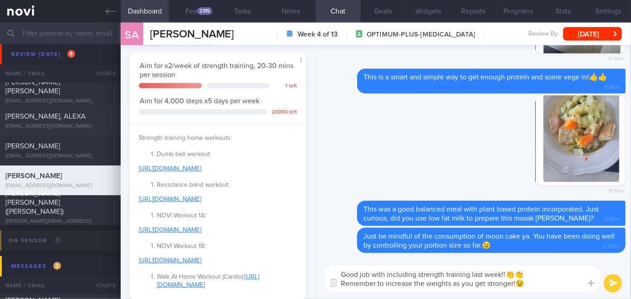
type textarea "Good job with including strength training last week!!👏👏 Remember to increase th…"
click at [615, 285] on button "submit" at bounding box center [612, 284] width 18 height 18
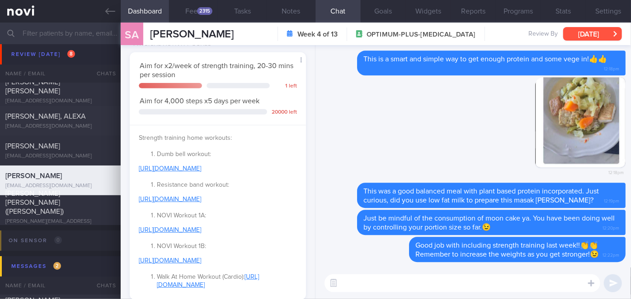
click at [601, 27] on button "[DATE]" at bounding box center [592, 34] width 59 height 14
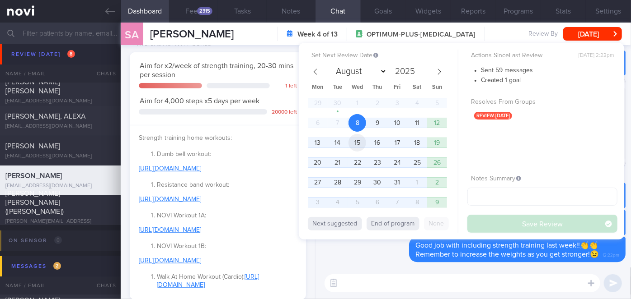
click at [356, 142] on span "15" at bounding box center [357, 143] width 18 height 18
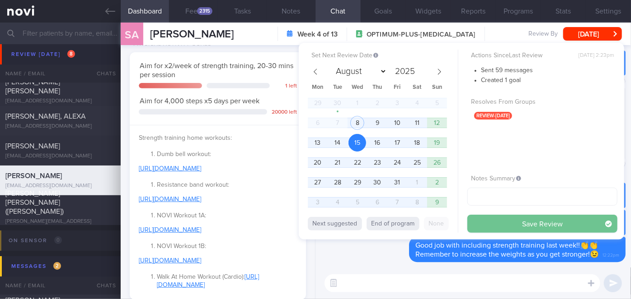
click at [481, 222] on button "Save Review" at bounding box center [542, 224] width 150 height 18
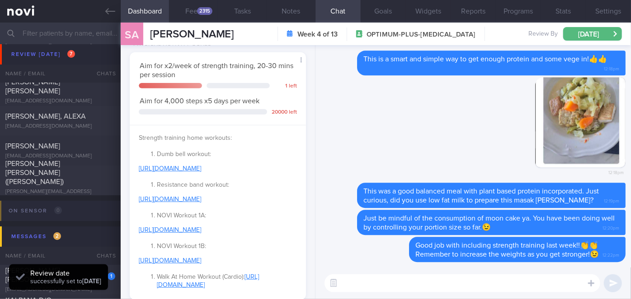
scroll to position [3387, 0]
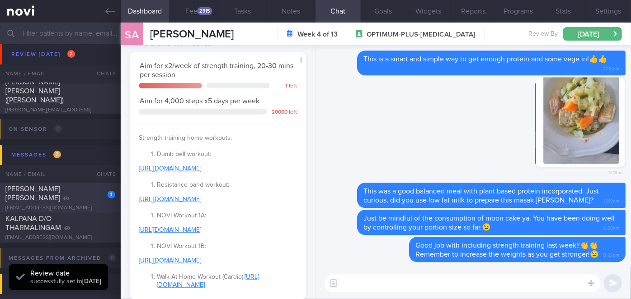
click at [105, 199] on div "1" at bounding box center [105, 192] width 20 height 14
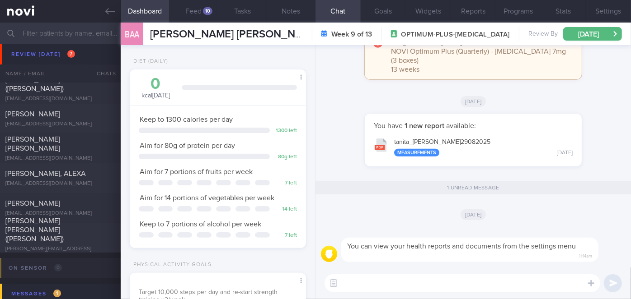
scroll to position [3223, 0]
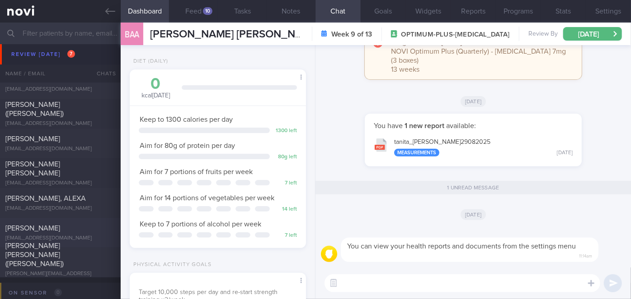
click at [87, 226] on div "[PERSON_NAME]" at bounding box center [59, 228] width 108 height 9
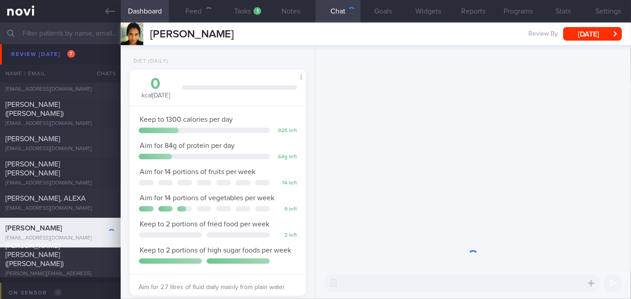
scroll to position [89, 154]
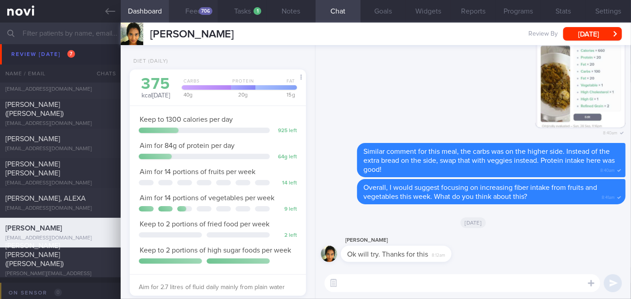
click at [193, 8] on button "Feed 706" at bounding box center [193, 11] width 49 height 23
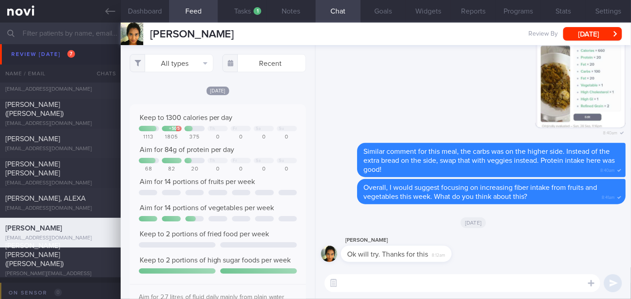
scroll to position [39, 158]
click at [254, 65] on input "text" at bounding box center [264, 63] width 84 height 18
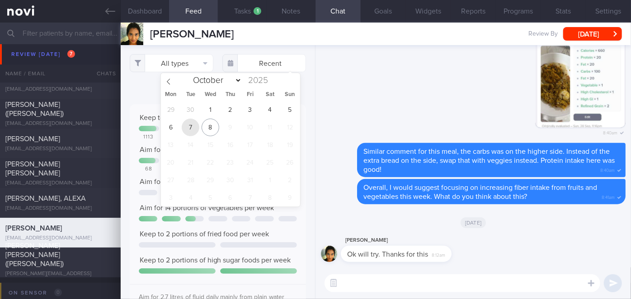
click at [192, 129] on span "7" at bounding box center [191, 128] width 18 height 18
type input "2025-10-07"
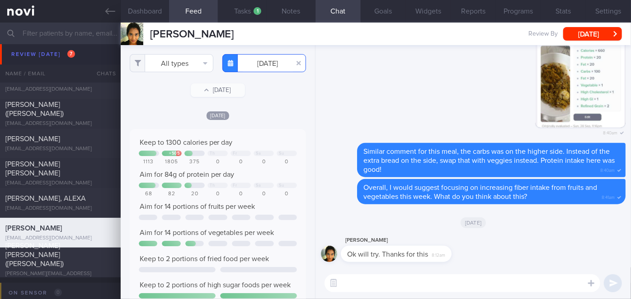
scroll to position [39, 158]
click at [176, 64] on button "All types" at bounding box center [172, 63] width 84 height 18
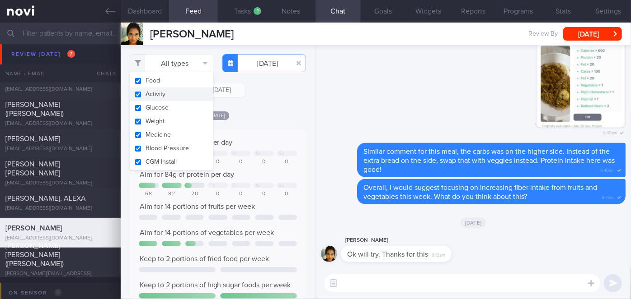
click at [165, 92] on button "Activity" at bounding box center [171, 95] width 83 height 14
checkbox input "false"
click at [255, 103] on div "Filtering type... Food Activity Glucose Weight Medicine Blood Pressure CGM Inst…" at bounding box center [218, 172] width 194 height 254
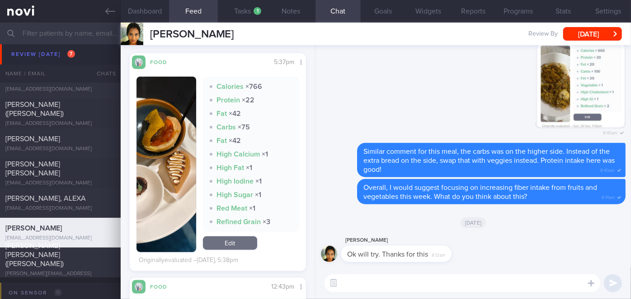
click at [178, 177] on button "button" at bounding box center [166, 165] width 60 height 176
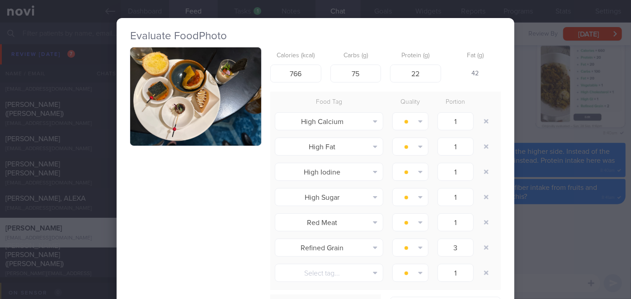
click at [192, 117] on button "button" at bounding box center [195, 96] width 131 height 98
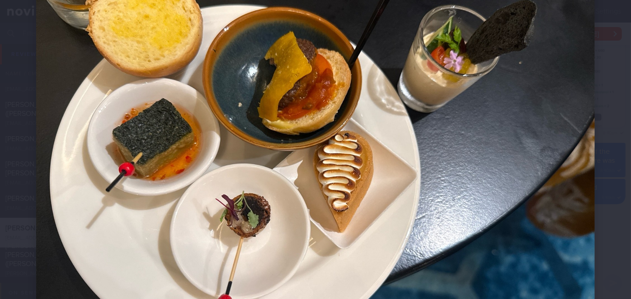
click at [601, 136] on div at bounding box center [315, 163] width 631 height 491
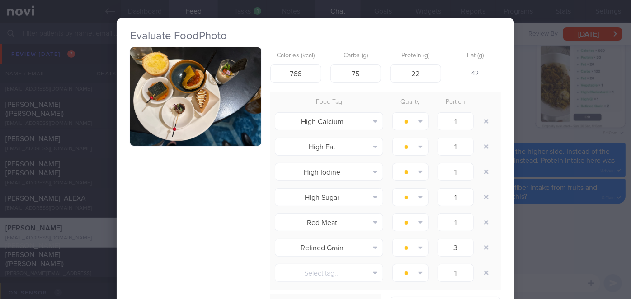
click at [584, 133] on div "Evaluate Food Photo Calories (kcal) 766 Carbs (g) 75 Protein (g) 22 Fat (g) 42 …" at bounding box center [315, 149] width 631 height 299
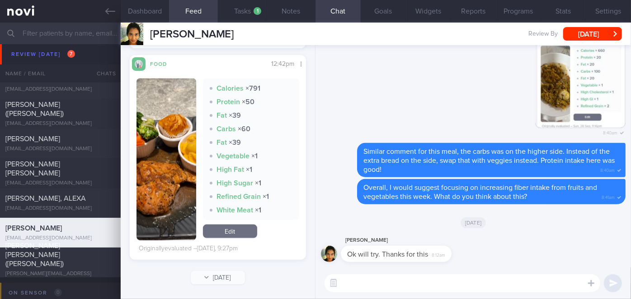
click at [195, 175] on div "Calories × 791 Protein × 50 Fat × 39 Carbs × 60 Fat × 39 Vegetable × 1 High Fat…" at bounding box center [217, 160] width 163 height 162
click at [172, 158] on button "button" at bounding box center [166, 160] width 60 height 162
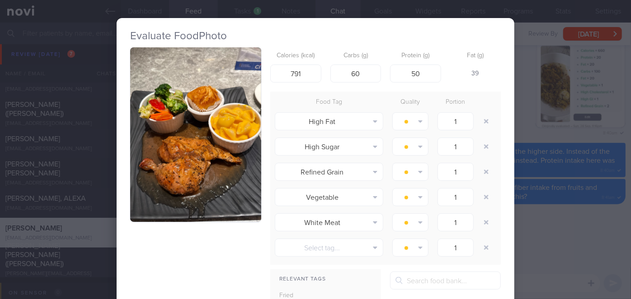
click at [536, 222] on div "Evaluate Food Photo Calories (kcal) 791 Carbs (g) 60 Protein (g) 50 Fat (g) 39 …" at bounding box center [315, 149] width 631 height 299
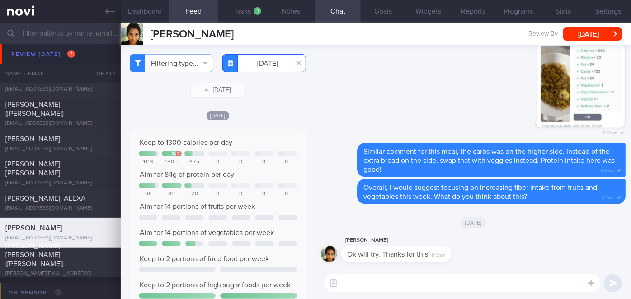
click at [254, 61] on input "2025-10-07" at bounding box center [264, 63] width 84 height 18
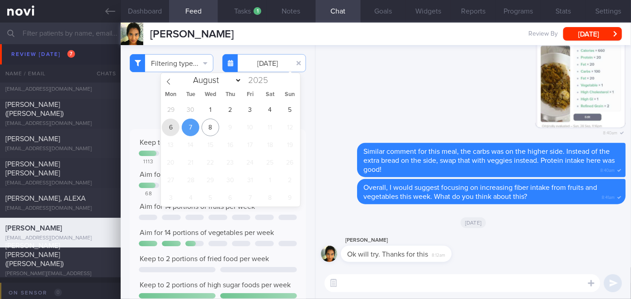
click at [168, 131] on span "6" at bounding box center [171, 128] width 18 height 18
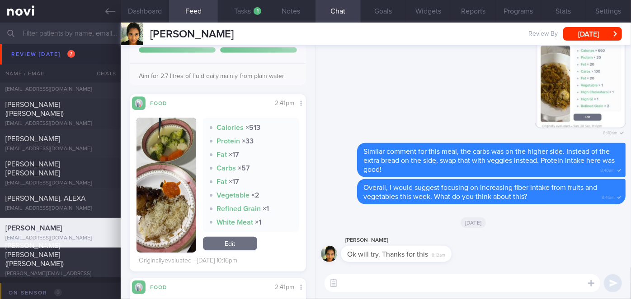
click at [163, 165] on button "button" at bounding box center [166, 185] width 60 height 135
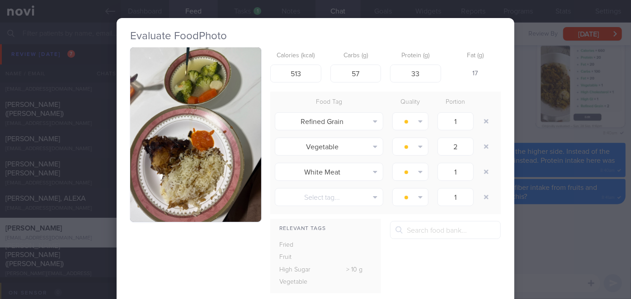
click at [161, 155] on button "button" at bounding box center [195, 134] width 131 height 175
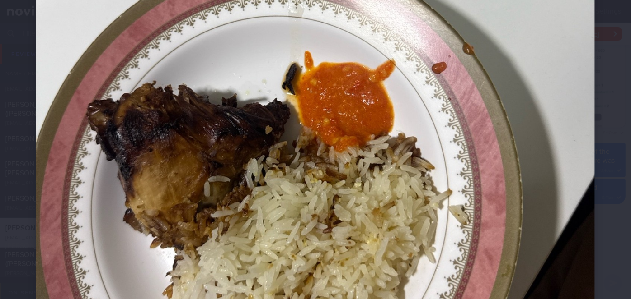
click at [589, 133] on div at bounding box center [315, 80] width 631 height 817
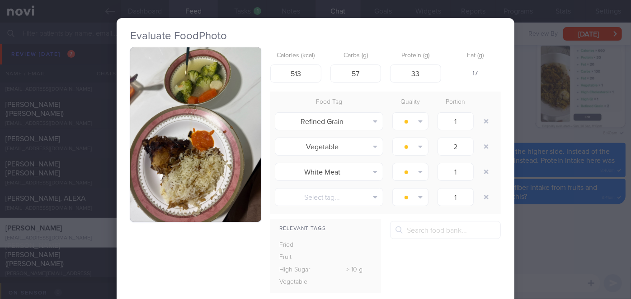
click at [544, 222] on div "Evaluate Food Photo Calories (kcal) 513 Carbs (g) 57 Protein (g) 33 Fat (g) 17 …" at bounding box center [315, 149] width 631 height 299
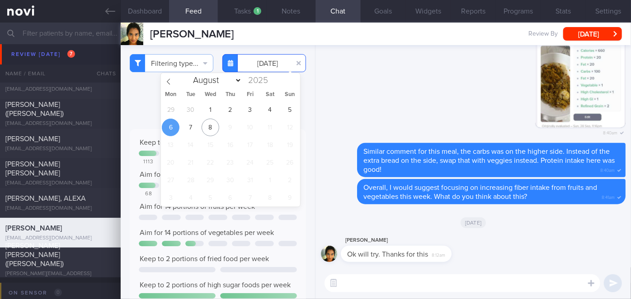
click at [257, 65] on input "[DATE]" at bounding box center [264, 63] width 84 height 18
click at [271, 110] on span "4" at bounding box center [270, 110] width 18 height 18
type input "[DATE]"
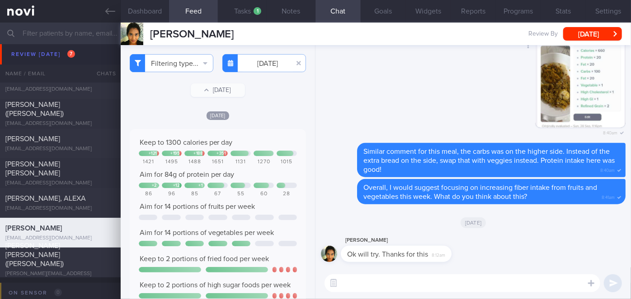
click at [407, 99] on div "Delete 8:40am" at bounding box center [473, 90] width 304 height 106
